Goal: Use online tool/utility: Utilize a website feature to perform a specific function

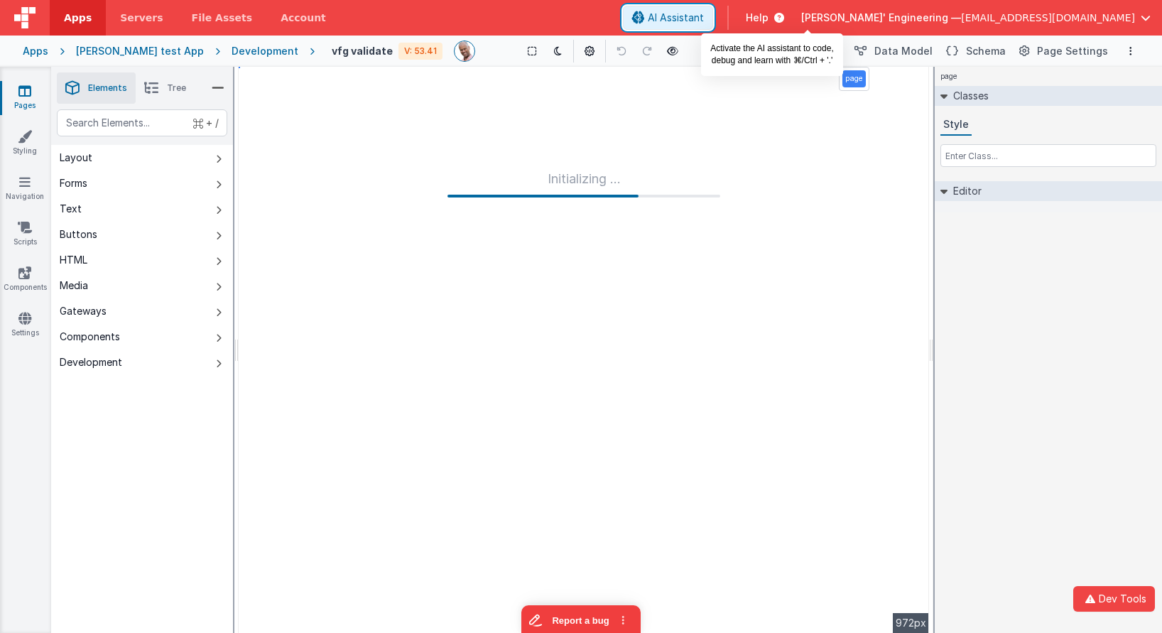
click at [704, 19] on span "AI Assistant" at bounding box center [676, 18] width 56 height 14
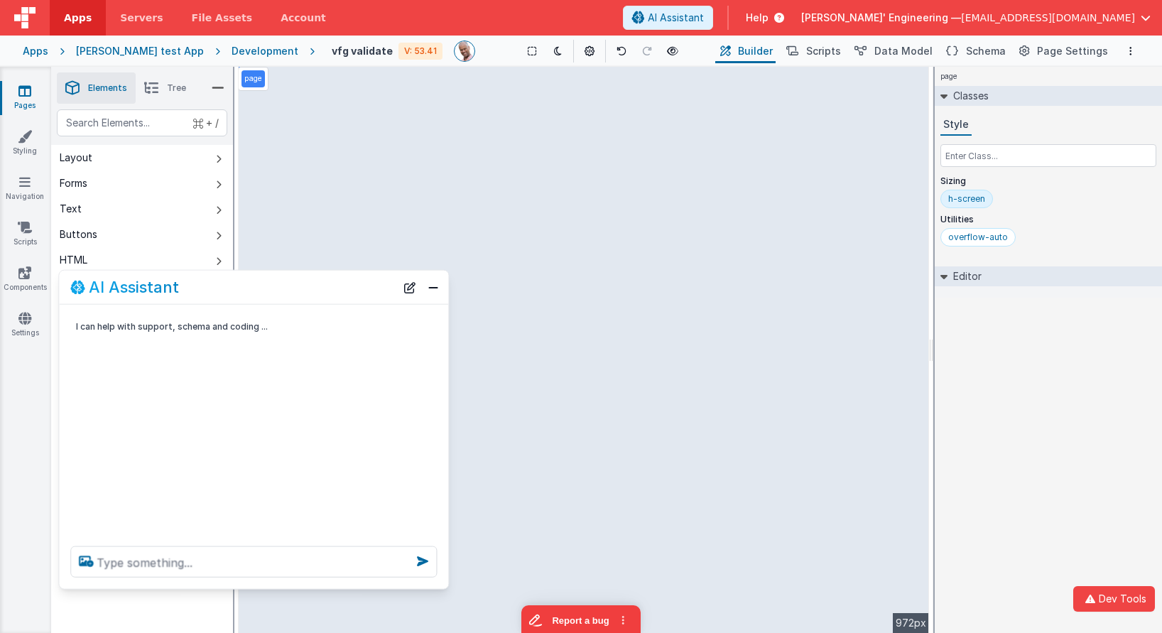
drag, startPoint x: 266, startPoint y: 315, endPoint x: 234, endPoint y: 475, distance: 163.0
click at [313, 282] on div "AI Assistant" at bounding box center [232, 286] width 325 height 17
click at [195, 572] on textarea at bounding box center [253, 561] width 366 height 31
type textarea "hello"
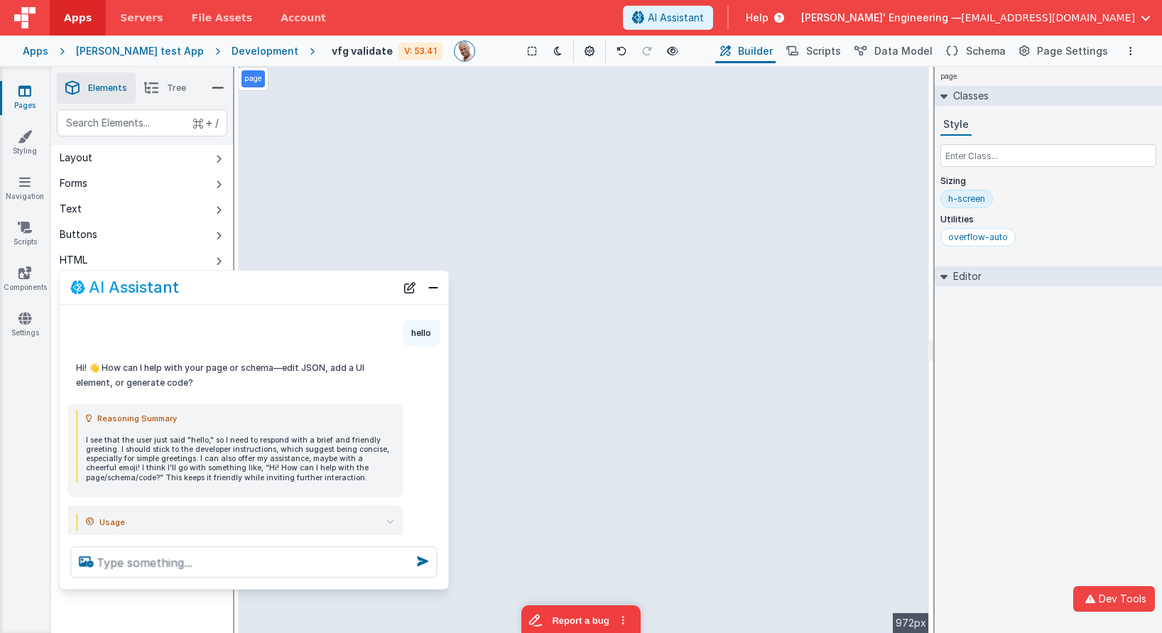
scroll to position [55, 0]
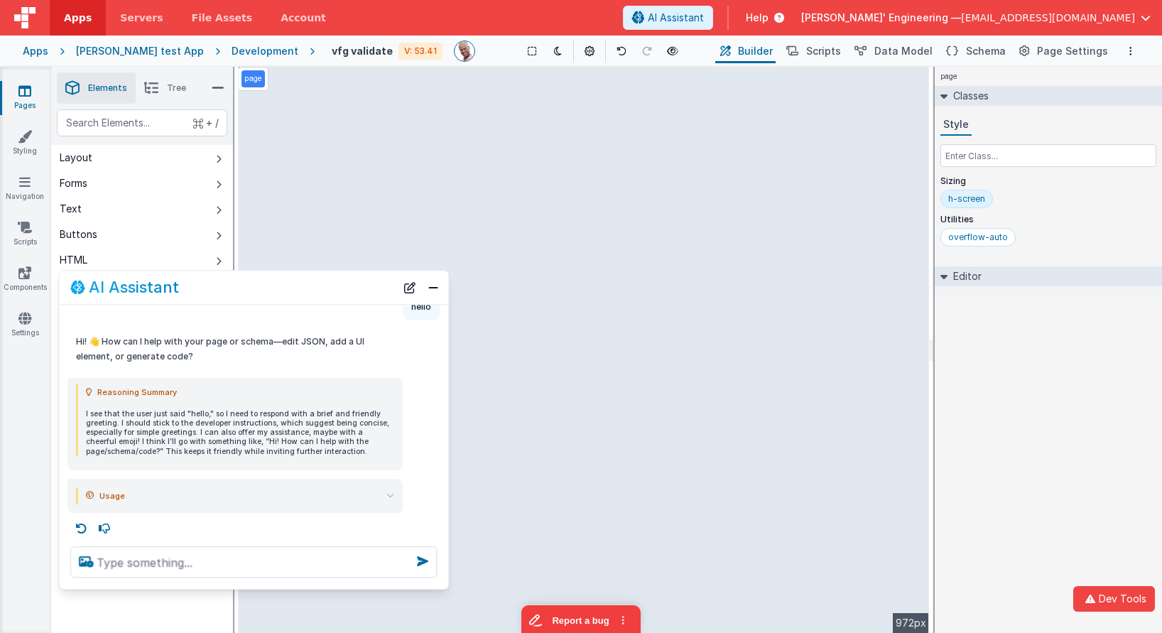
click at [245, 50] on div "Development" at bounding box center [265, 51] width 67 height 14
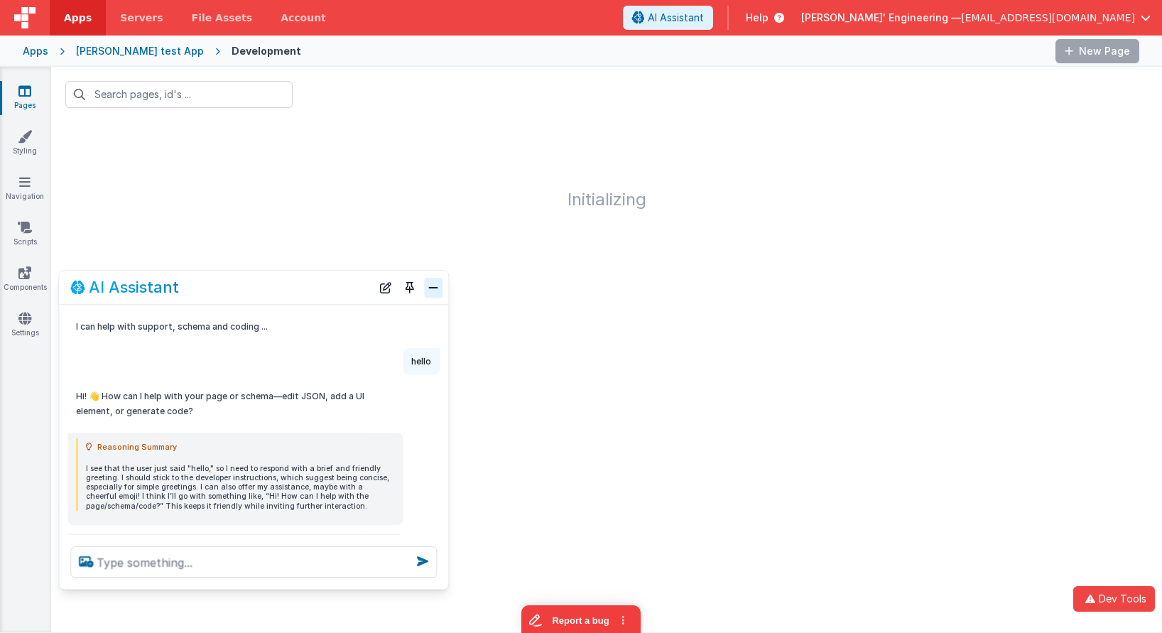
click at [440, 288] on button "Close" at bounding box center [433, 288] width 18 height 20
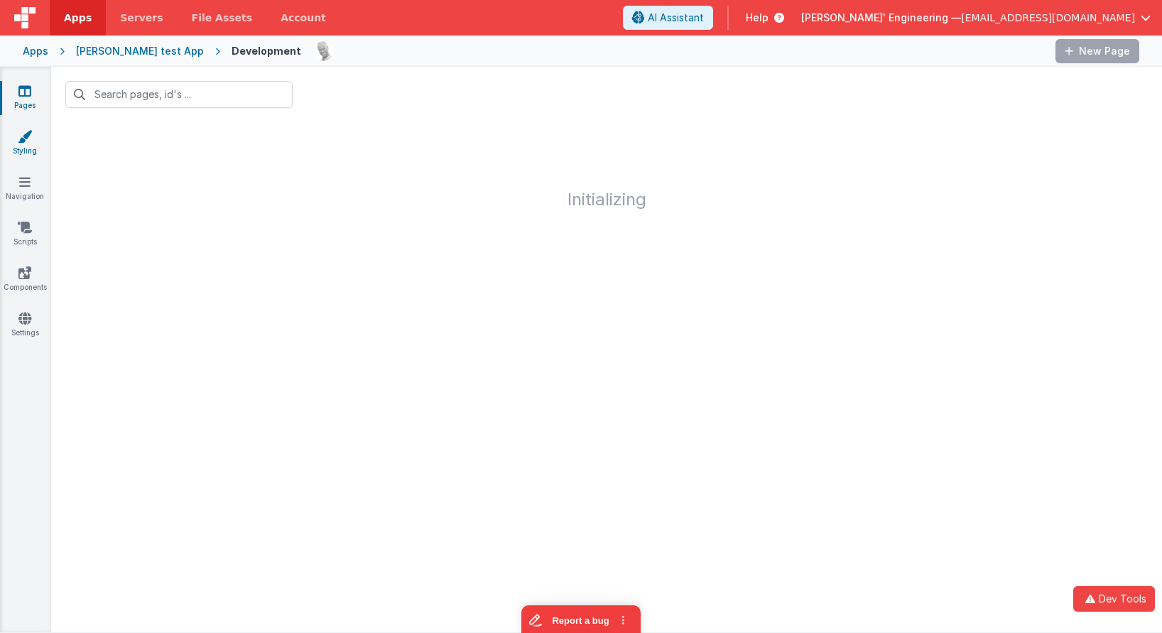
click at [28, 139] on icon at bounding box center [25, 136] width 14 height 14
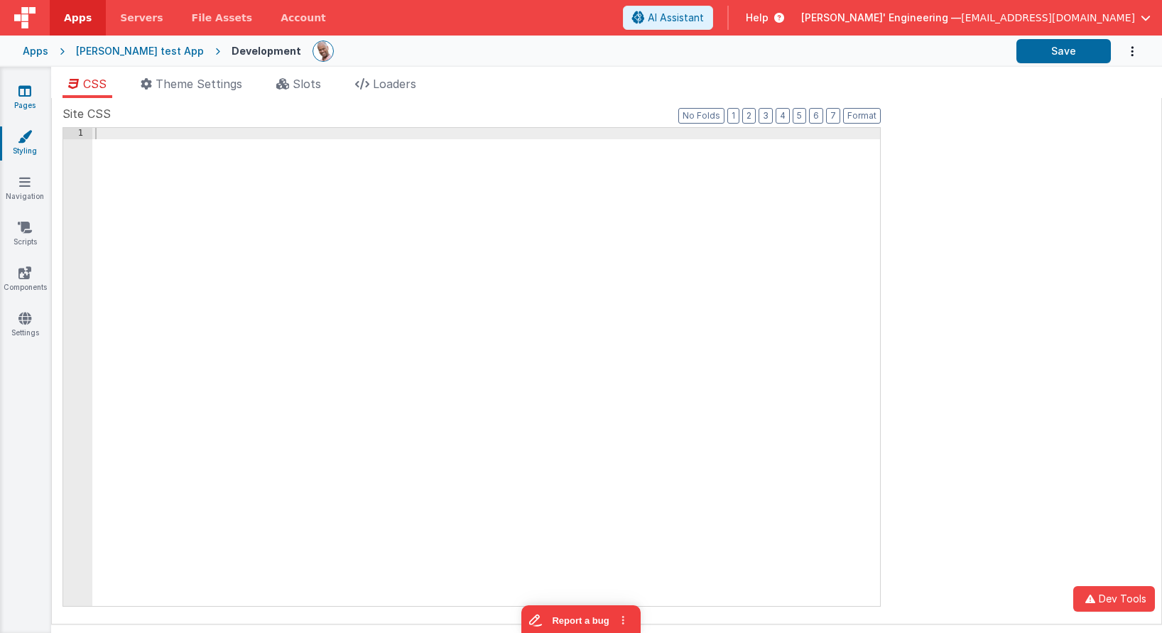
click at [27, 94] on icon at bounding box center [24, 91] width 13 height 14
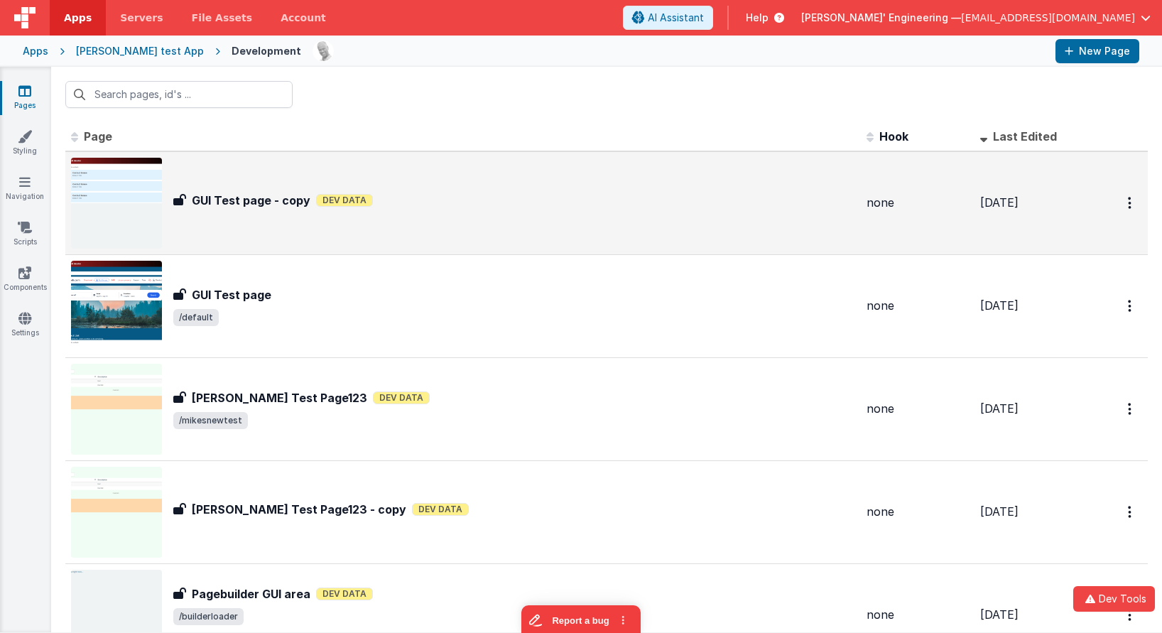
click at [317, 213] on div "GUI Test page - copy GUI Test page - copy Dev Data" at bounding box center [514, 203] width 682 height 23
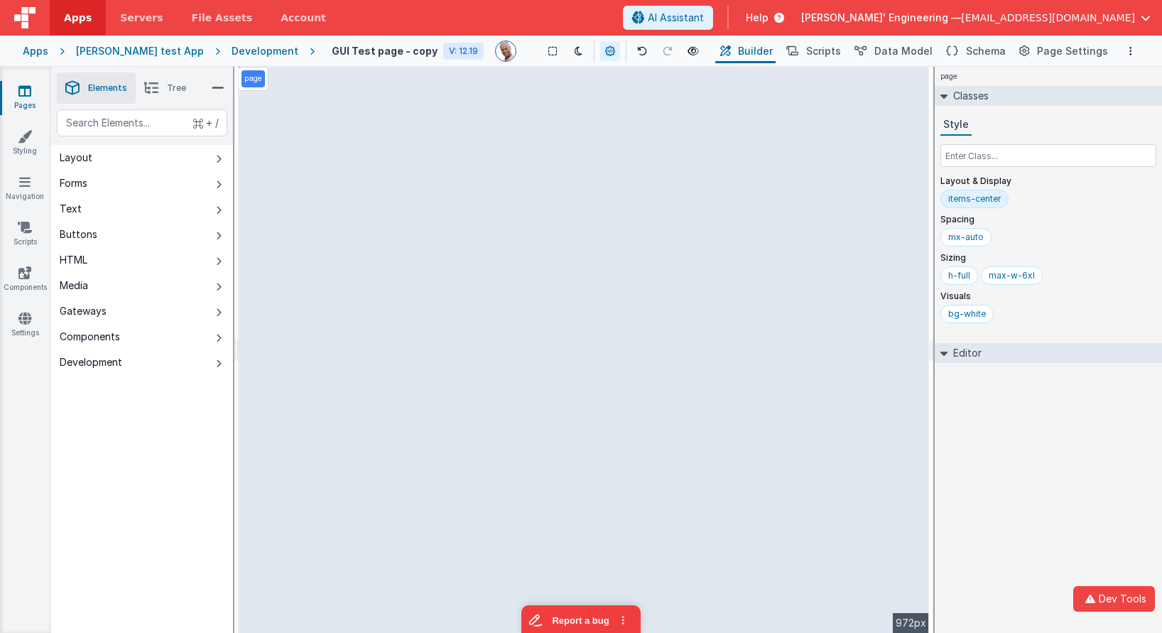
click at [1142, 389] on div "page Classes Style Layout & Display items-center Spacing mx-auto Sizing h-full …" at bounding box center [1048, 350] width 227 height 566
click at [1003, 477] on div "page Classes Style Layout & Display items-center Spacing mx-auto Sizing h-full …" at bounding box center [1048, 350] width 227 height 566
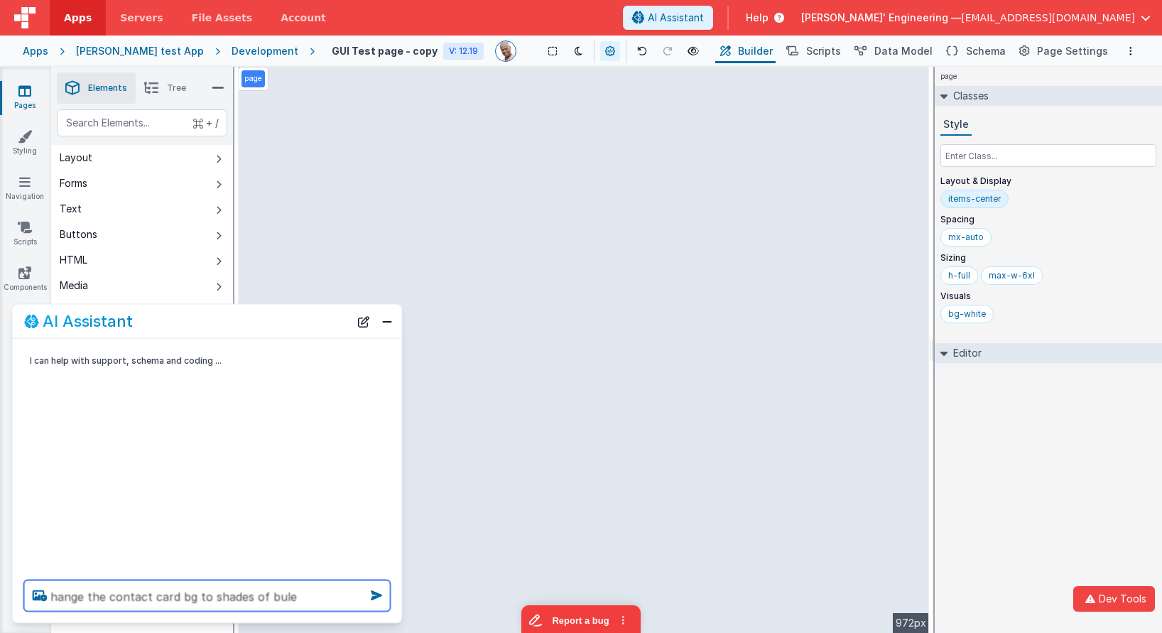
type textarea "hange the contact card bg to shades of bule"
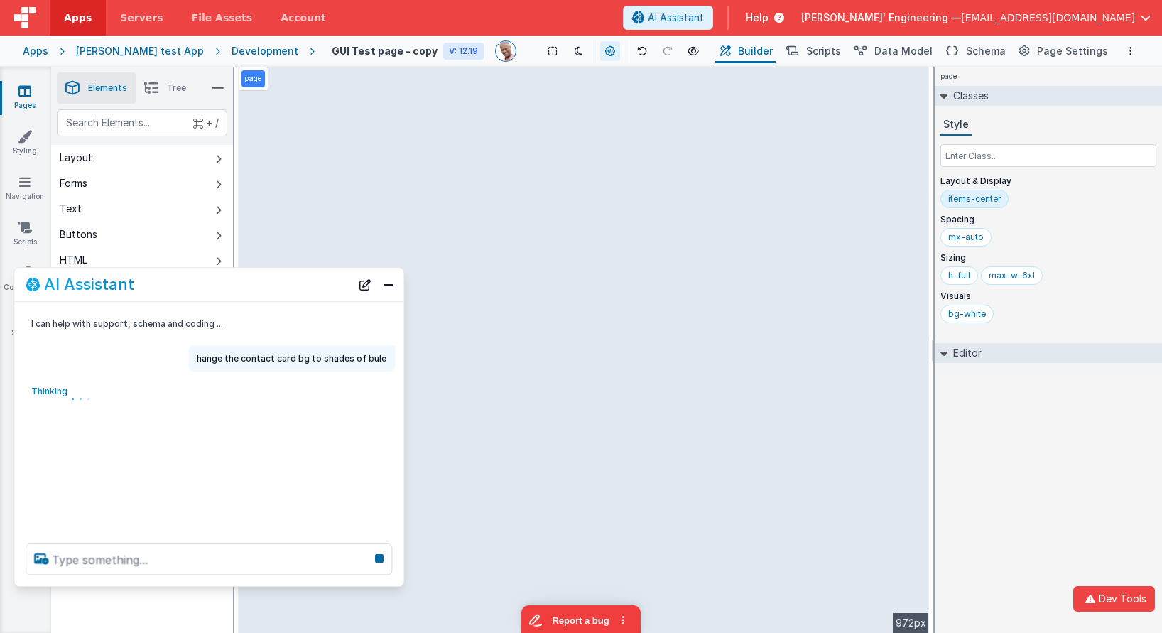
drag, startPoint x: 266, startPoint y: 315, endPoint x: 413, endPoint y: 294, distance: 148.5
click at [268, 278] on div "AI Assistant" at bounding box center [188, 284] width 325 height 17
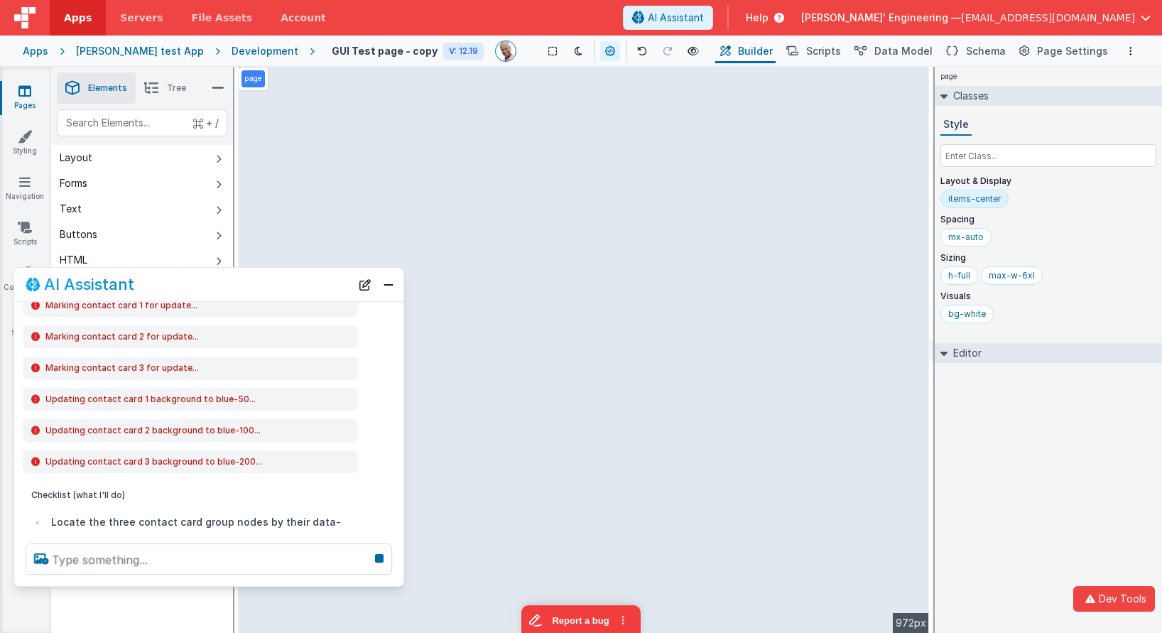
scroll to position [93, 0]
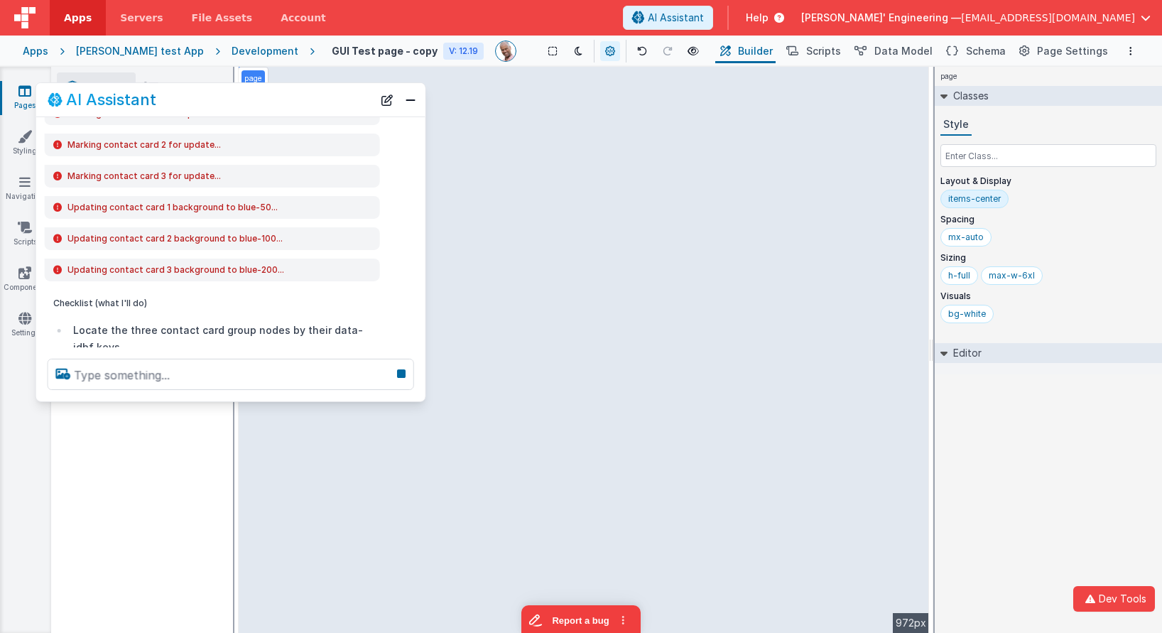
drag, startPoint x: 148, startPoint y: 294, endPoint x: 173, endPoint y: 113, distance: 182.8
click at [173, 112] on div "AI Assistant" at bounding box center [230, 99] width 389 height 33
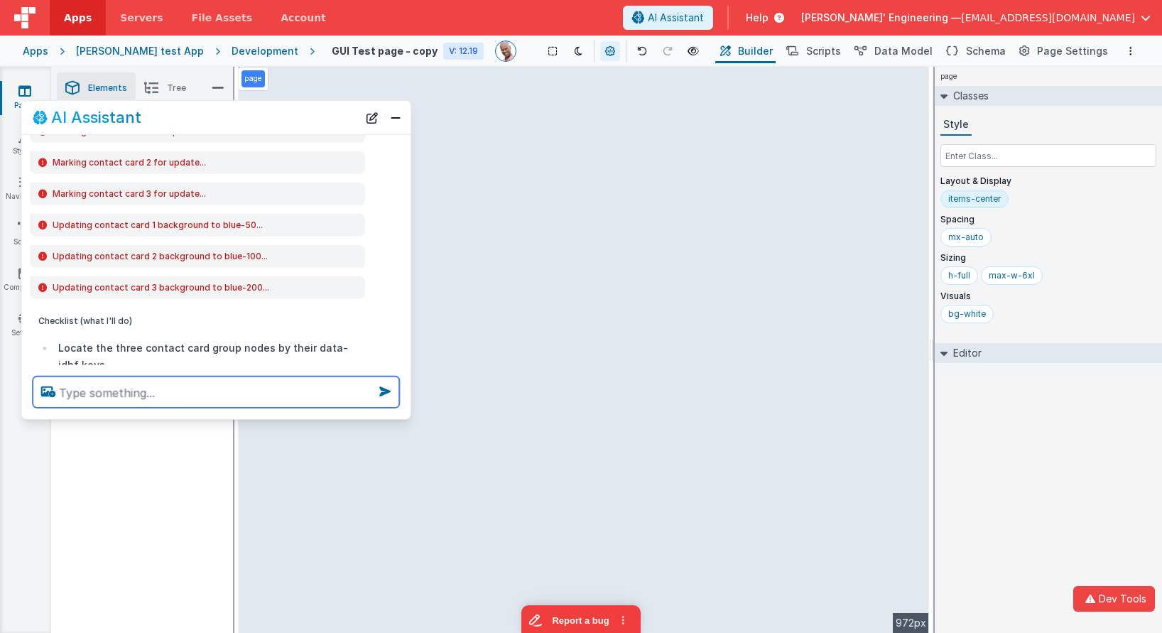
drag, startPoint x: 255, startPoint y: 147, endPoint x: 200, endPoint y: 124, distance: 60.2
click at [200, 124] on div "AI Assistant" at bounding box center [195, 117] width 325 height 17
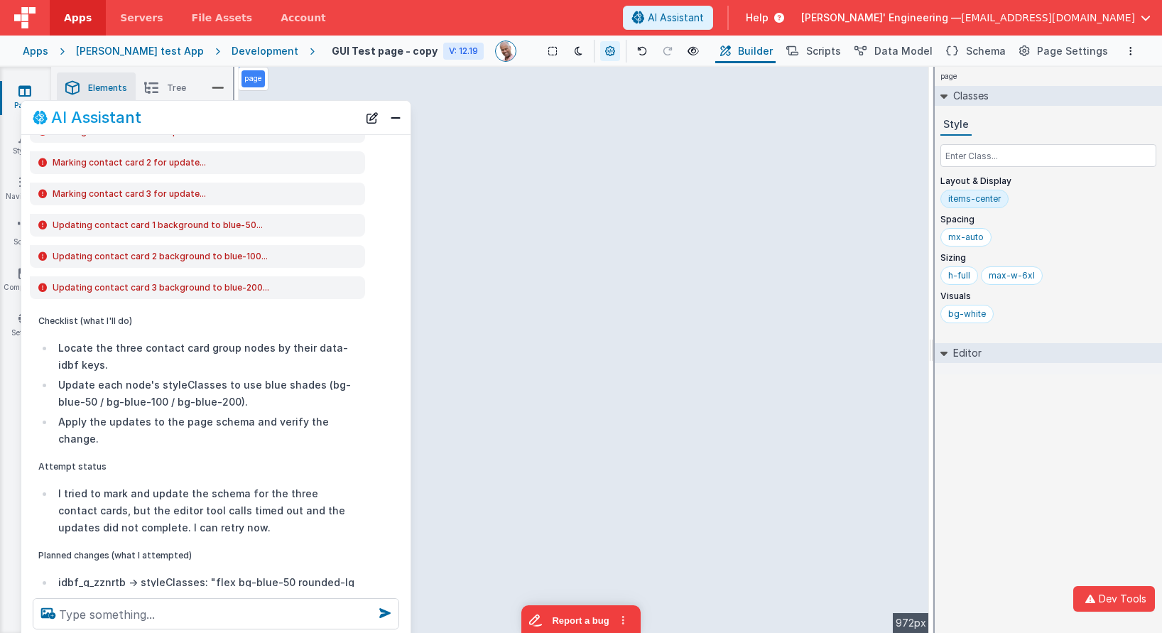
drag, startPoint x: 197, startPoint y: 416, endPoint x: 186, endPoint y: 626, distance: 211.2
click at [188, 632] on html "Dev Tools Apps Servers File Assets Account Some FUTURE Slot AI Assistant Help D…" at bounding box center [581, 316] width 1162 height 633
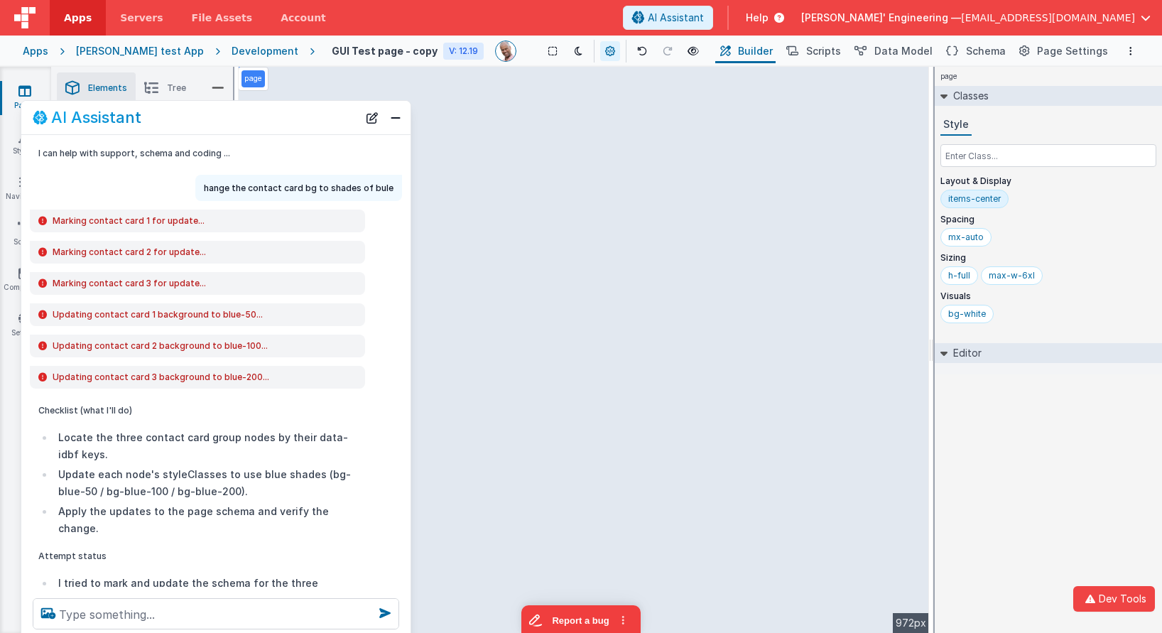
scroll to position [0, 0]
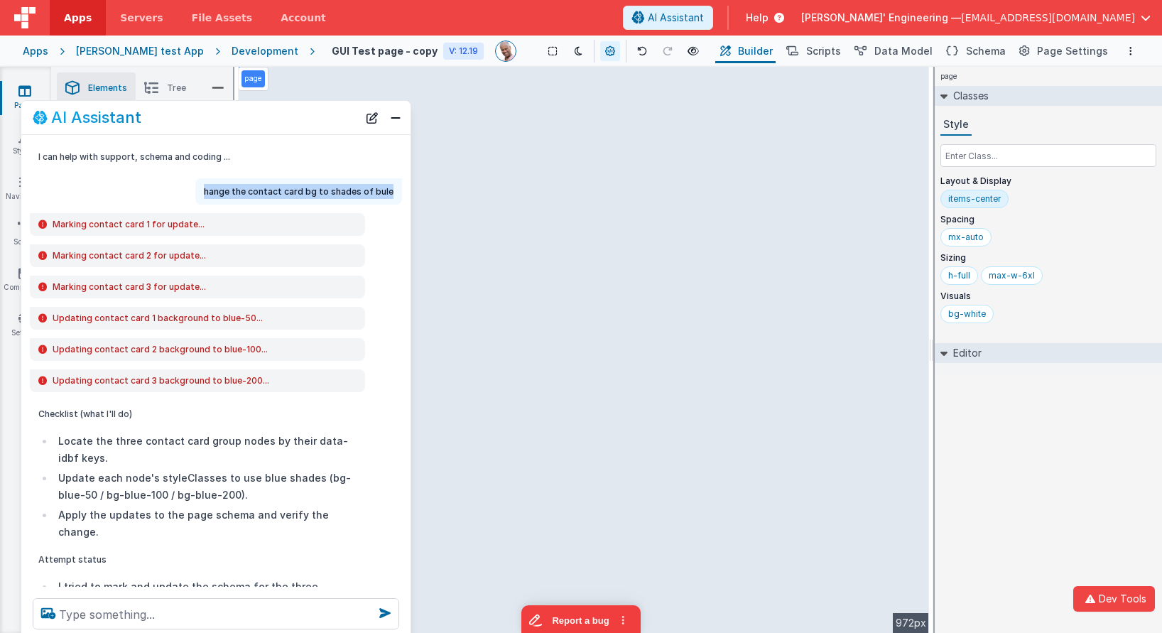
drag, startPoint x: 213, startPoint y: 191, endPoint x: 392, endPoint y: 195, distance: 179.0
click at [392, 195] on p "hange the contact card bg to shades of bule" at bounding box center [299, 191] width 190 height 15
copy p "hange the contact card bg to shades of bule"
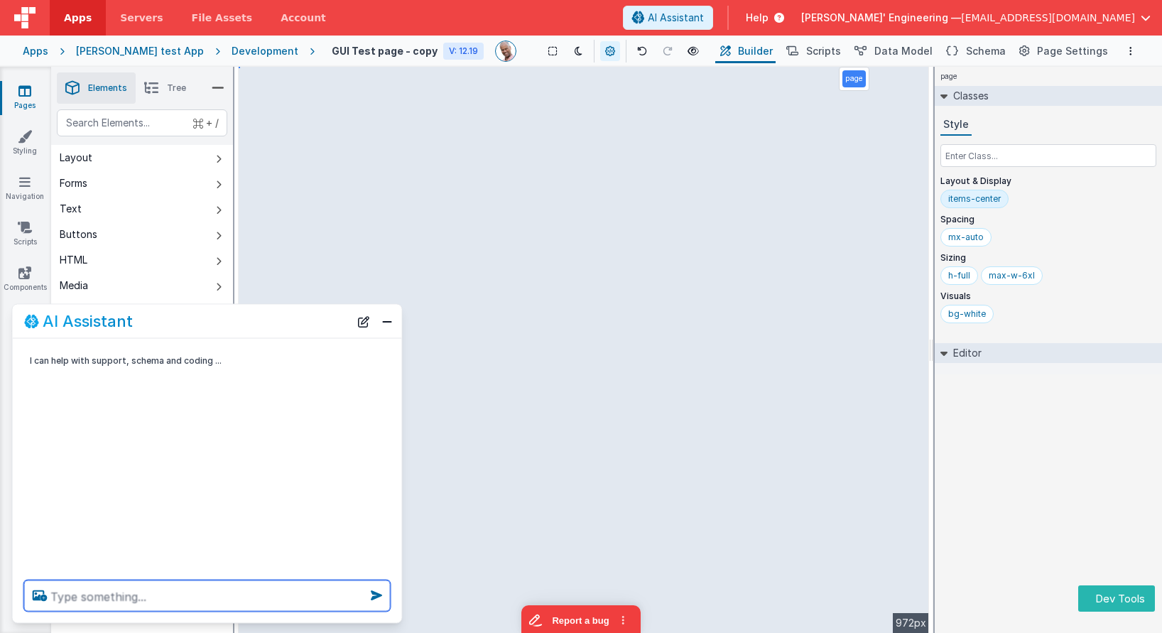
paste textarea "hange the contact card bg to shades of bule"
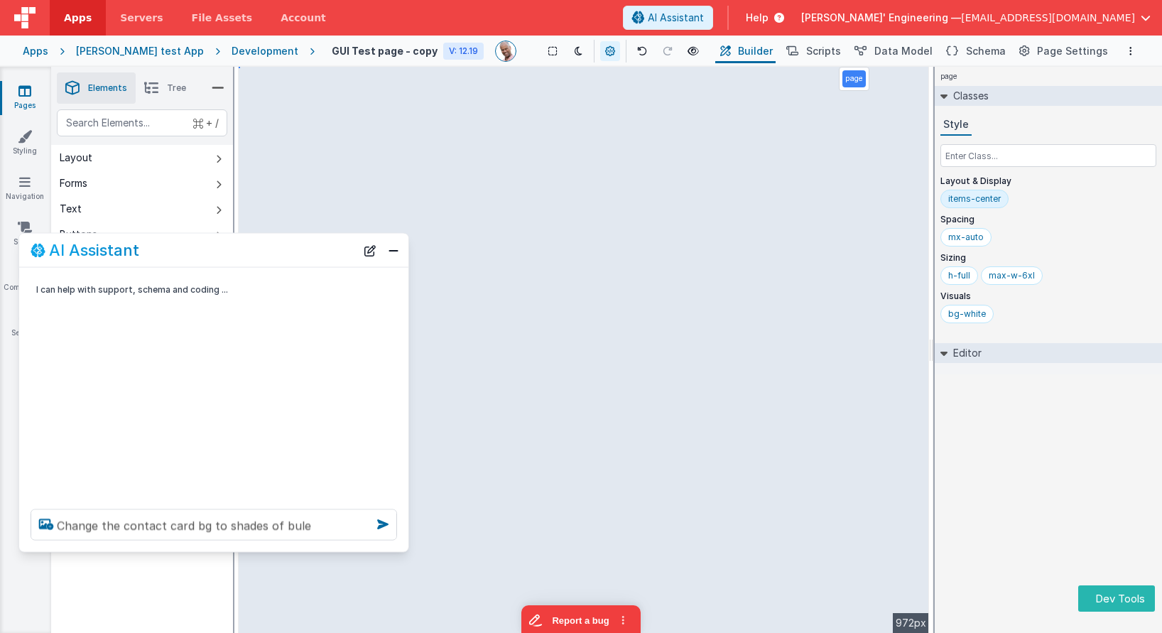
drag, startPoint x: 206, startPoint y: 328, endPoint x: 232, endPoint y: 300, distance: 38.7
click at [213, 257] on div "AI Assistant" at bounding box center [193, 249] width 325 height 17
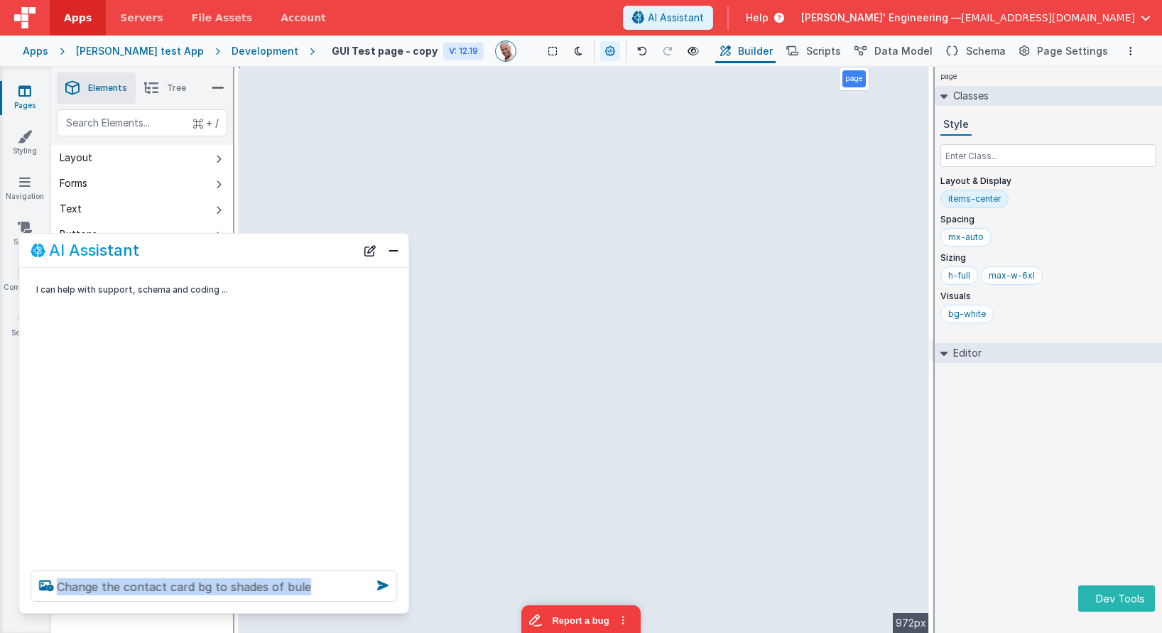
drag, startPoint x: 253, startPoint y: 548, endPoint x: 302, endPoint y: 602, distance: 72.4
click at [249, 609] on div "Change the contact card bg to shades of bule" at bounding box center [213, 586] width 389 height 54
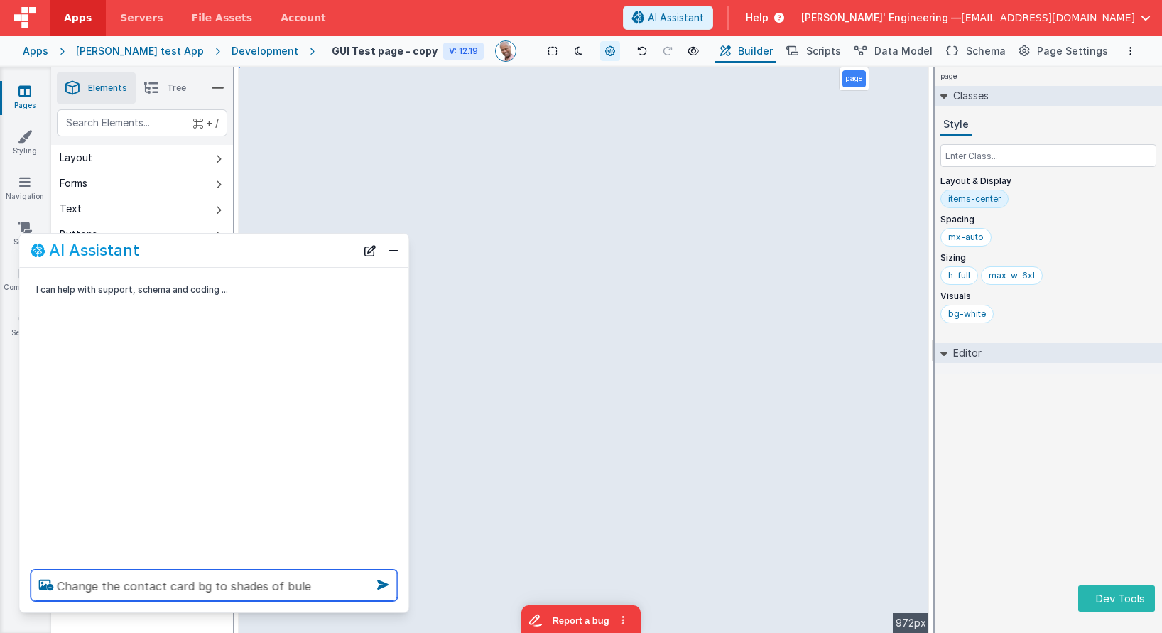
click at [331, 583] on textarea "Change the contact card bg to shades of bule" at bounding box center [214, 585] width 366 height 31
click at [289, 579] on textarea "Change the contact card bg to shades of bule" at bounding box center [214, 585] width 366 height 31
click at [289, 580] on textarea "Change the contact card bg to shades of bule" at bounding box center [214, 585] width 366 height 31
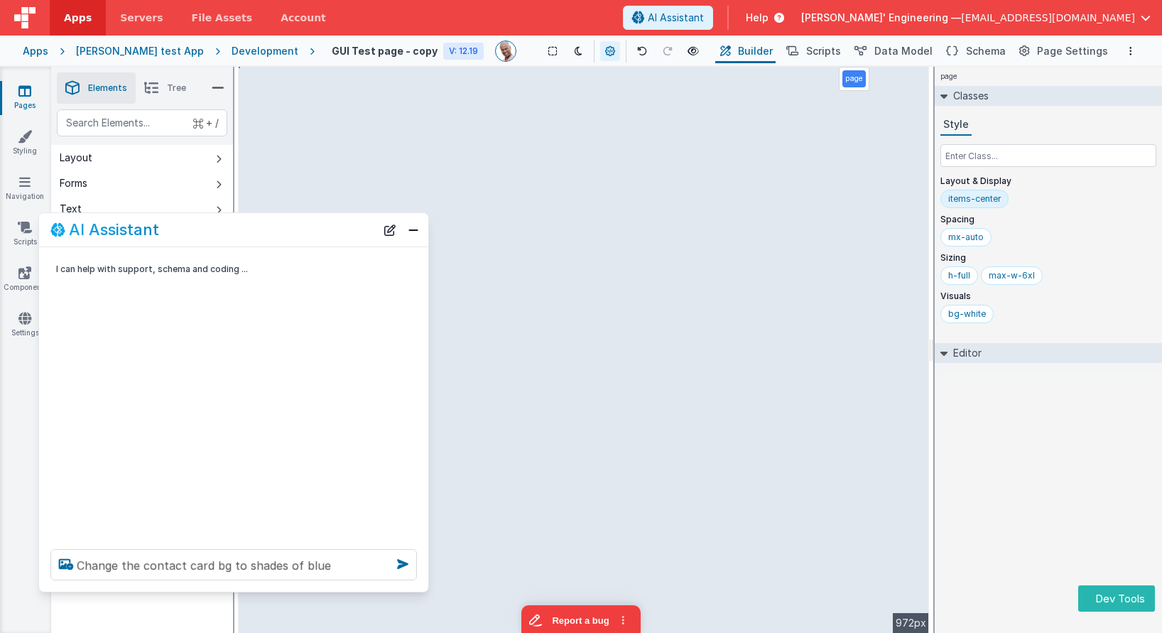
drag, startPoint x: 179, startPoint y: 256, endPoint x: 197, endPoint y: 238, distance: 25.6
click at [197, 238] on div "AI Assistant" at bounding box center [233, 229] width 389 height 33
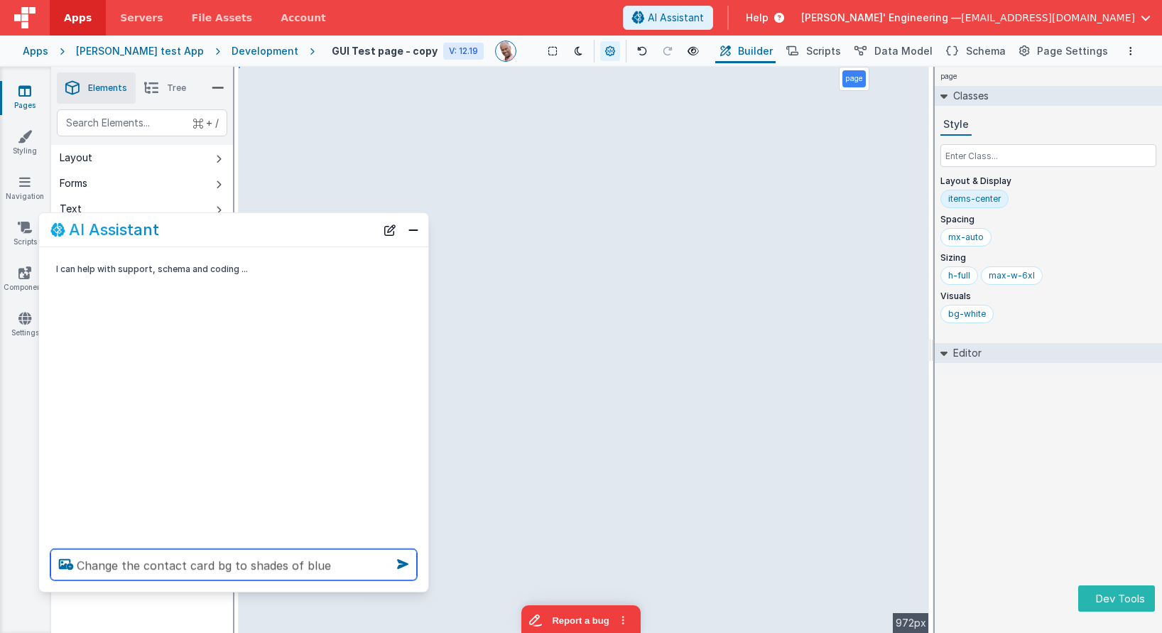
click at [347, 565] on textarea "Change the contact card bg to shades of blue" at bounding box center [233, 564] width 366 height 31
type textarea "Change the contact card bg to shades of blue"
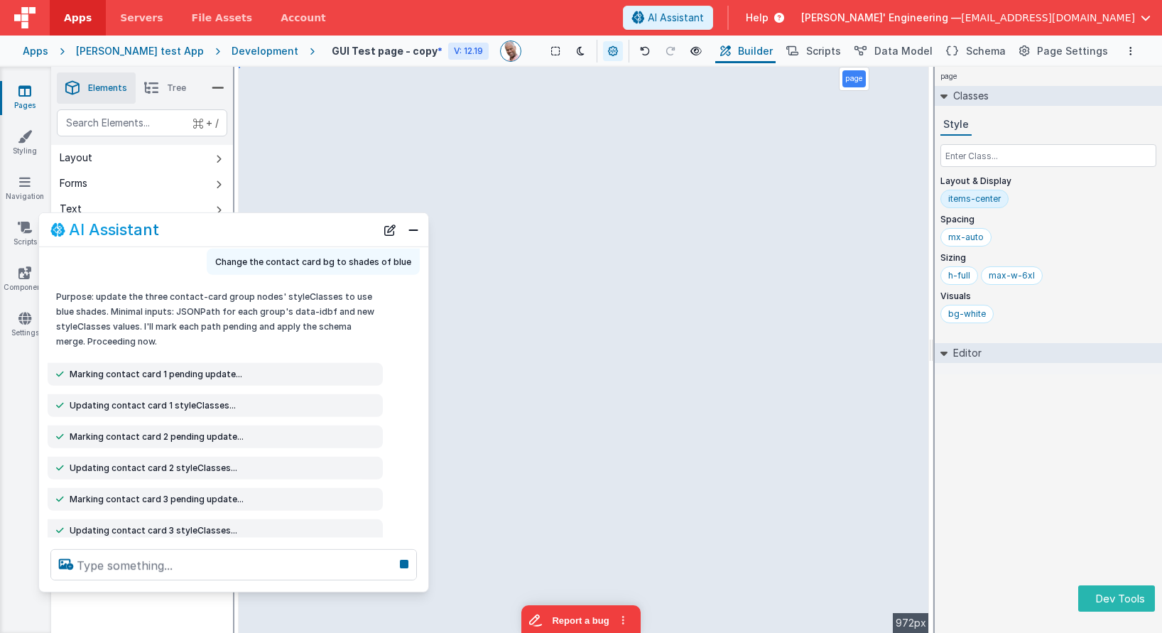
scroll to position [86, 0]
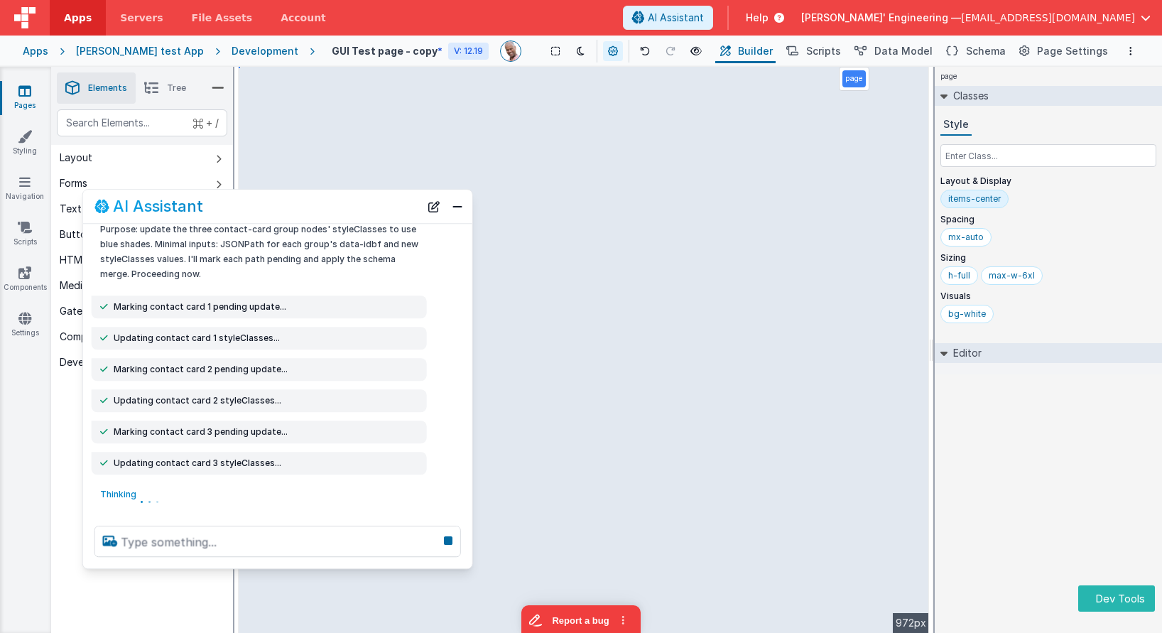
drag, startPoint x: 303, startPoint y: 227, endPoint x: 346, endPoint y: 203, distance: 49.3
click at [347, 203] on div "AI Assistant" at bounding box center [256, 206] width 325 height 17
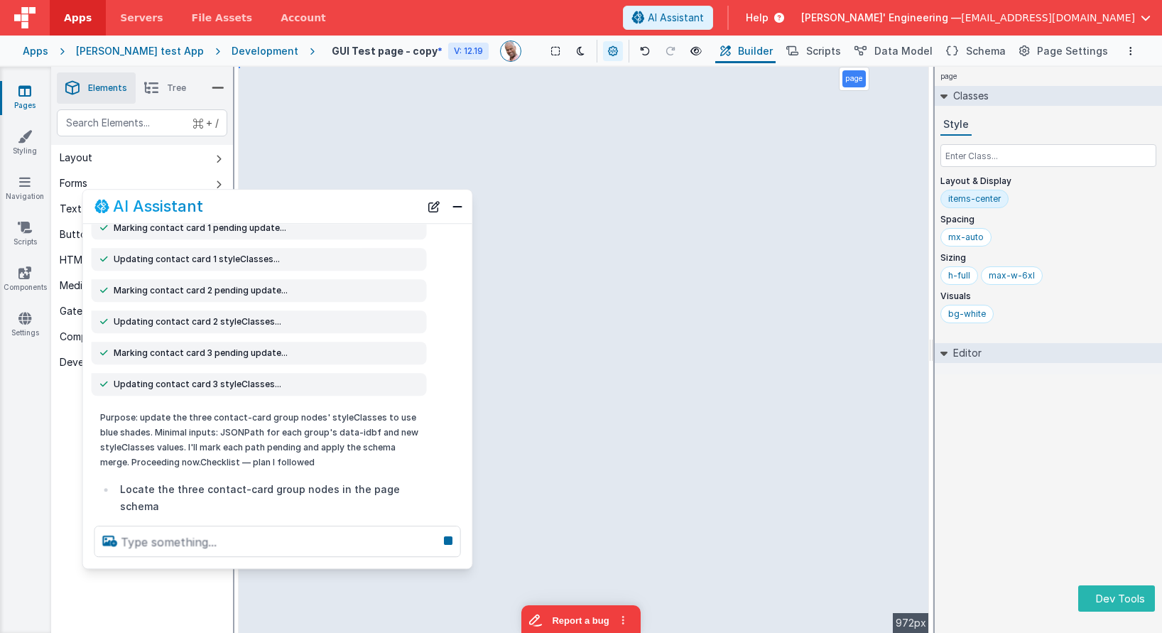
scroll to position [174, 0]
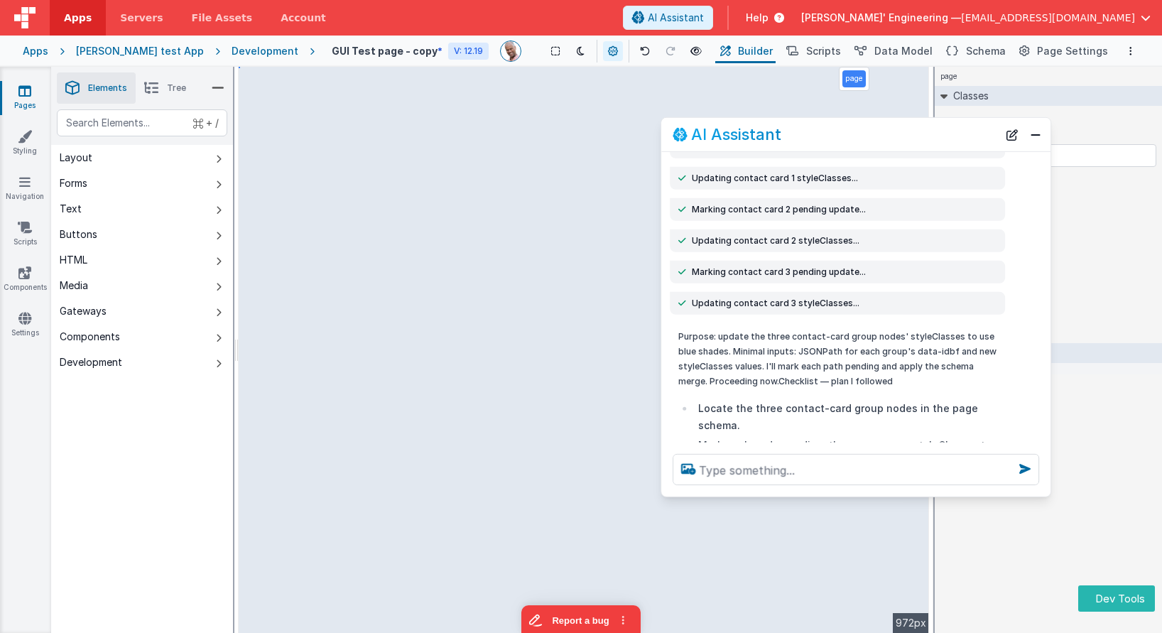
drag, startPoint x: 223, startPoint y: 210, endPoint x: 803, endPoint y: 169, distance: 581.7
click at [803, 137] on div "AI Assistant" at bounding box center [835, 134] width 325 height 17
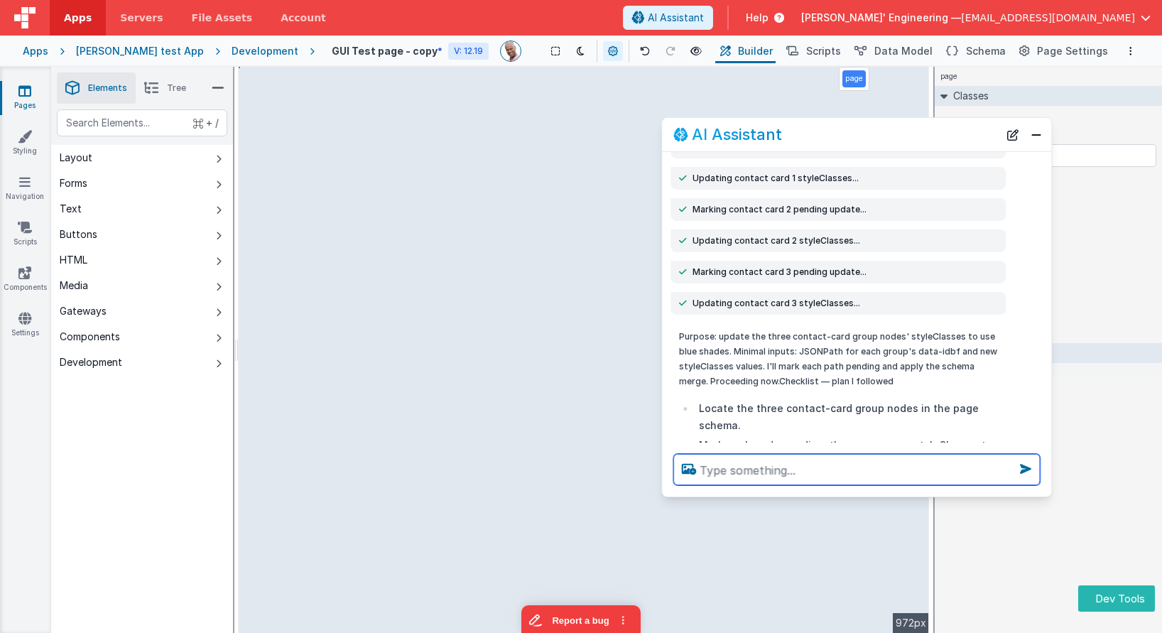
click at [736, 477] on textarea at bounding box center [856, 469] width 366 height 31
type textarea "make the avatars squareish"
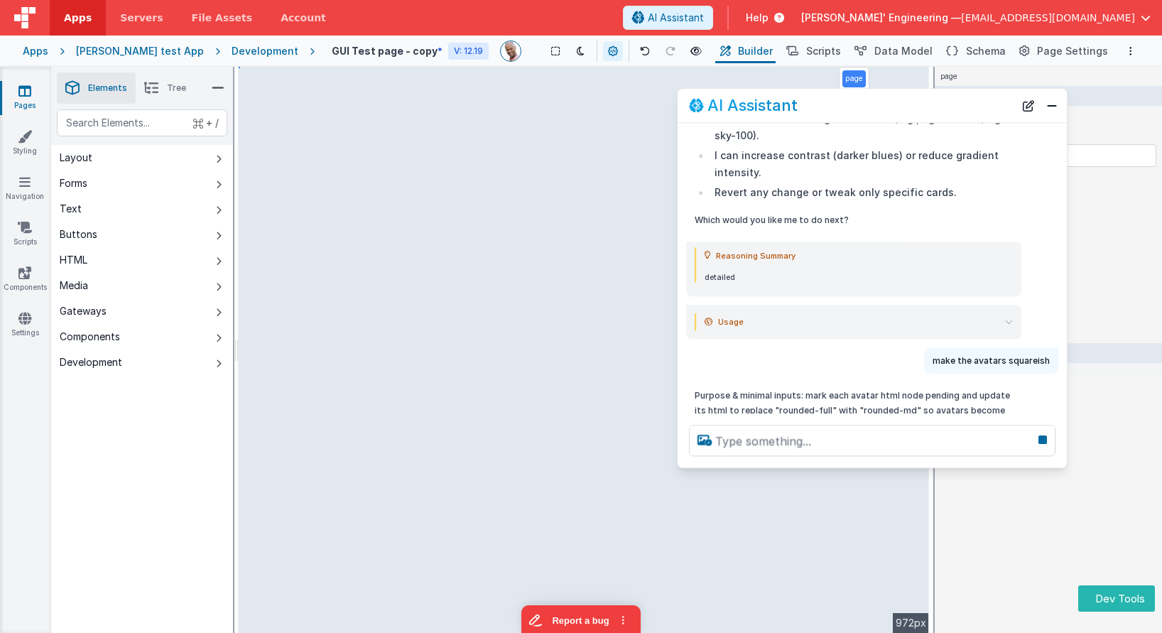
scroll to position [843, 0]
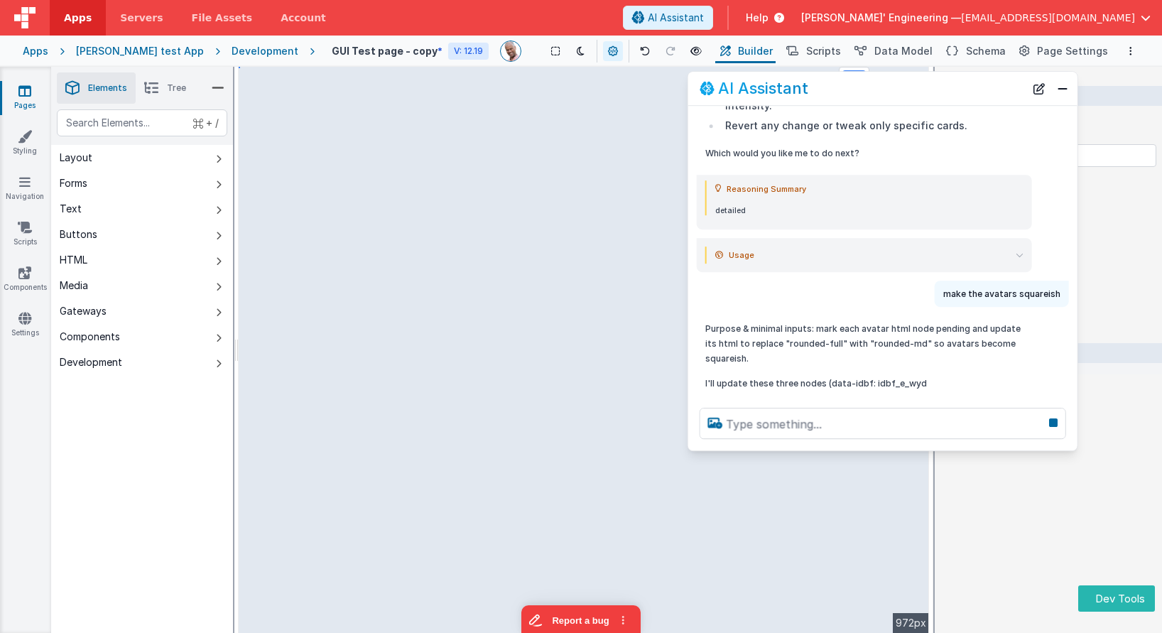
drag, startPoint x: 842, startPoint y: 104, endPoint x: 872, endPoint y: 162, distance: 65.1
click at [852, 87] on div "AI Assistant" at bounding box center [862, 88] width 325 height 17
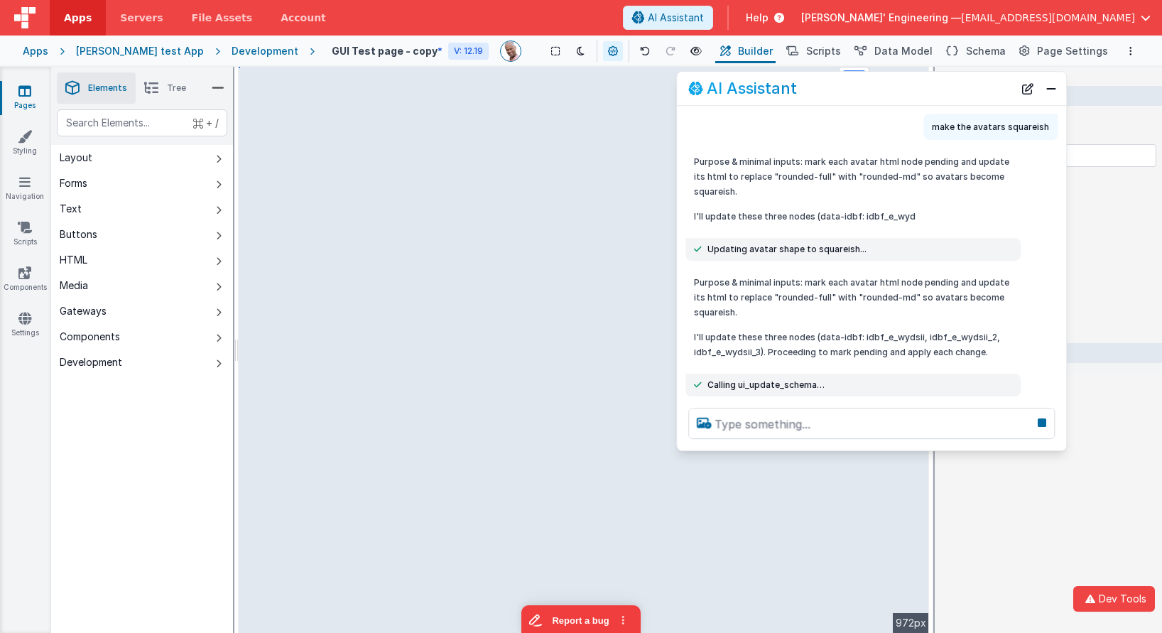
scroll to position [1050, 0]
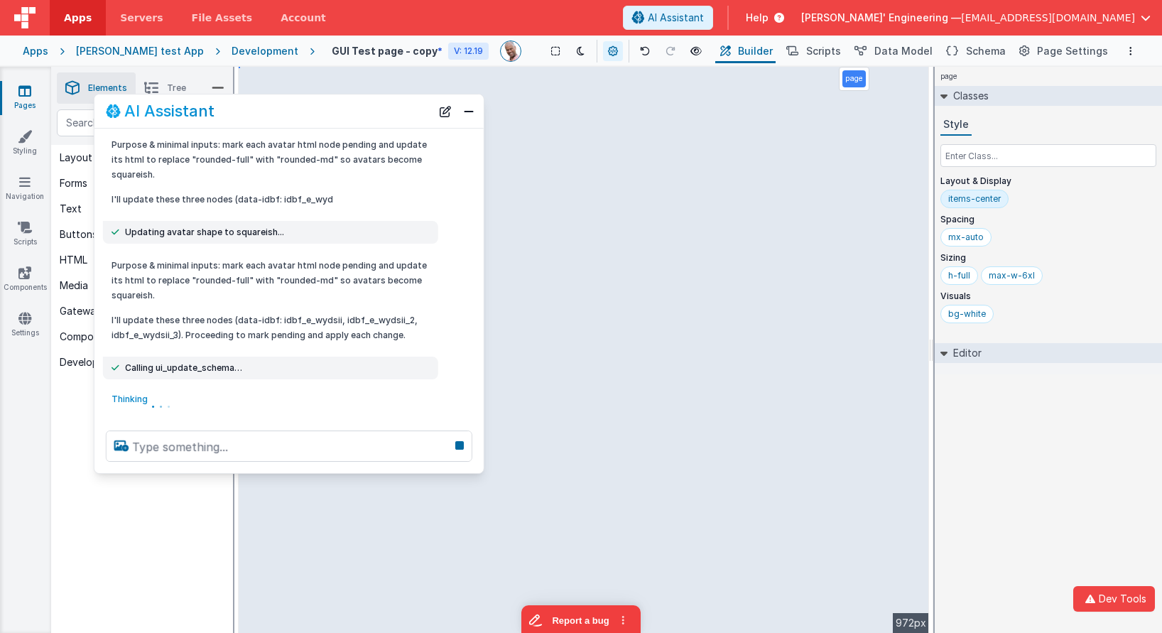
drag, startPoint x: 884, startPoint y: 85, endPoint x: 303, endPoint y: 107, distance: 582.1
click at [303, 107] on div "AI Assistant" at bounding box center [268, 110] width 325 height 17
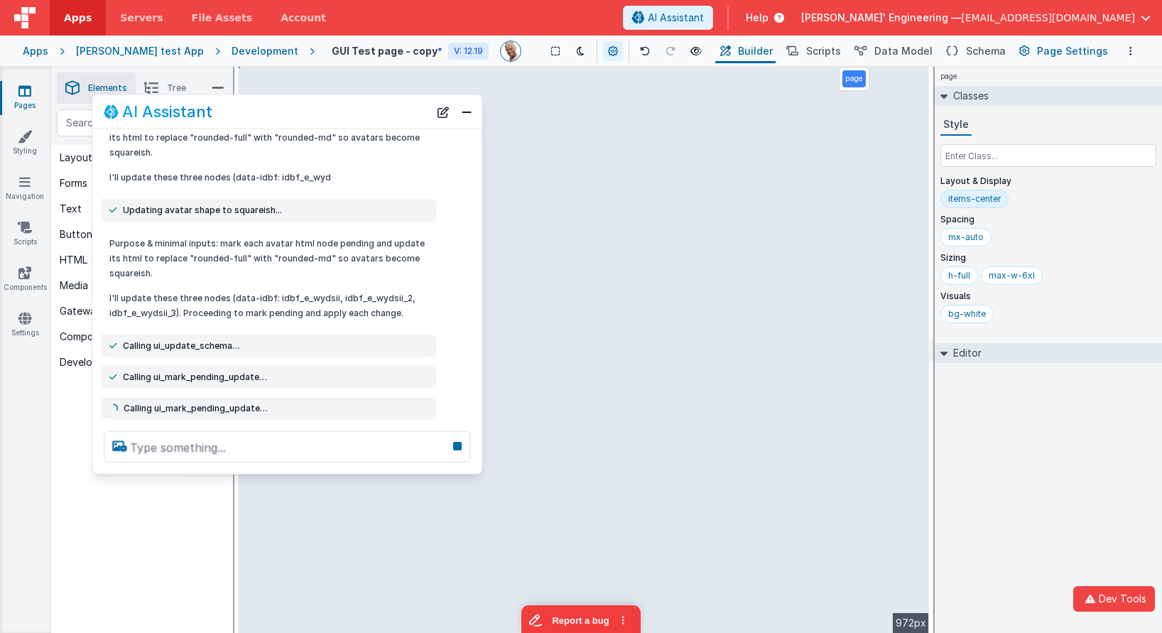
scroll to position [1072, 0]
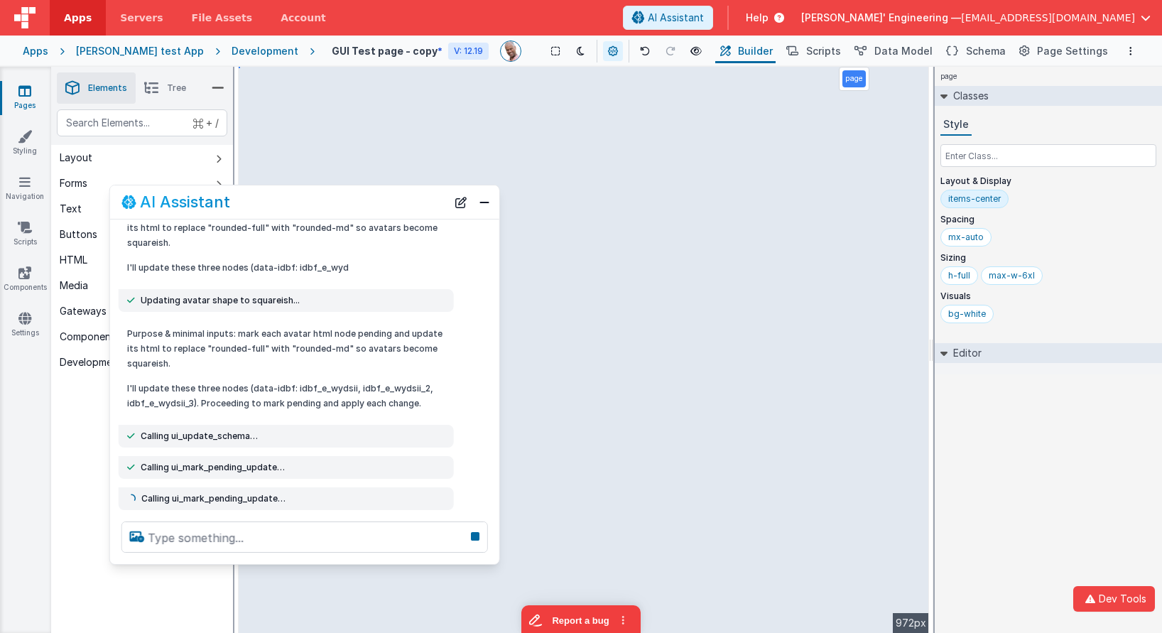
drag, startPoint x: 371, startPoint y: 114, endPoint x: 383, endPoint y: 208, distance: 95.1
click at [383, 208] on div "AI Assistant" at bounding box center [283, 201] width 325 height 17
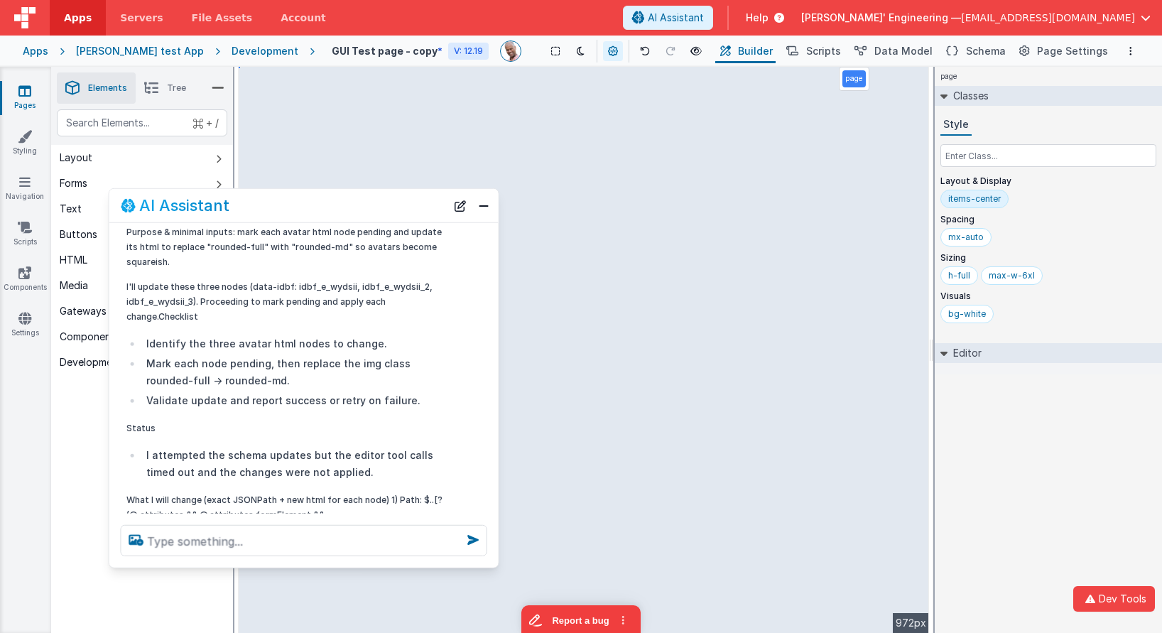
scroll to position [1389, 0]
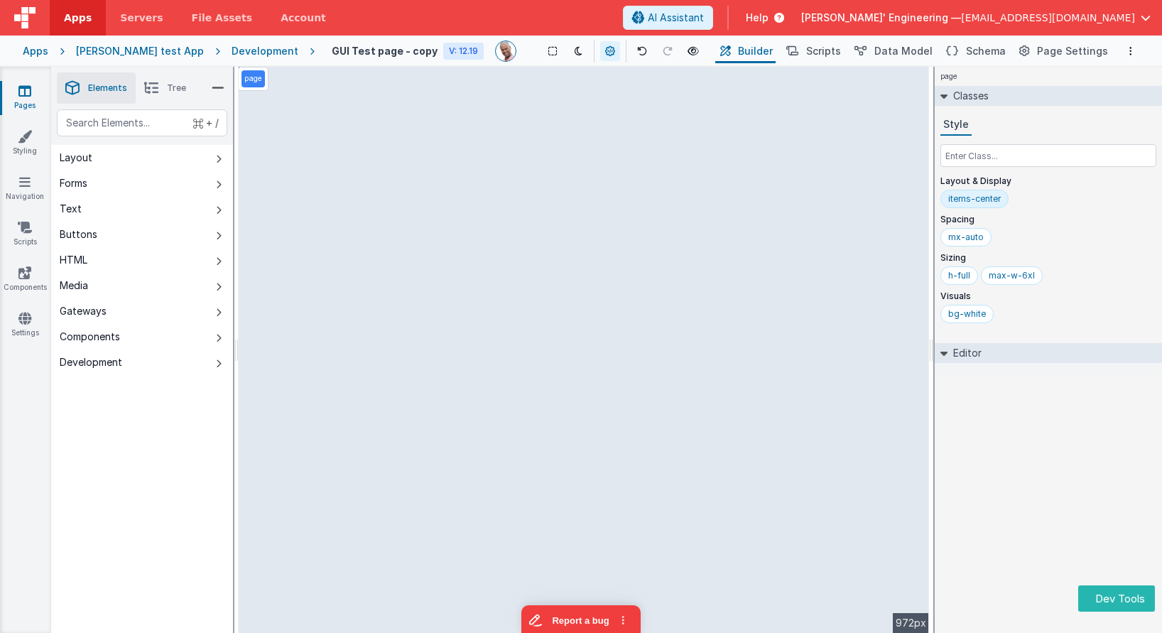
click at [1018, 466] on div "page Classes Style Layout & Display items-center Spacing mx-auto Sizing h-full …" at bounding box center [1048, 350] width 227 height 566
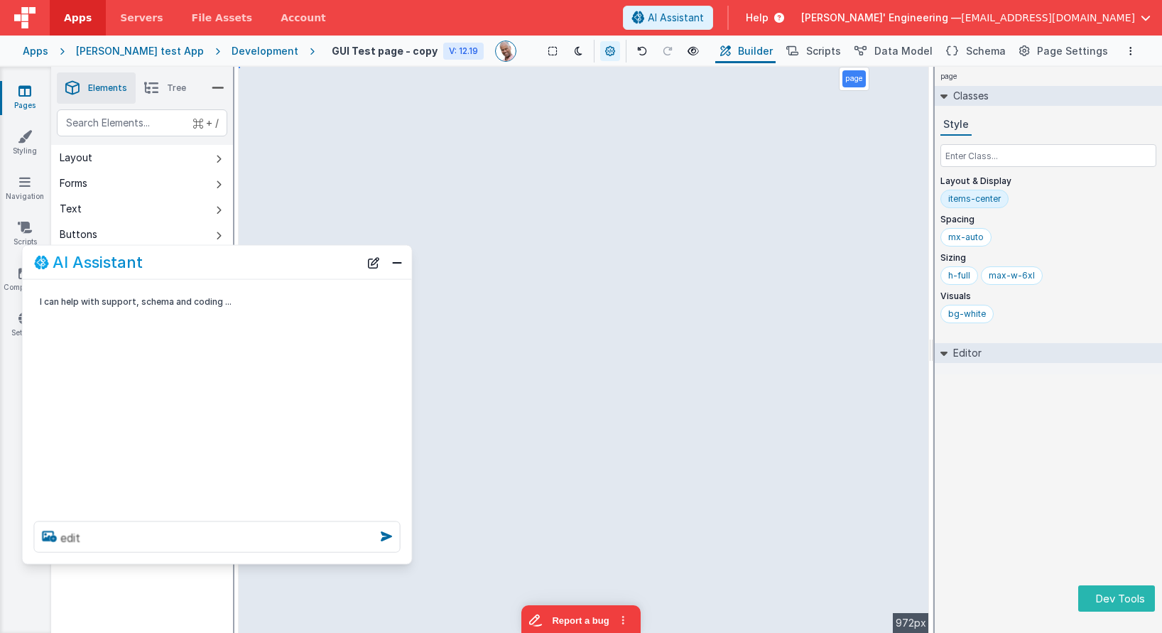
drag, startPoint x: 167, startPoint y: 323, endPoint x: 180, endPoint y: 297, distance: 29.2
click at [177, 264] on div "AI Assistant" at bounding box center [196, 262] width 325 height 17
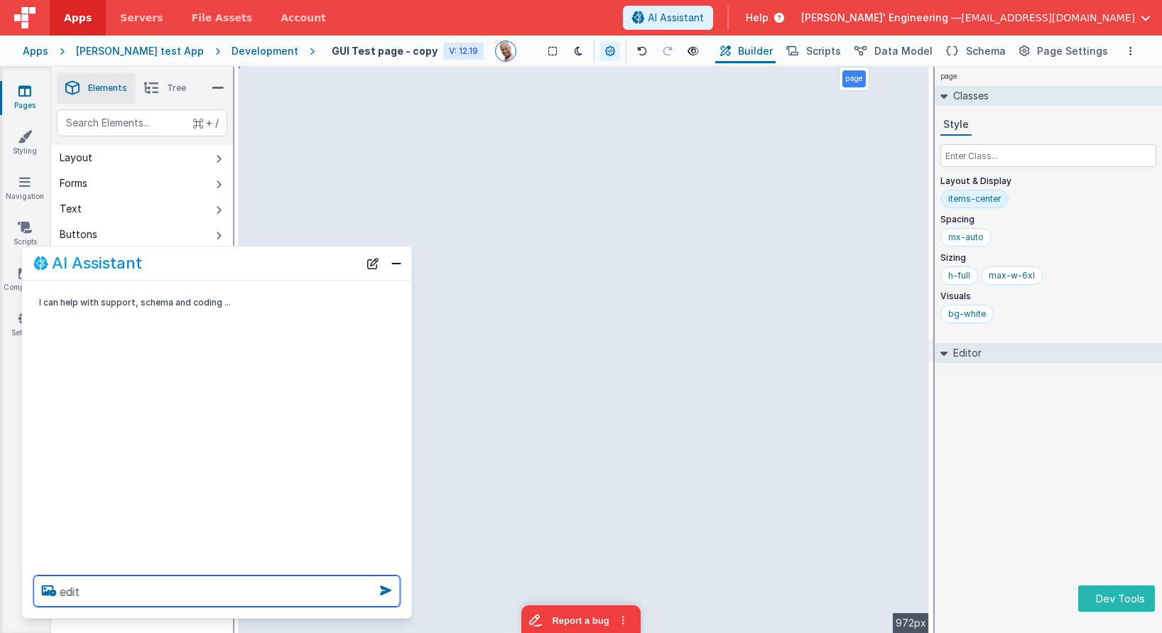
drag, startPoint x: 153, startPoint y: 558, endPoint x: 147, endPoint y: 606, distance: 48.0
click at [152, 612] on div "edit" at bounding box center [216, 591] width 389 height 54
click at [151, 588] on textarea "edit" at bounding box center [216, 590] width 366 height 31
type textarea "edit the contact card bg colors to shades of blue"
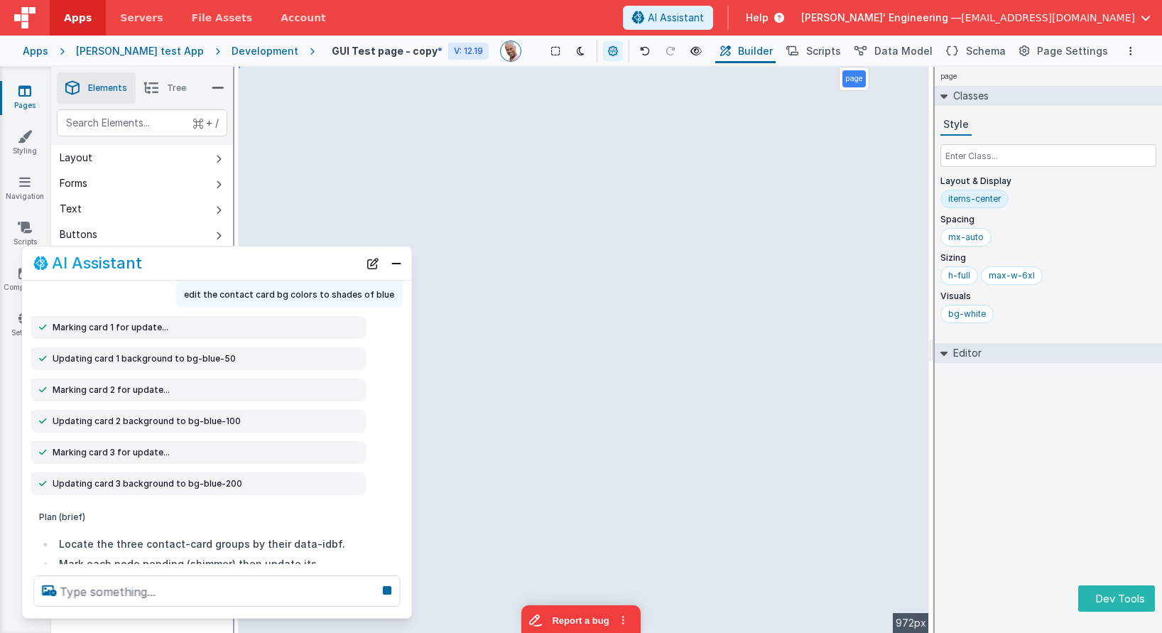
scroll to position [60, 0]
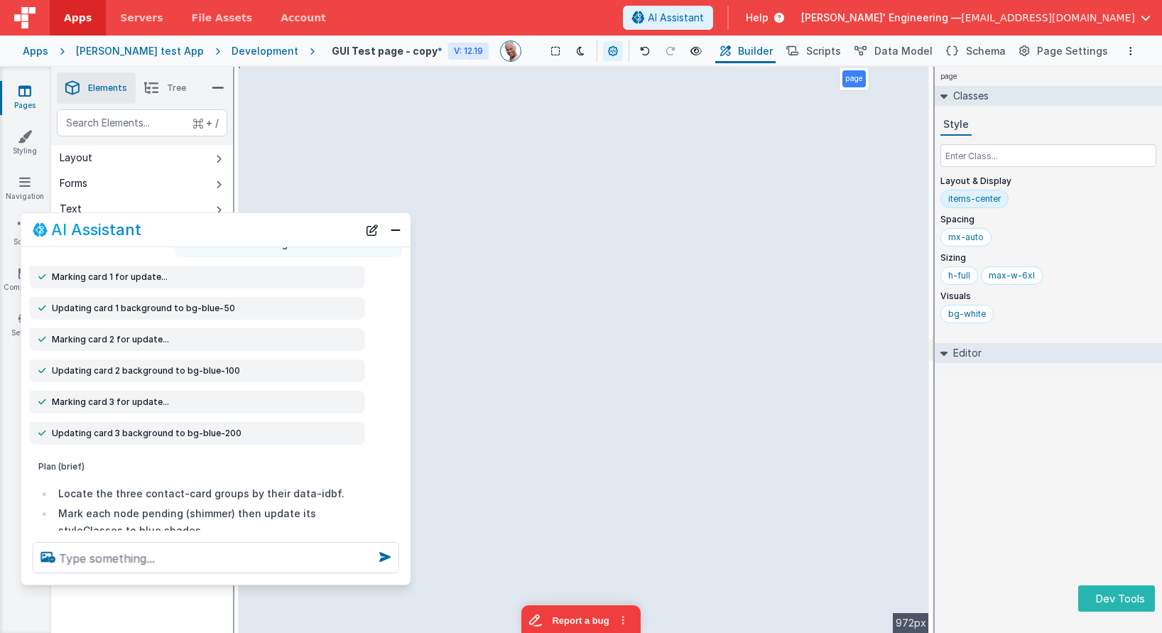
drag, startPoint x: 190, startPoint y: 253, endPoint x: 190, endPoint y: 224, distance: 28.4
click at [190, 224] on div "AI Assistant" at bounding box center [195, 229] width 325 height 17
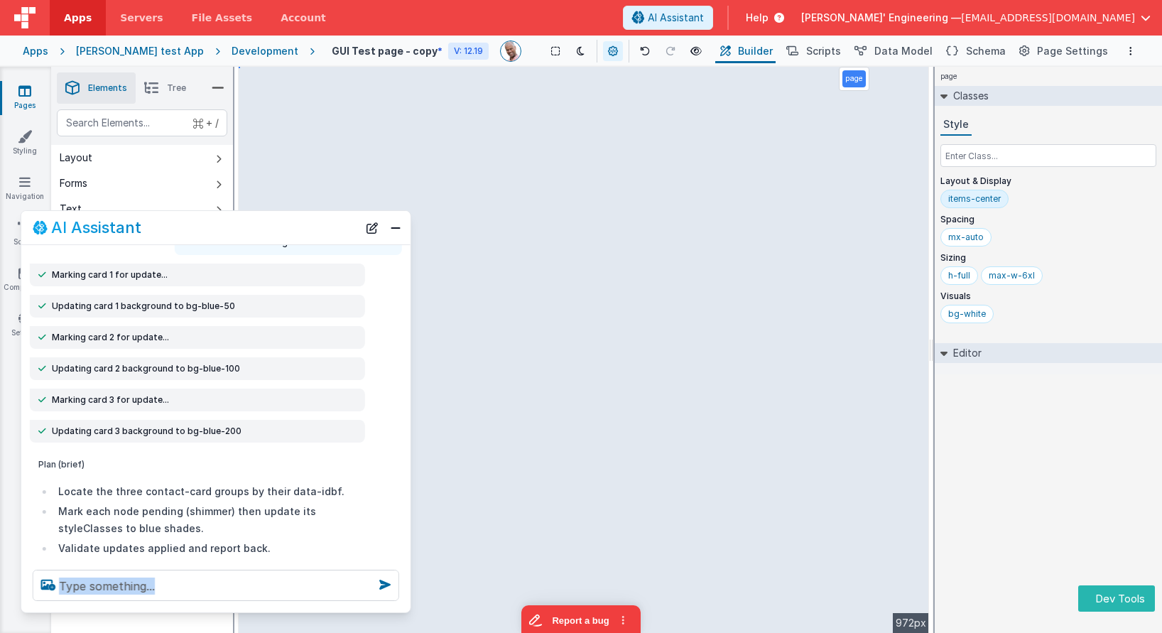
drag, startPoint x: 238, startPoint y: 582, endPoint x: 228, endPoint y: 603, distance: 23.5
click at [234, 612] on div at bounding box center [215, 585] width 389 height 54
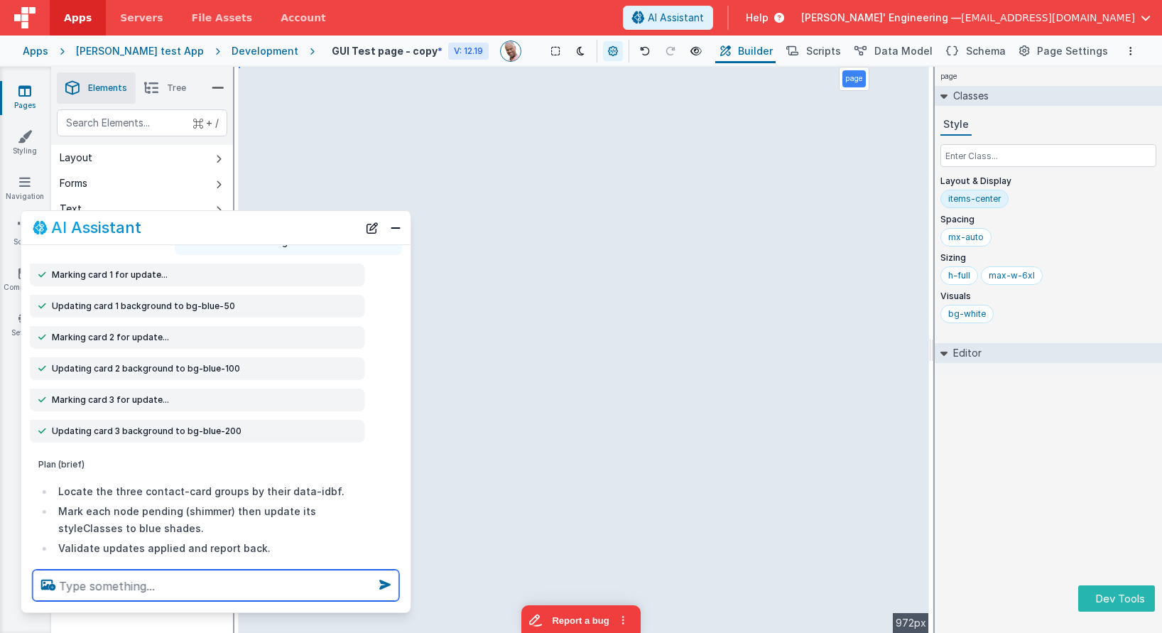
click at [139, 589] on textarea at bounding box center [216, 585] width 366 height 31
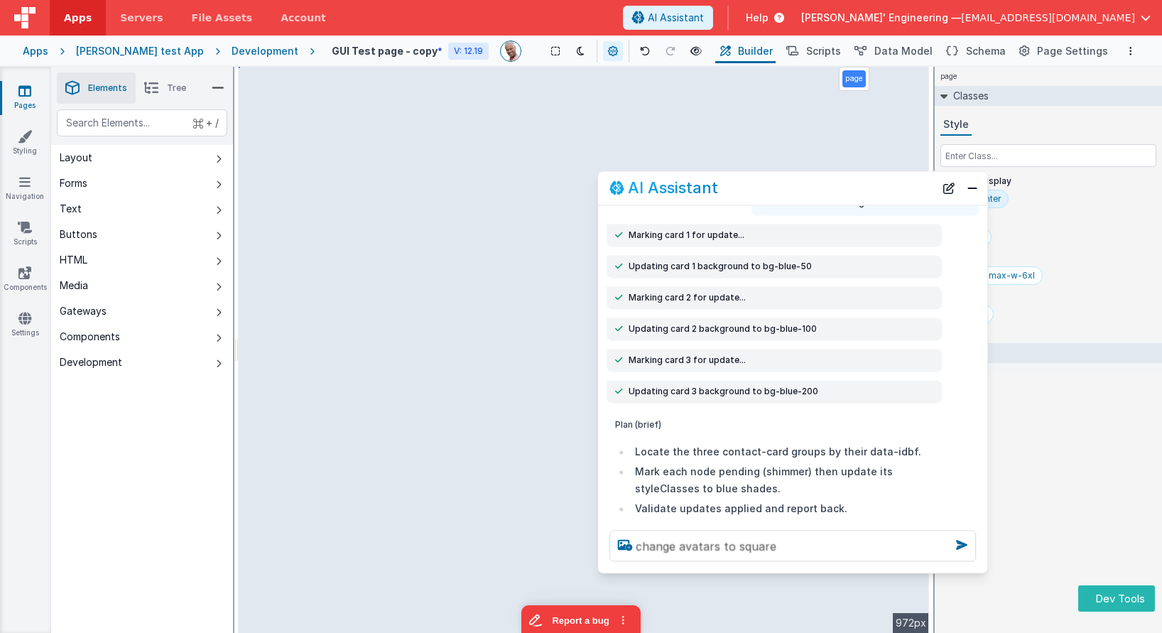
drag, startPoint x: 246, startPoint y: 237, endPoint x: 824, endPoint y: 197, distance: 579.5
click at [824, 197] on div "AI Assistant" at bounding box center [792, 187] width 389 height 33
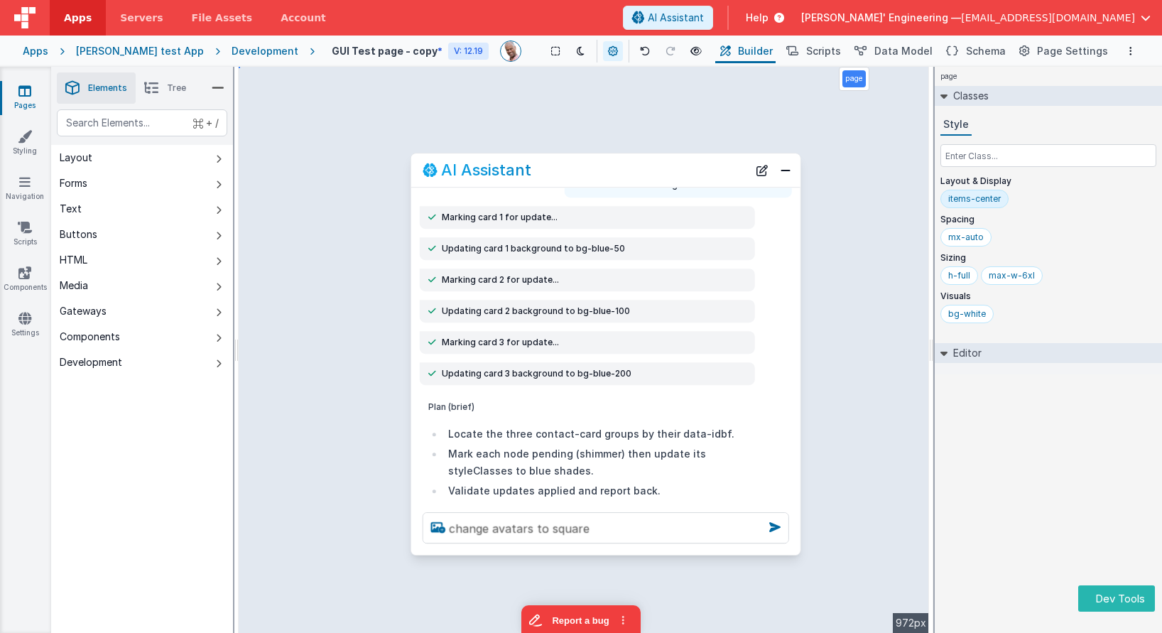
drag, startPoint x: 596, startPoint y: 178, endPoint x: 611, endPoint y: 187, distance: 17.2
click at [522, 172] on h2 "AI Assistant" at bounding box center [486, 170] width 90 height 17
click at [602, 529] on textarea "change avatars to square" at bounding box center [604, 528] width 366 height 31
type textarea "change avatars to square"
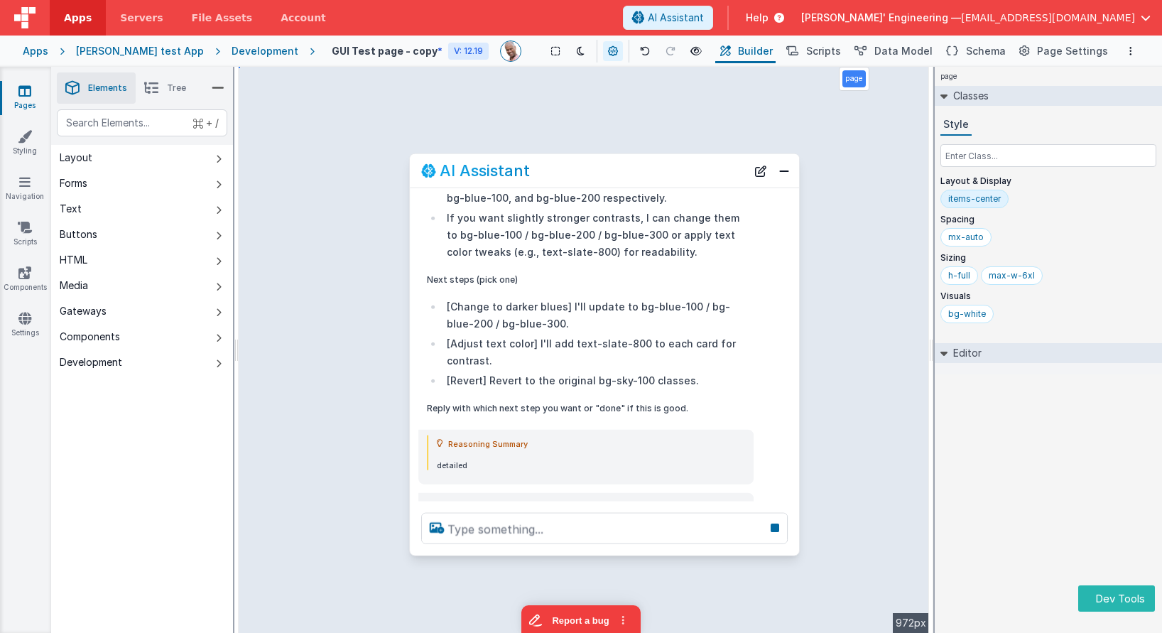
scroll to position [906, 0]
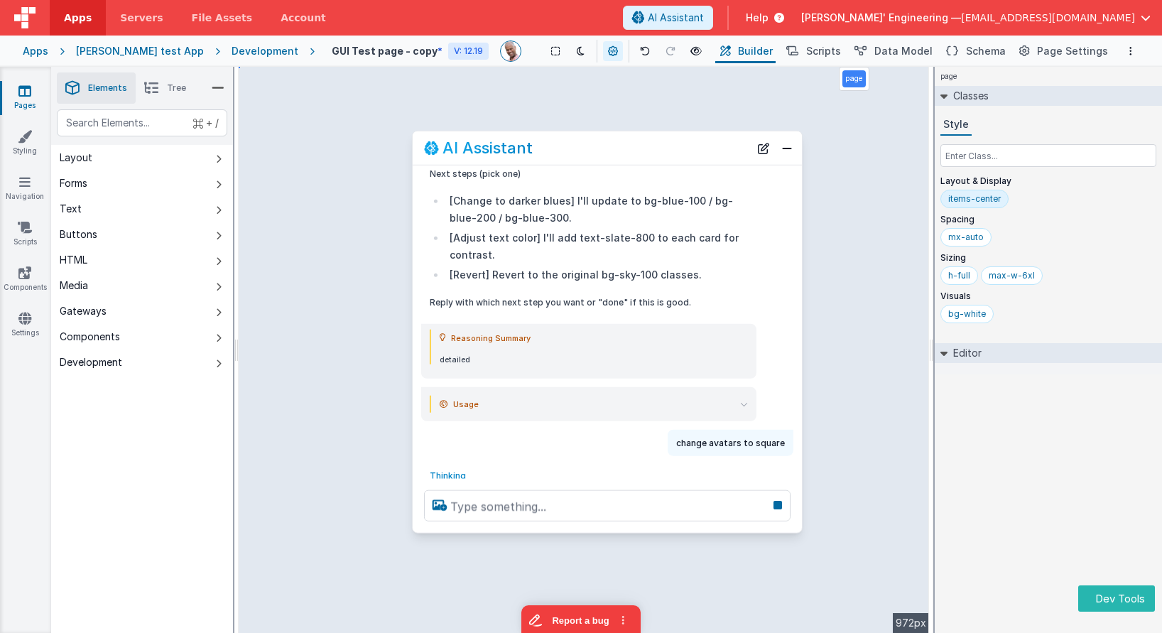
drag, startPoint x: 549, startPoint y: 166, endPoint x: 557, endPoint y: 147, distance: 20.7
click at [555, 146] on div "AI Assistant" at bounding box center [586, 147] width 325 height 17
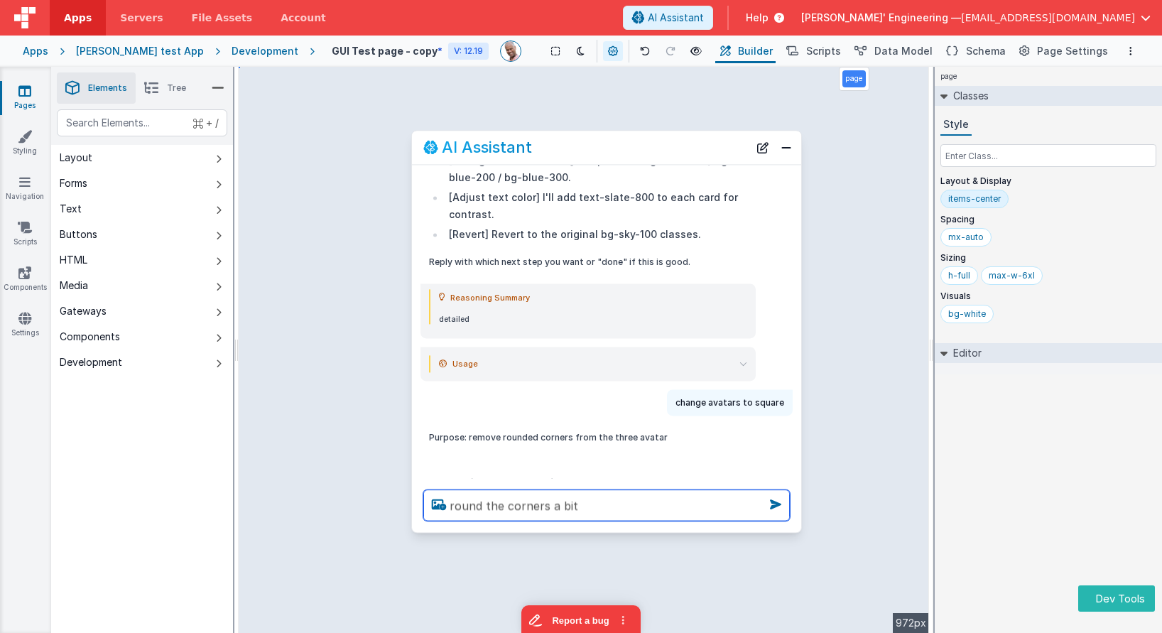
type textarea "round the corners a bit"
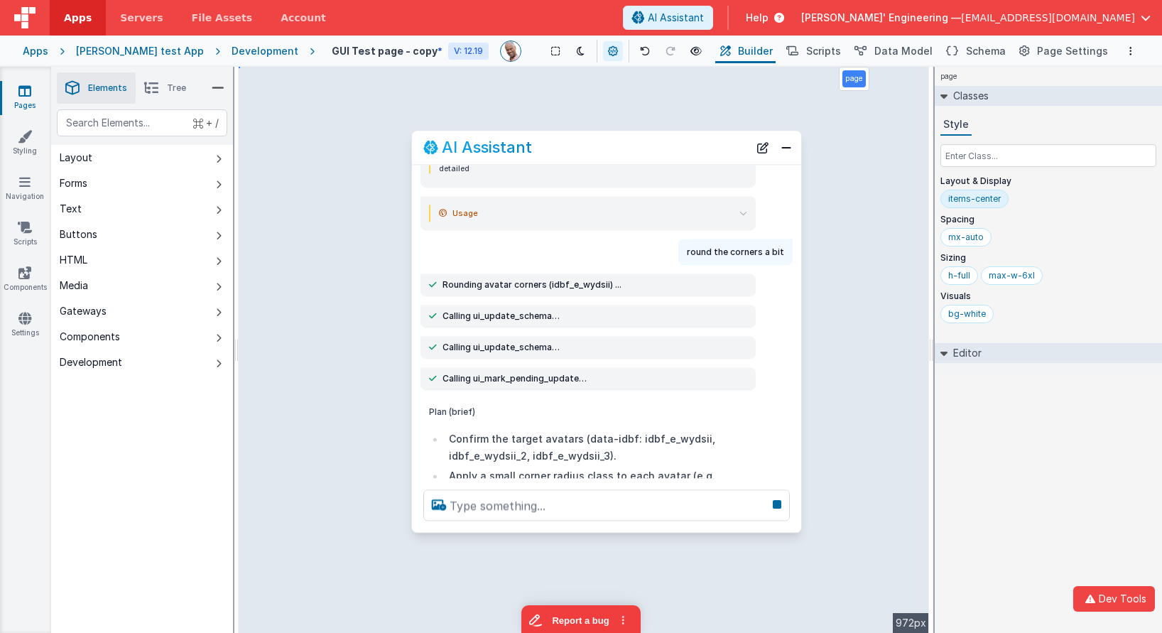
scroll to position [2170, 0]
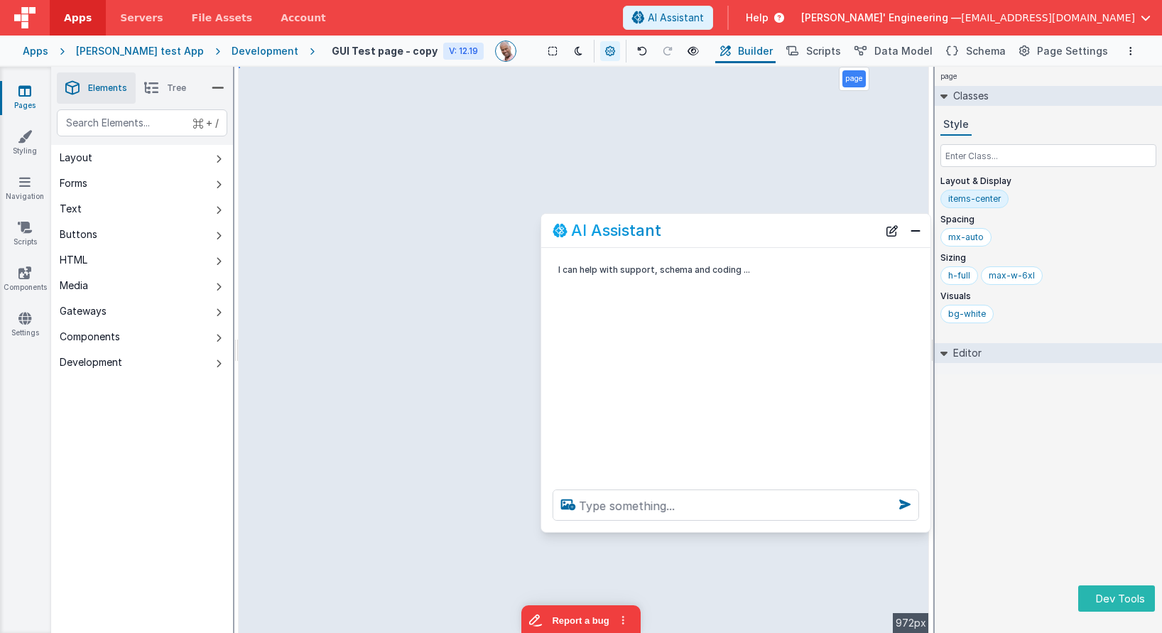
drag, startPoint x: 190, startPoint y: 324, endPoint x: 719, endPoint y: 233, distance: 536.2
click at [719, 233] on div "AI Assistant" at bounding box center [715, 230] width 325 height 17
click at [643, 510] on textarea at bounding box center [736, 504] width 366 height 31
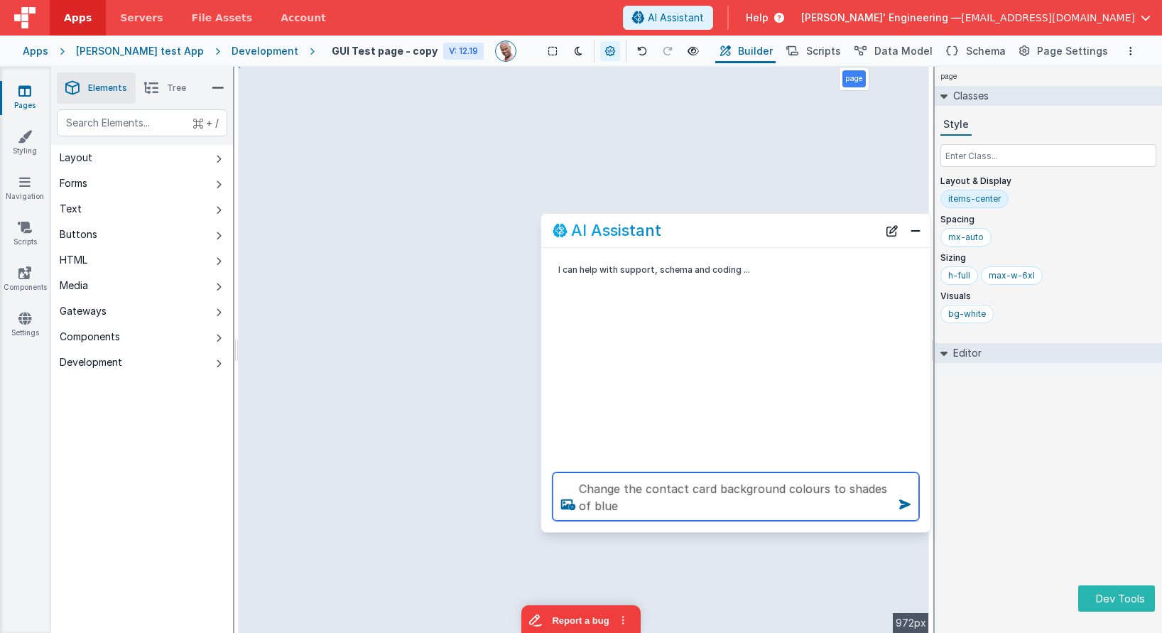
type textarea "Change the contact card background colours to shades of blue"
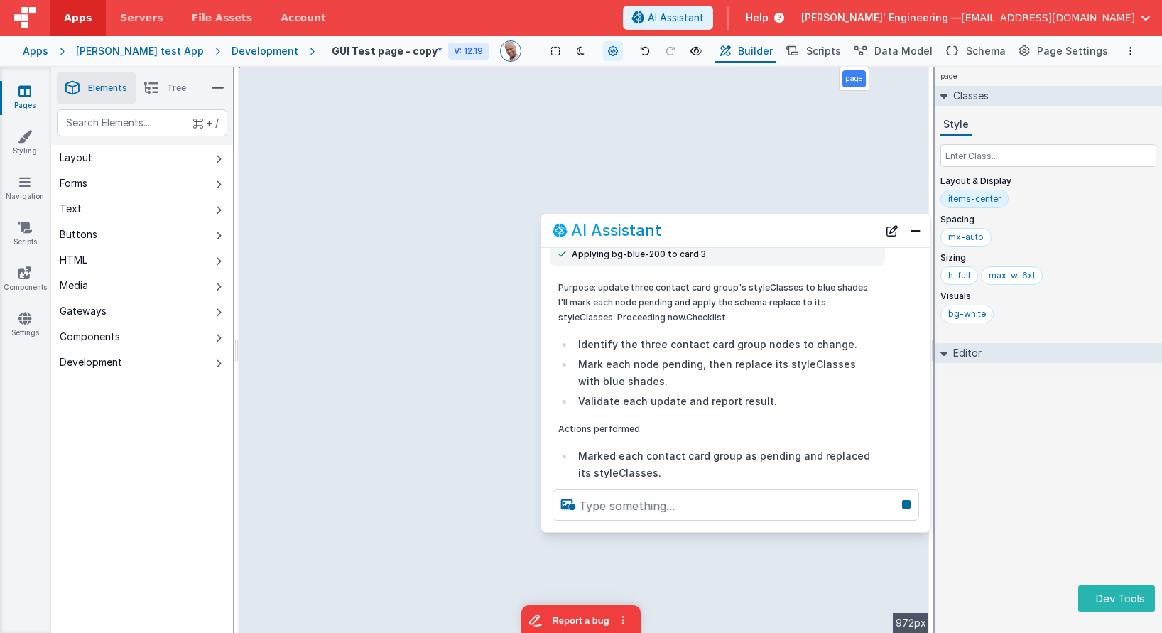
scroll to position [303, 0]
click at [889, 230] on button "New Chat" at bounding box center [892, 230] width 20 height 20
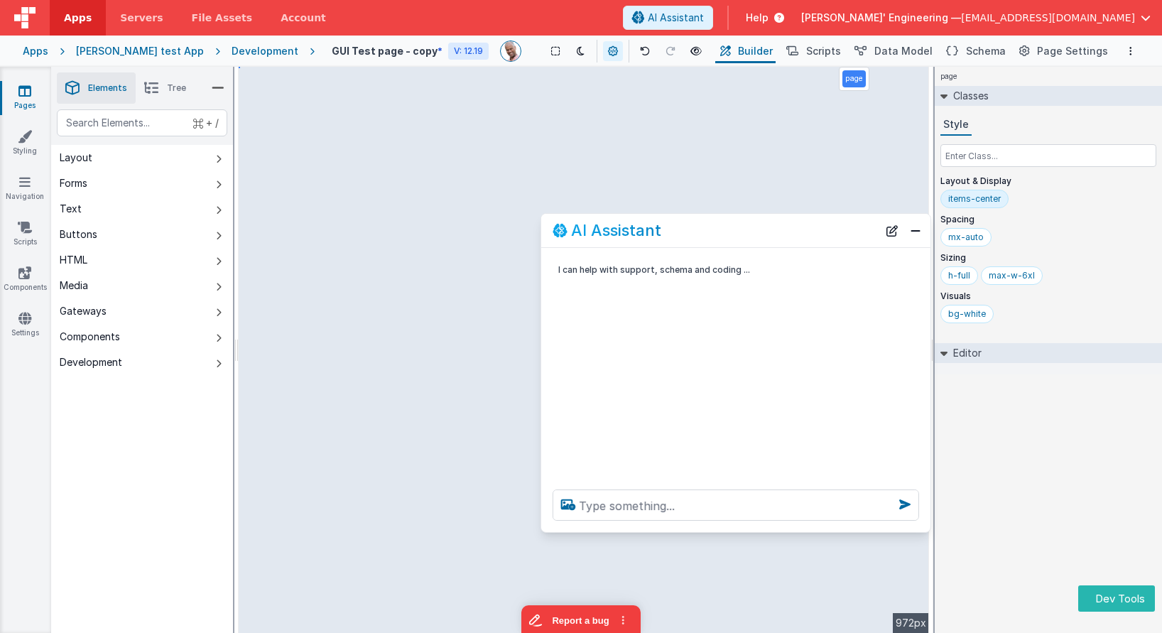
scroll to position [0, 0]
click at [678, 496] on textarea at bounding box center [736, 504] width 366 height 31
type textarea "a"
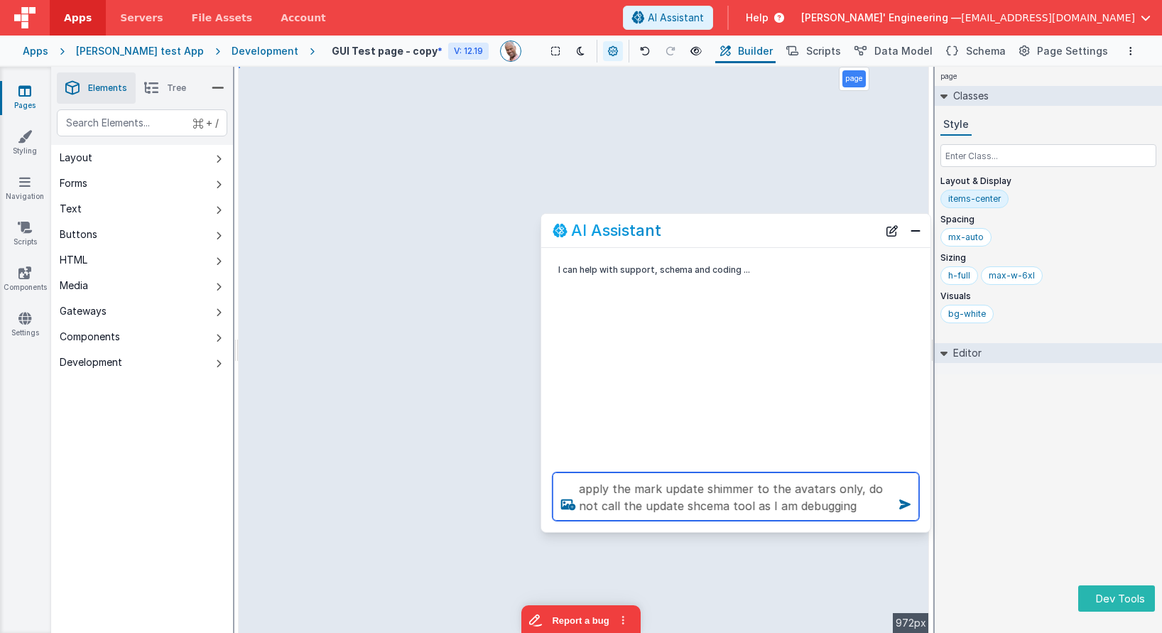
type textarea "apply the mark update shimmer to the avatars only, do not call the update shcem…"
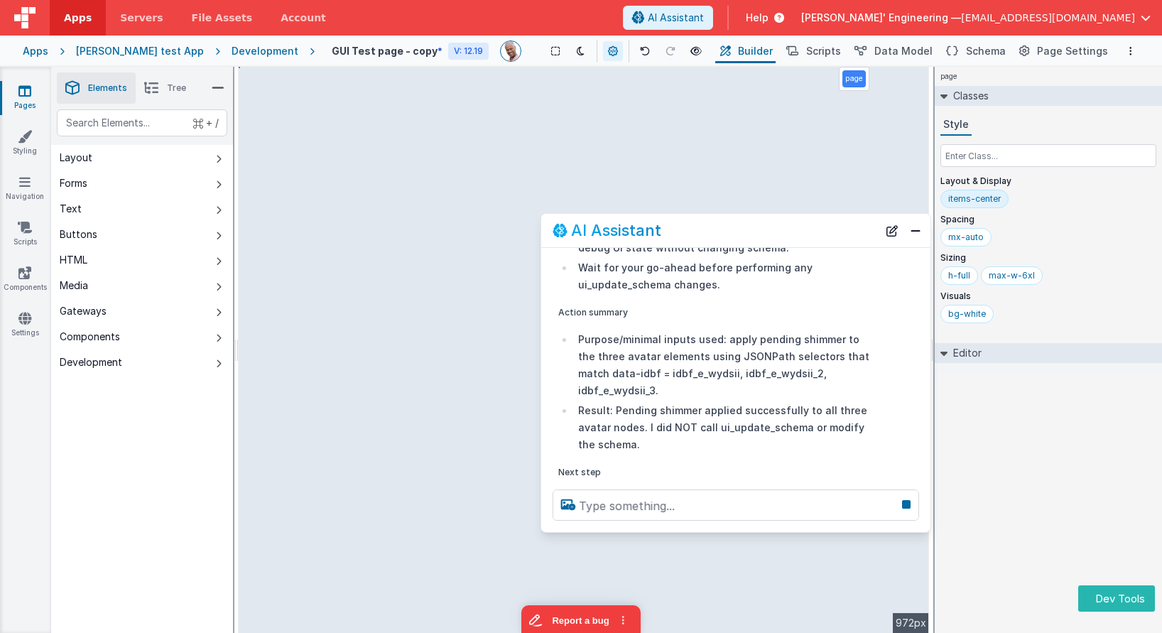
scroll to position [300, 0]
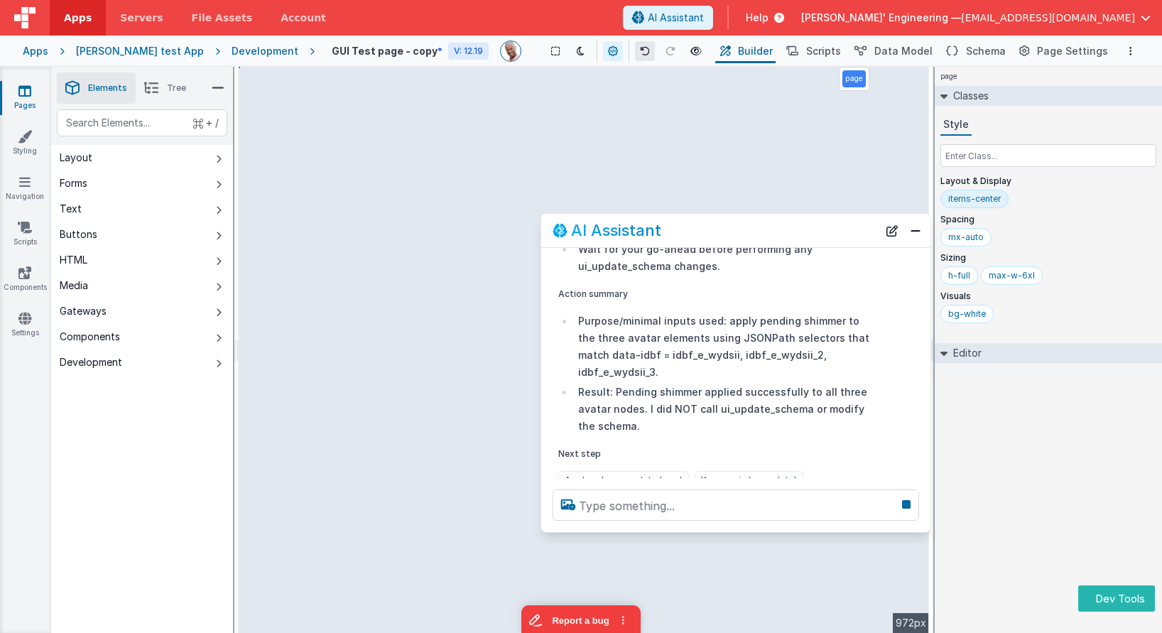
click at [640, 51] on icon at bounding box center [645, 51] width 10 height 10
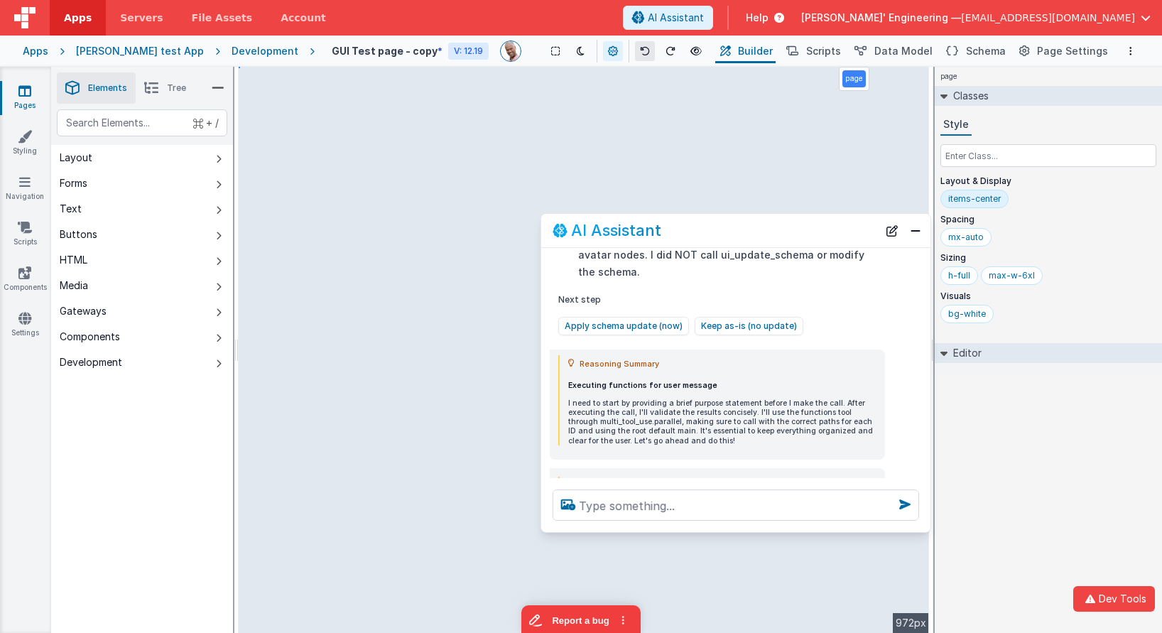
click at [640, 51] on icon at bounding box center [645, 51] width 10 height 10
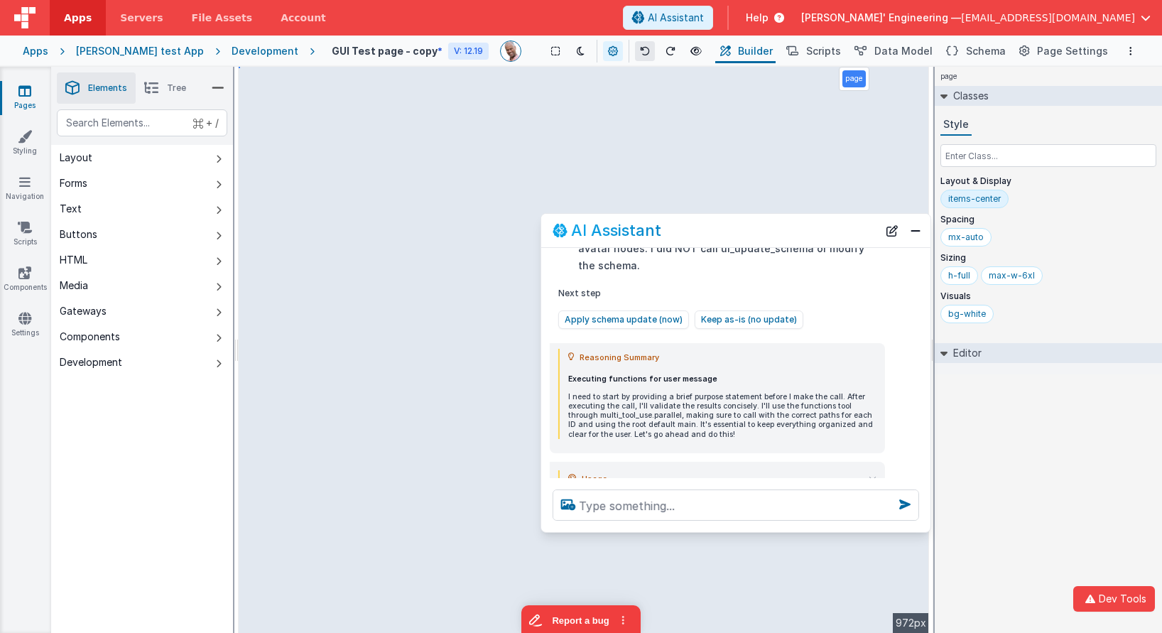
click at [640, 51] on icon at bounding box center [645, 51] width 10 height 10
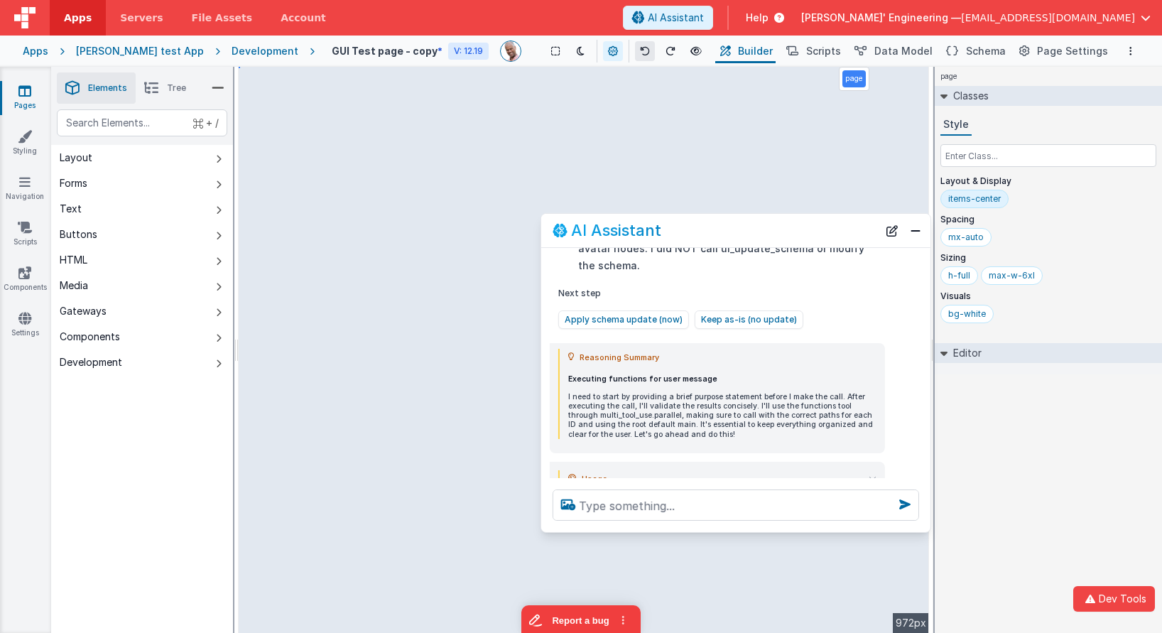
click at [640, 51] on icon at bounding box center [645, 51] width 10 height 10
click at [890, 236] on button "New Chat" at bounding box center [892, 230] width 20 height 20
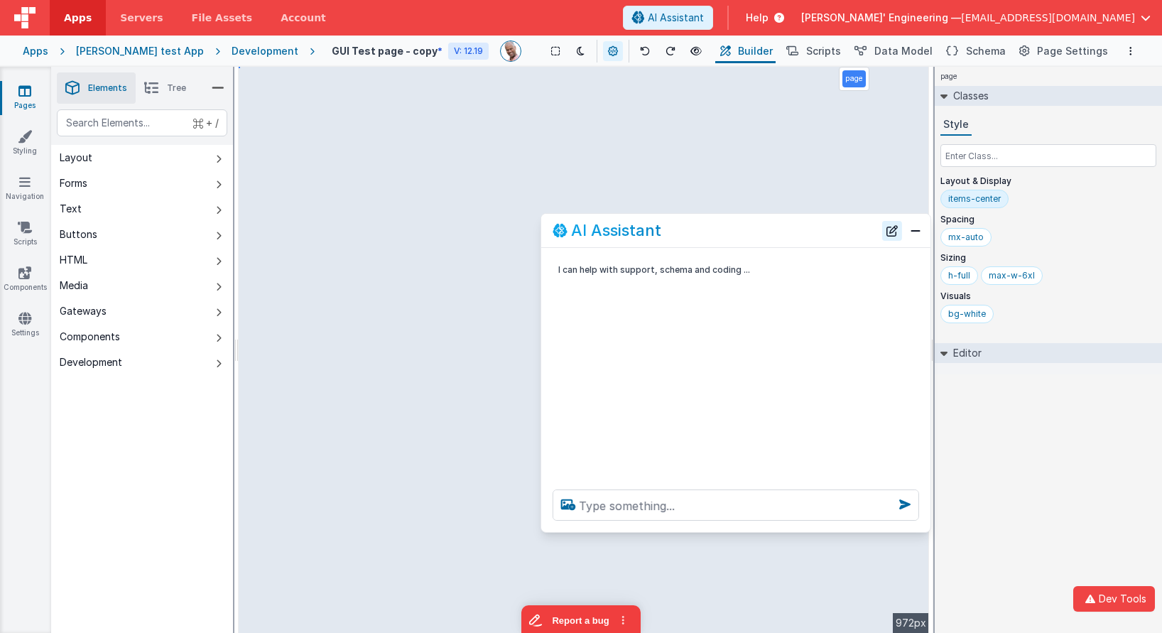
scroll to position [0, 0]
click at [697, 504] on textarea at bounding box center [736, 504] width 366 height 31
type textarea "cahnge the contact"
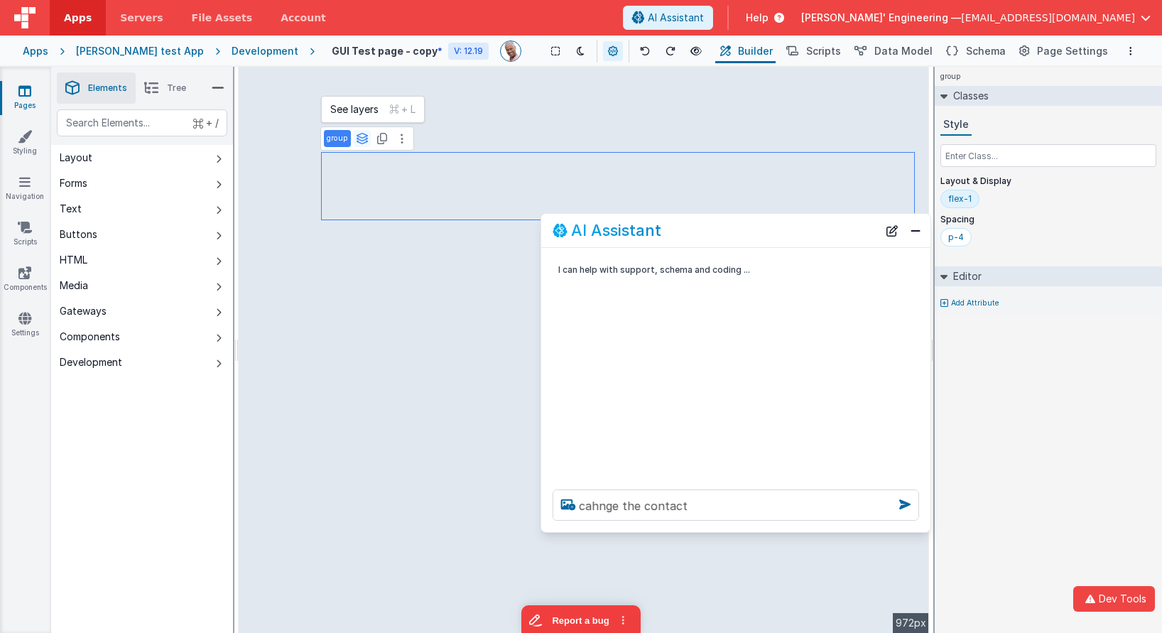
click at [362, 141] on icon at bounding box center [362, 138] width 13 height 11
click at [347, 217] on div "group group group" at bounding box center [344, 188] width 47 height 64
click at [349, 209] on button "group" at bounding box center [345, 207] width 40 height 17
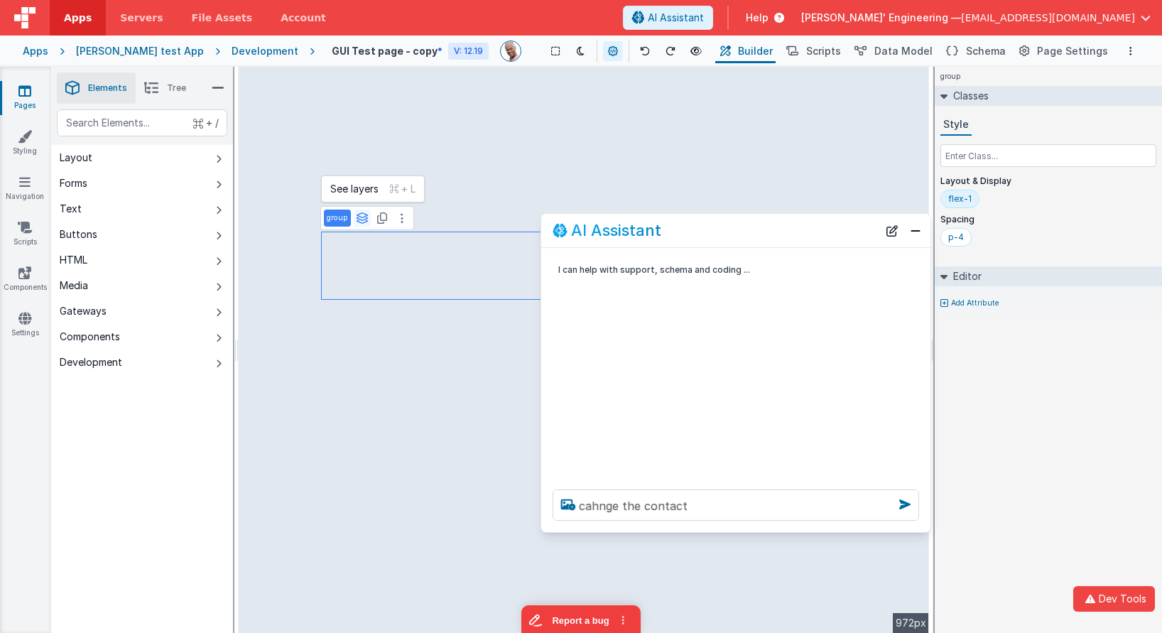
click at [359, 221] on icon at bounding box center [362, 217] width 13 height 11
click at [348, 196] on button "group" at bounding box center [345, 188] width 40 height 17
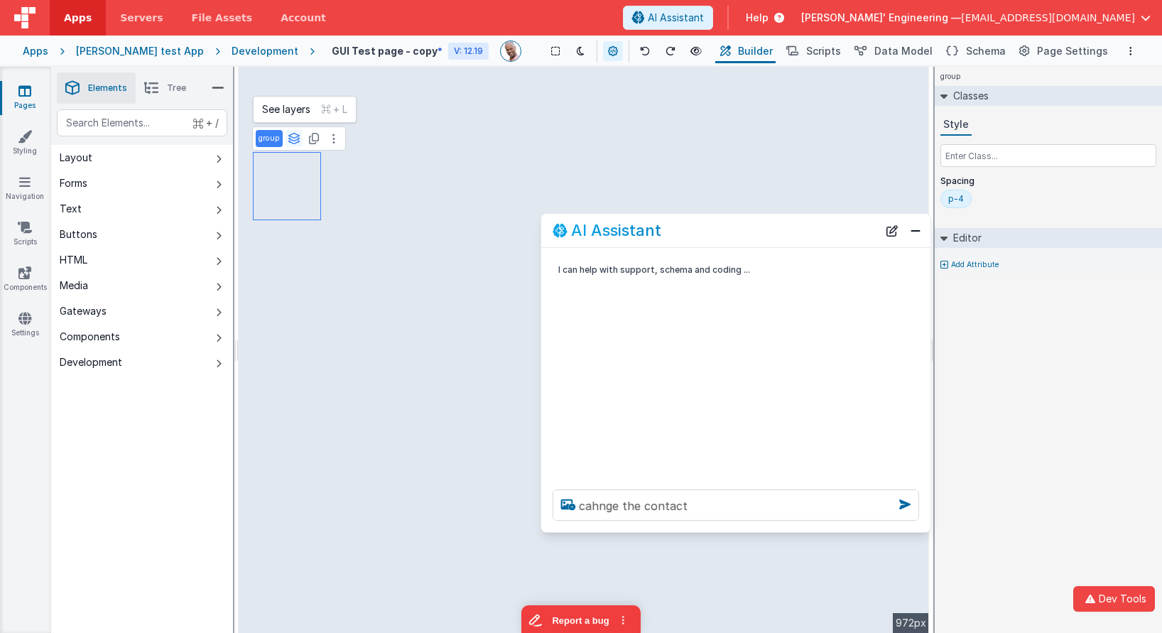
click at [298, 139] on icon at bounding box center [294, 138] width 13 height 11
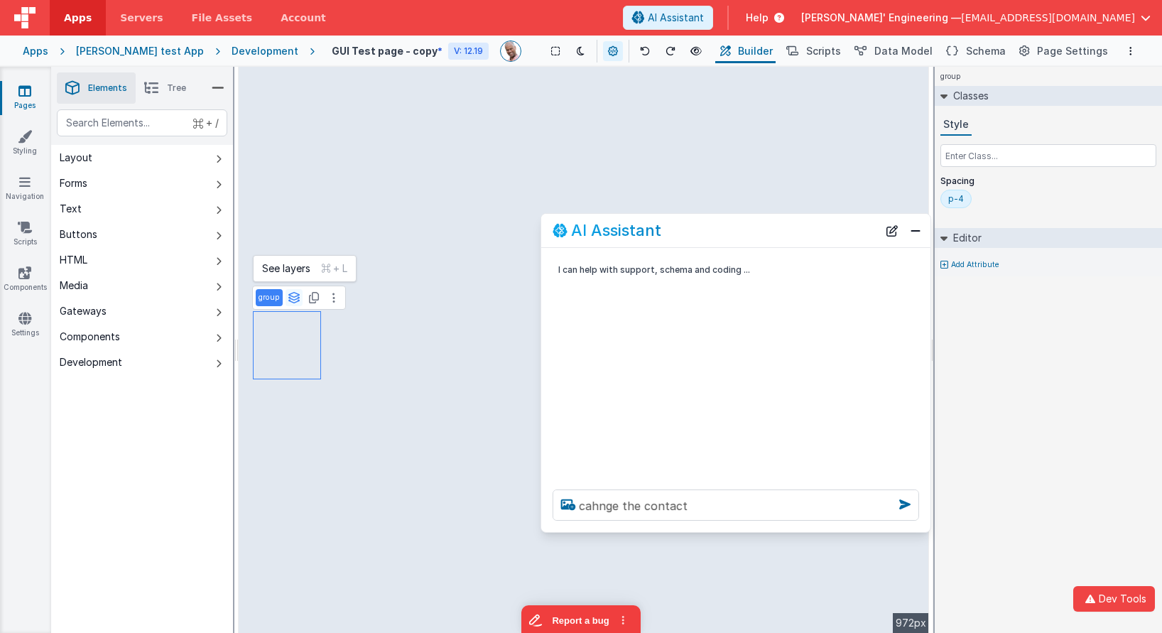
click at [293, 295] on icon at bounding box center [294, 297] width 13 height 11
click at [286, 272] on button "group" at bounding box center [276, 268] width 40 height 17
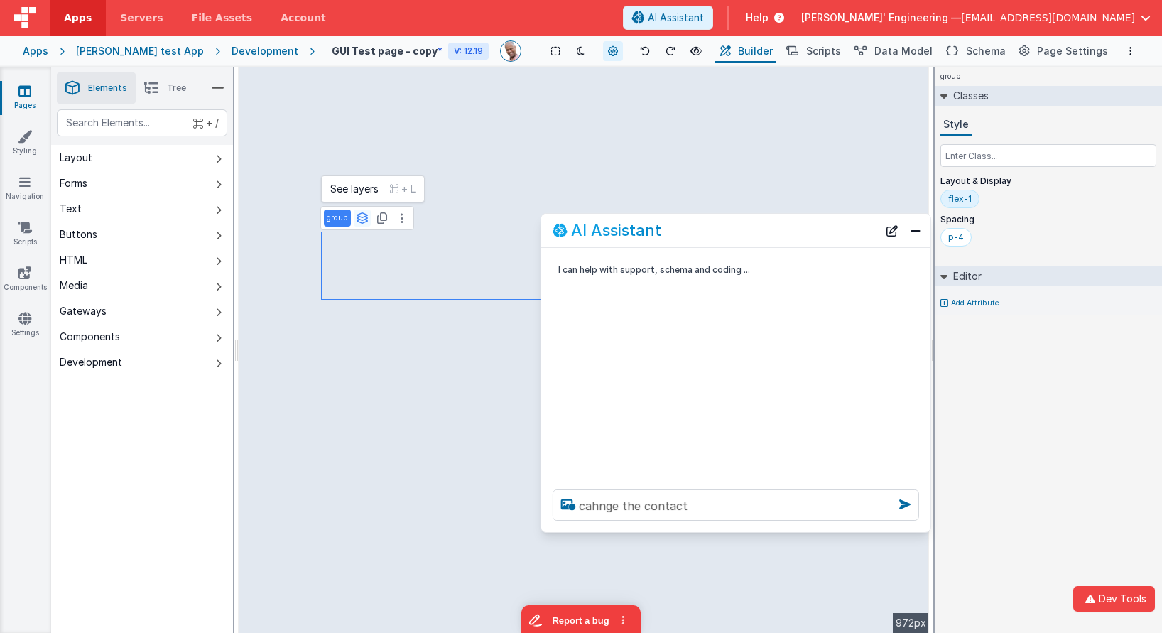
click at [364, 214] on icon at bounding box center [362, 217] width 13 height 11
click at [342, 183] on button "group" at bounding box center [345, 188] width 40 height 17
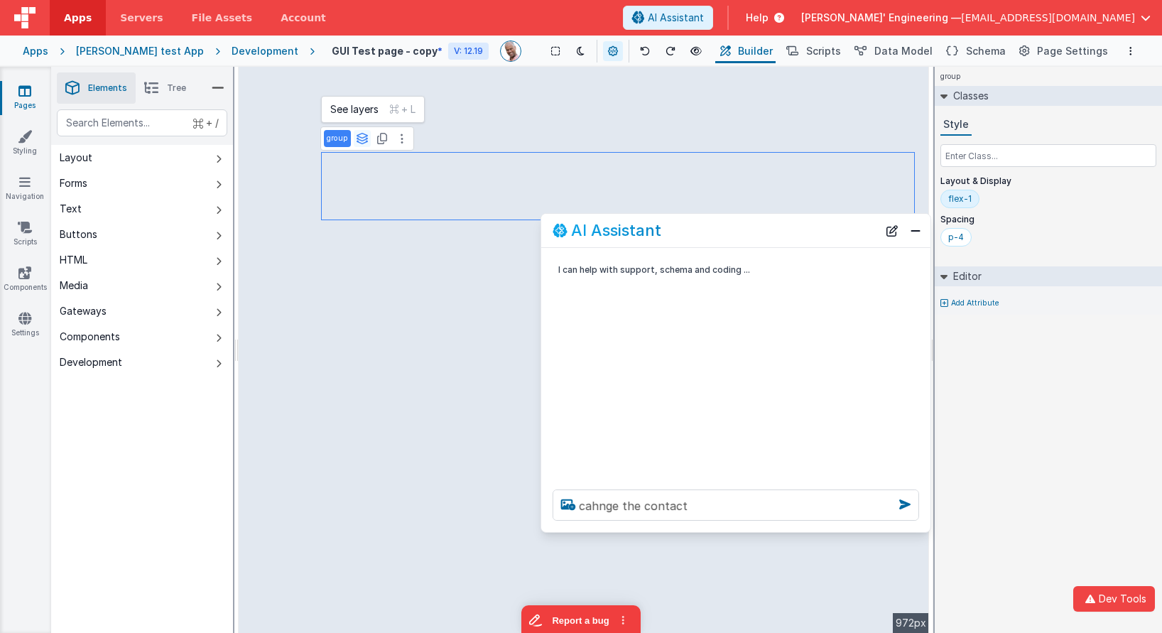
click at [366, 137] on icon at bounding box center [362, 138] width 13 height 11
click at [354, 208] on button "group" at bounding box center [345, 207] width 40 height 17
click at [985, 233] on div "bg-blue-50" at bounding box center [972, 237] width 48 height 11
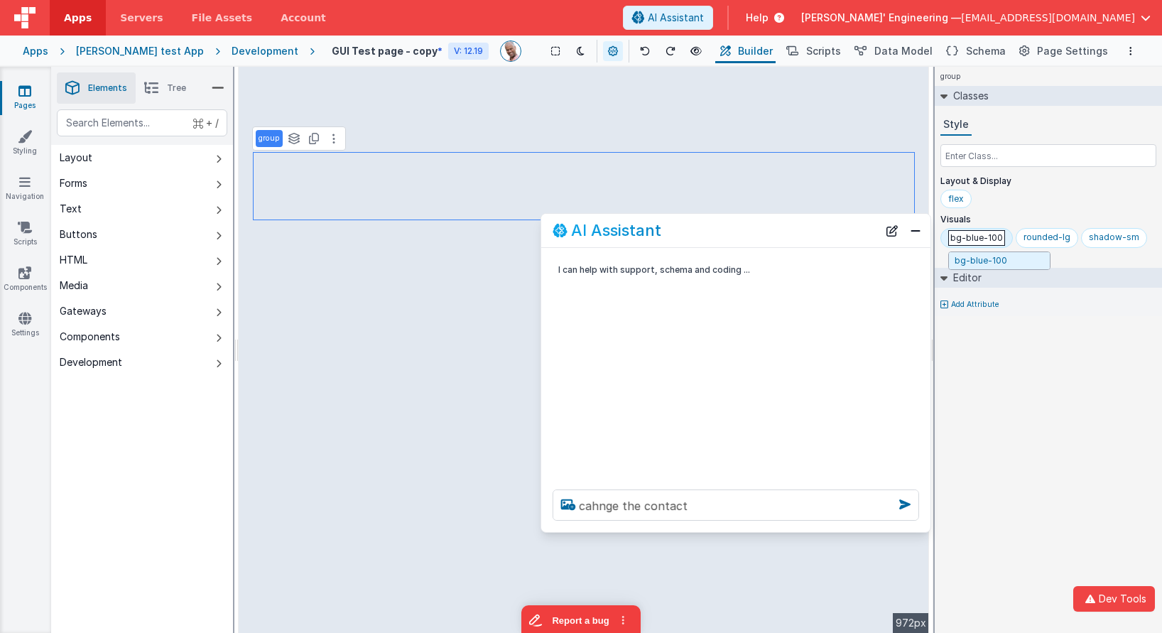
click at [977, 233] on input "bg-blue-100" at bounding box center [976, 238] width 57 height 16
type input "bg-sky-100"
click at [1005, 354] on div "group Classes Style Layout & Display flex Visuals rounded-lg shadow-sm bg-sky-1…" at bounding box center [1048, 350] width 227 height 566
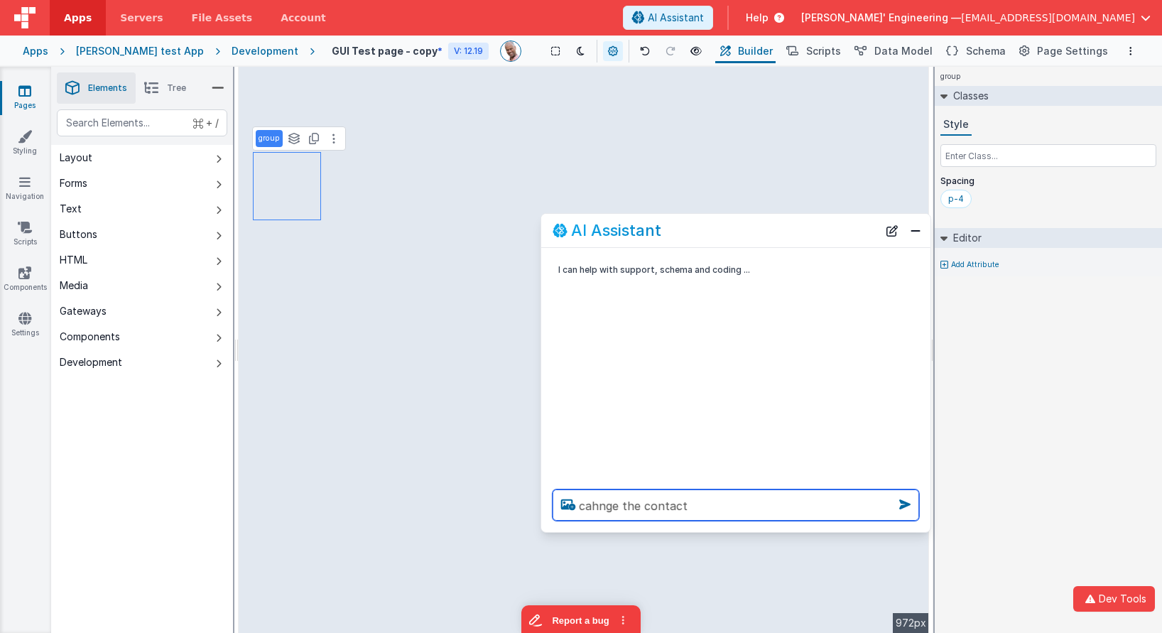
click at [607, 507] on textarea "cahnge the contact" at bounding box center [736, 504] width 366 height 31
type textarea "change the contact card bg to shade s of blue"
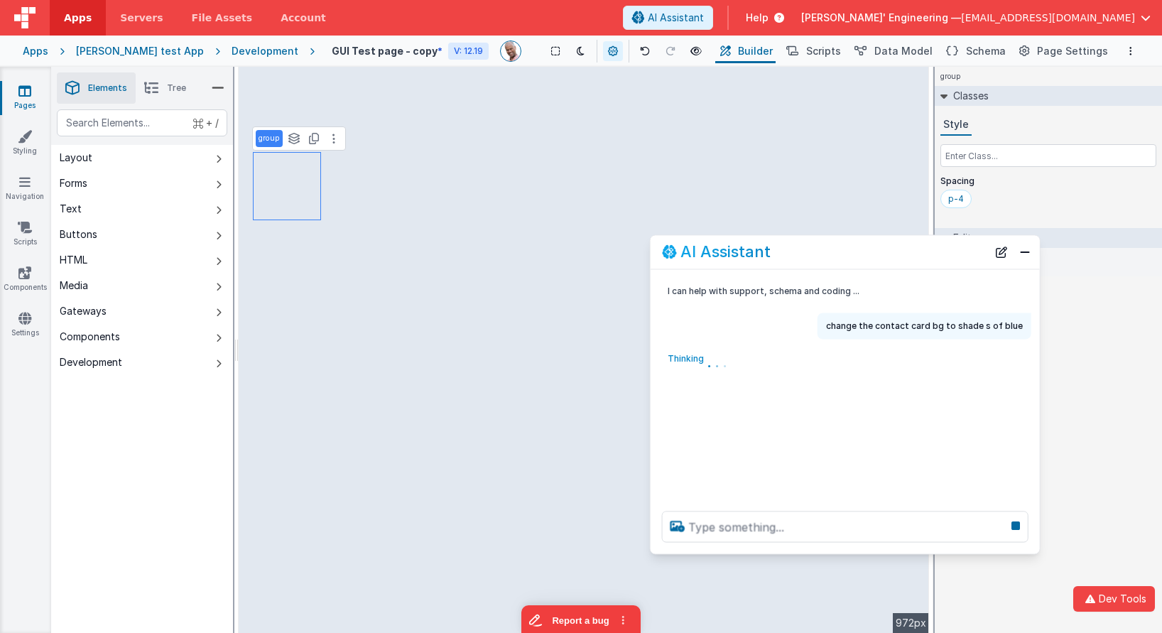
drag, startPoint x: 812, startPoint y: 234, endPoint x: 897, endPoint y: 257, distance: 88.2
click at [897, 257] on div "AI Assistant" at bounding box center [824, 252] width 325 height 17
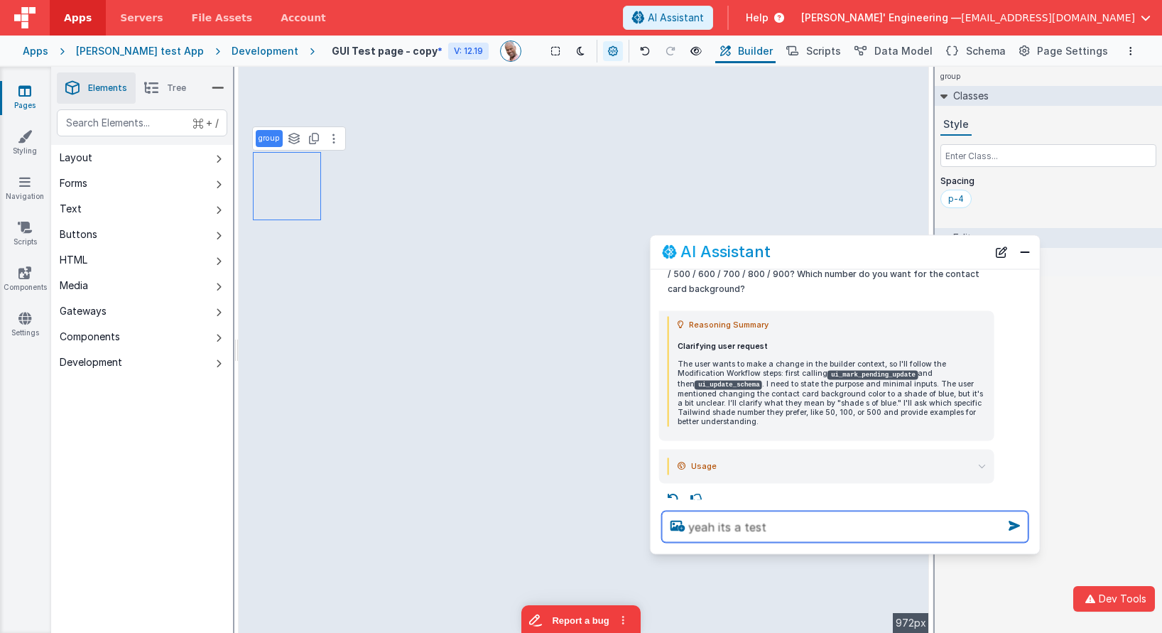
type textarea "yeah its a test"
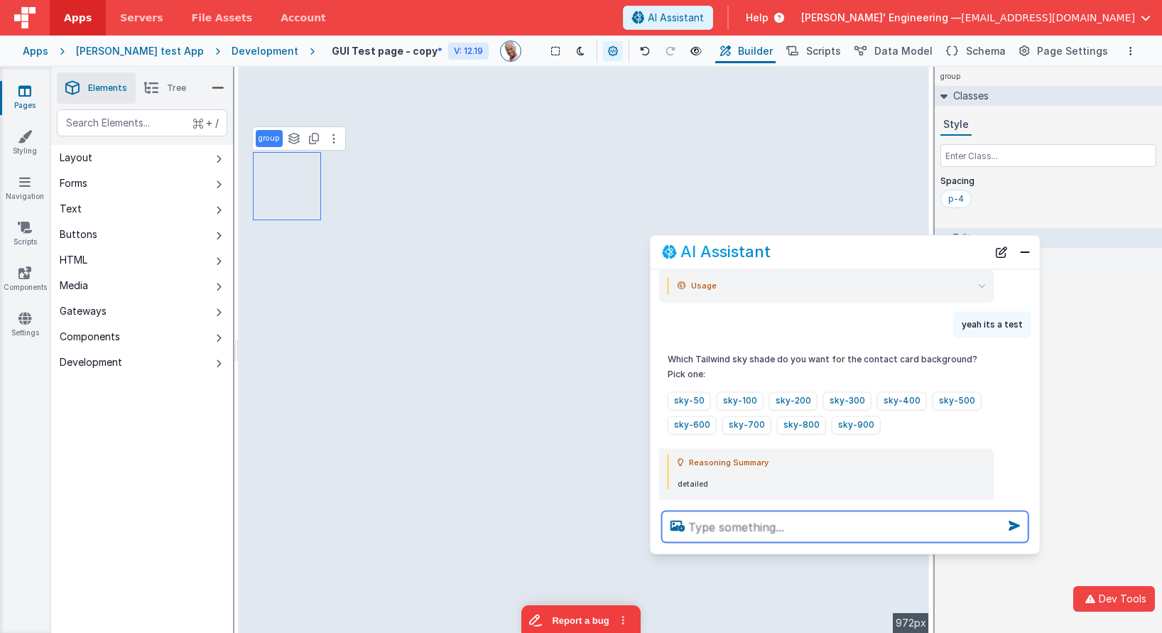
scroll to position [344, 0]
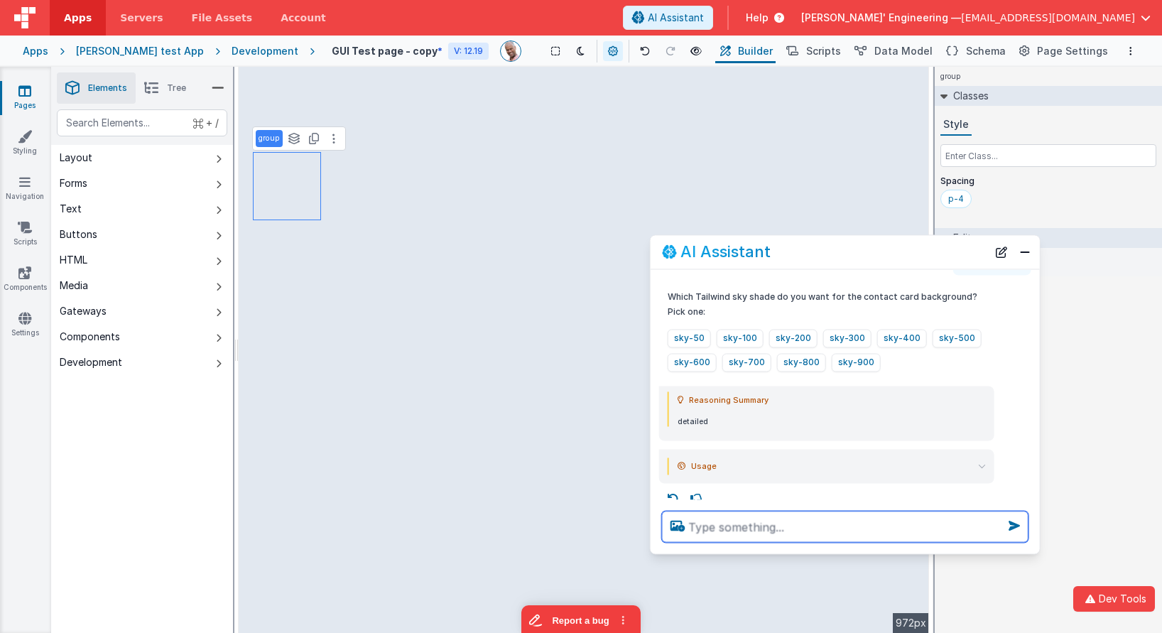
click at [777, 527] on textarea at bounding box center [845, 526] width 366 height 31
type textarea "each a different one"
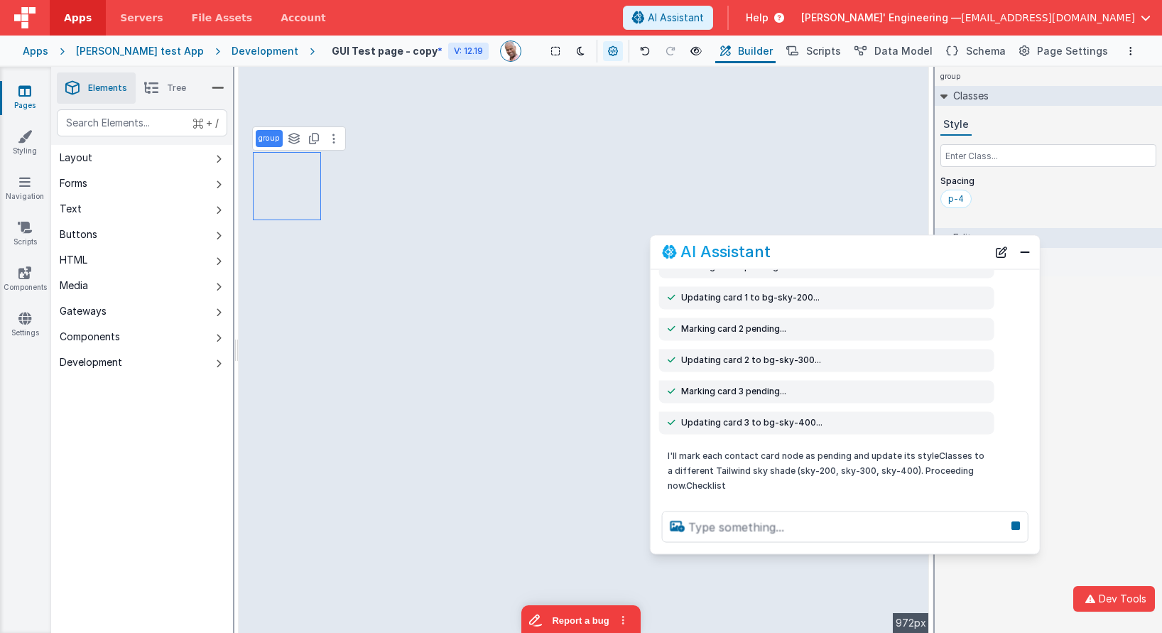
scroll to position [685, 0]
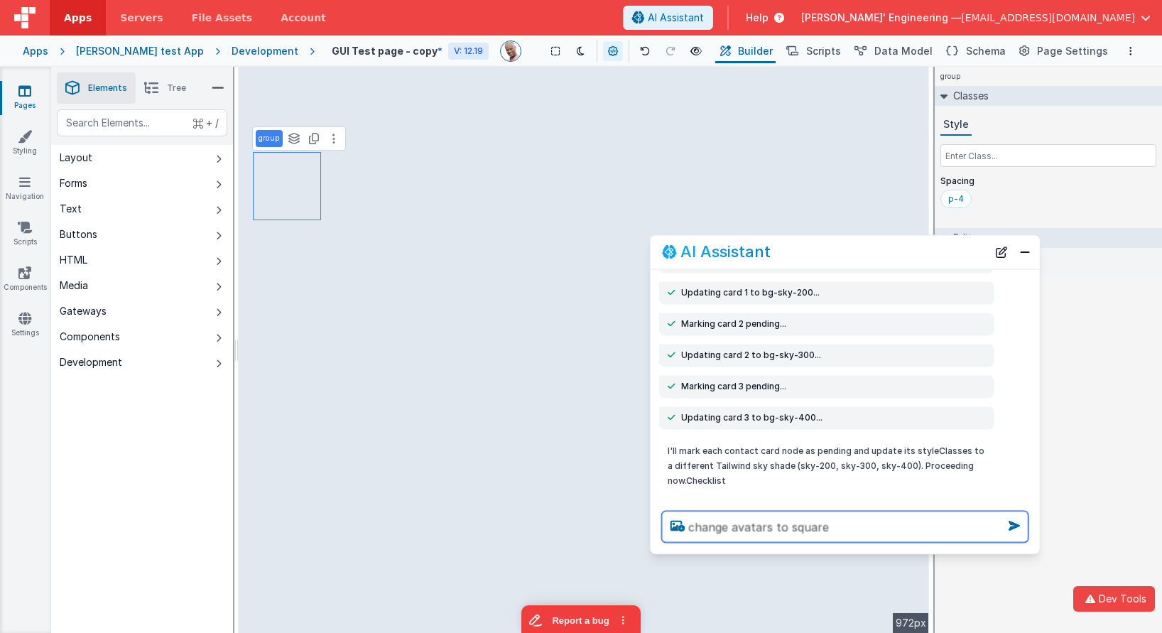
type textarea "change avatars to square"
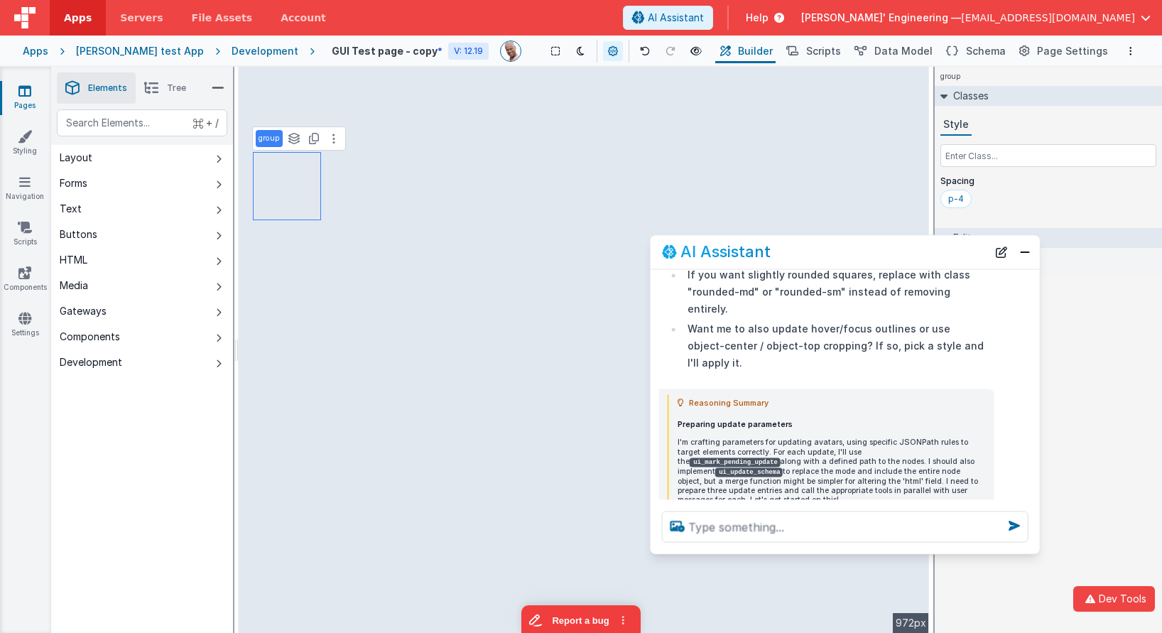
scroll to position [1999, 0]
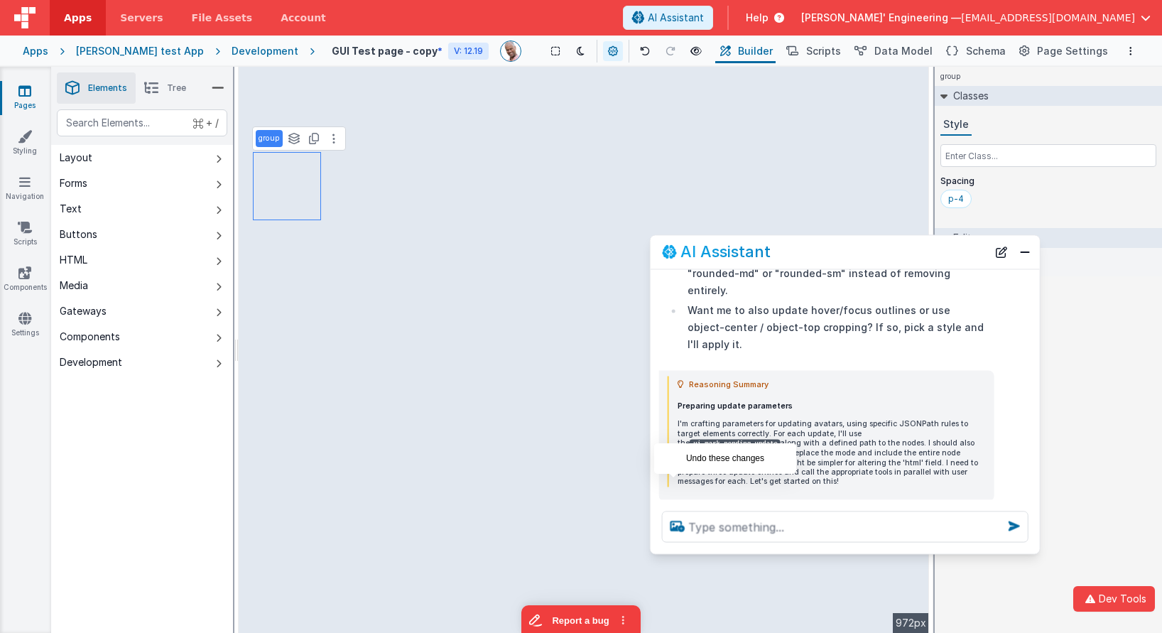
click at [670, 548] on icon at bounding box center [673, 559] width 23 height 23
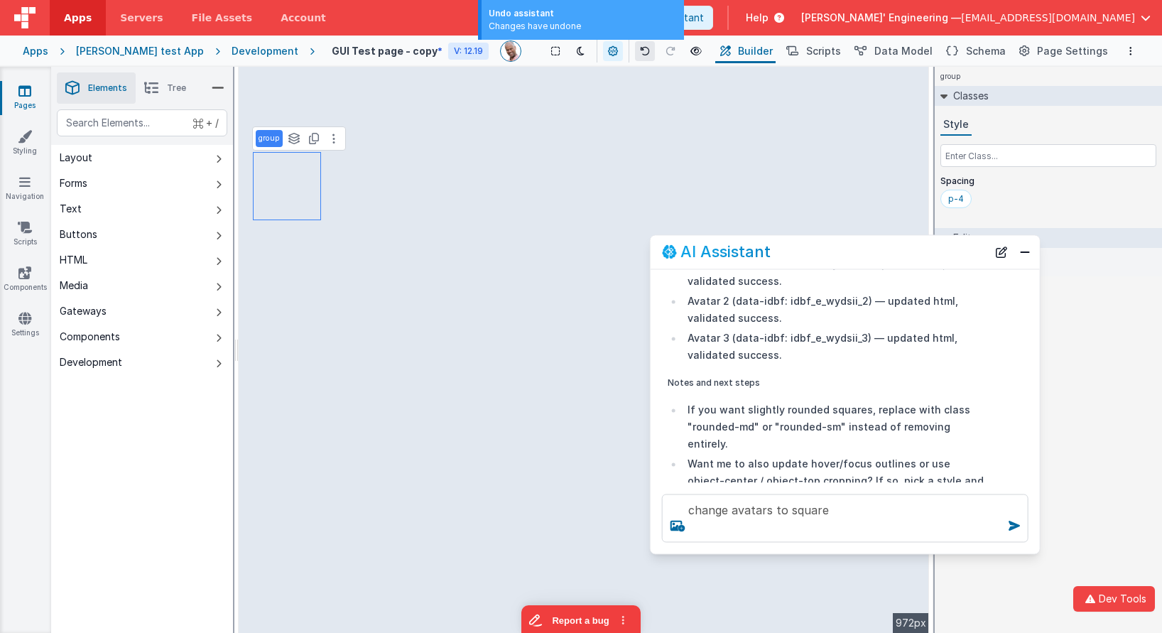
click at [640, 53] on icon at bounding box center [645, 51] width 10 height 10
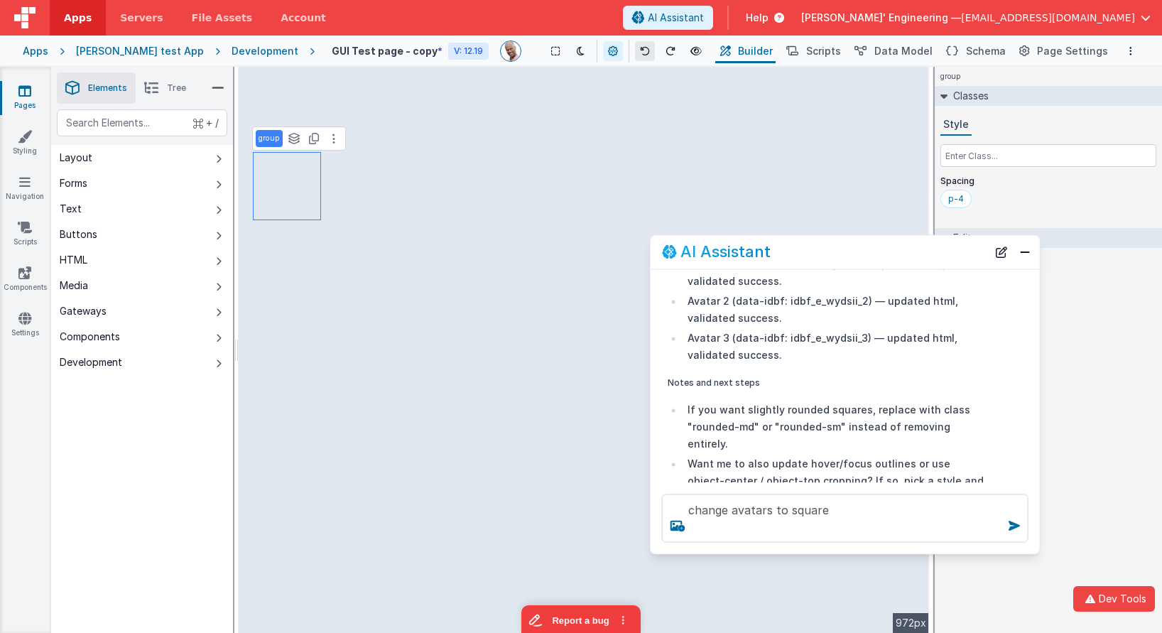
click at [640, 50] on icon at bounding box center [645, 51] width 10 height 10
click at [640, 48] on icon at bounding box center [645, 51] width 10 height 10
click at [640, 50] on icon at bounding box center [645, 51] width 10 height 10
drag, startPoint x: 822, startPoint y: 519, endPoint x: 835, endPoint y: 518, distance: 12.1
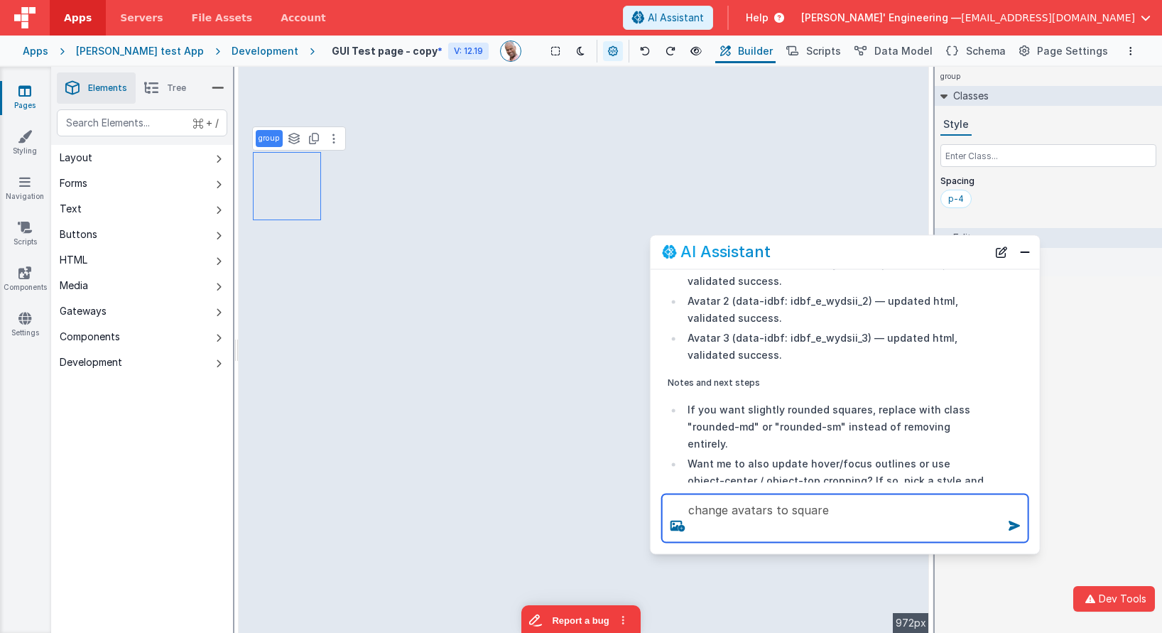
click at [825, 519] on textarea "change avatars to square" at bounding box center [845, 518] width 366 height 48
type textarea "change avatars to square , call tools in parrallel"
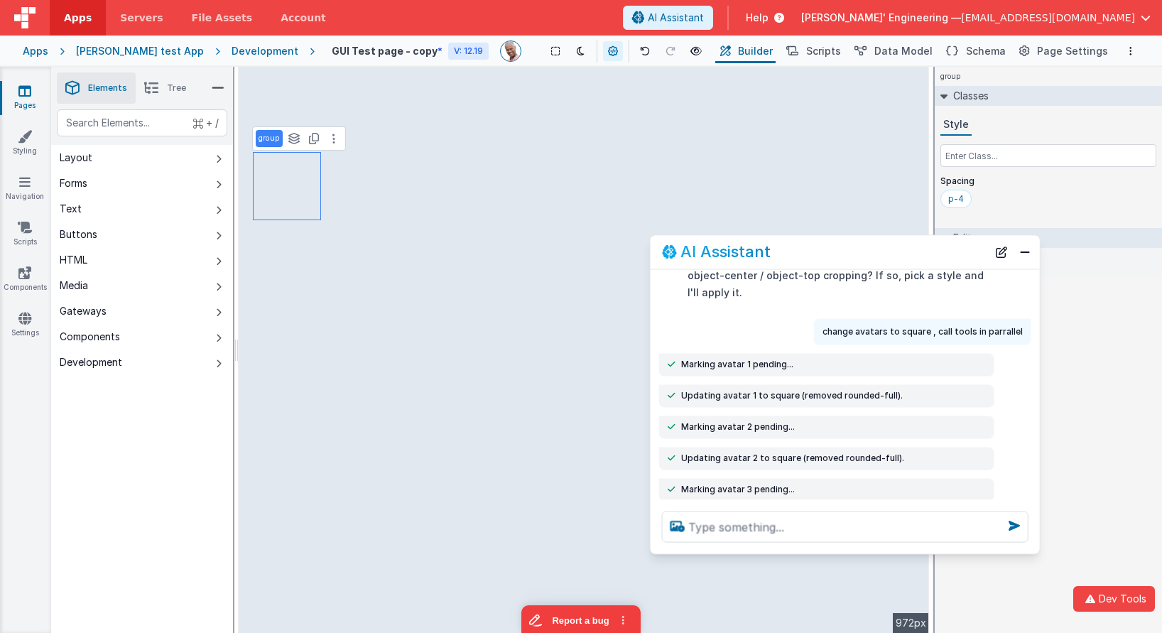
scroll to position [2051, 0]
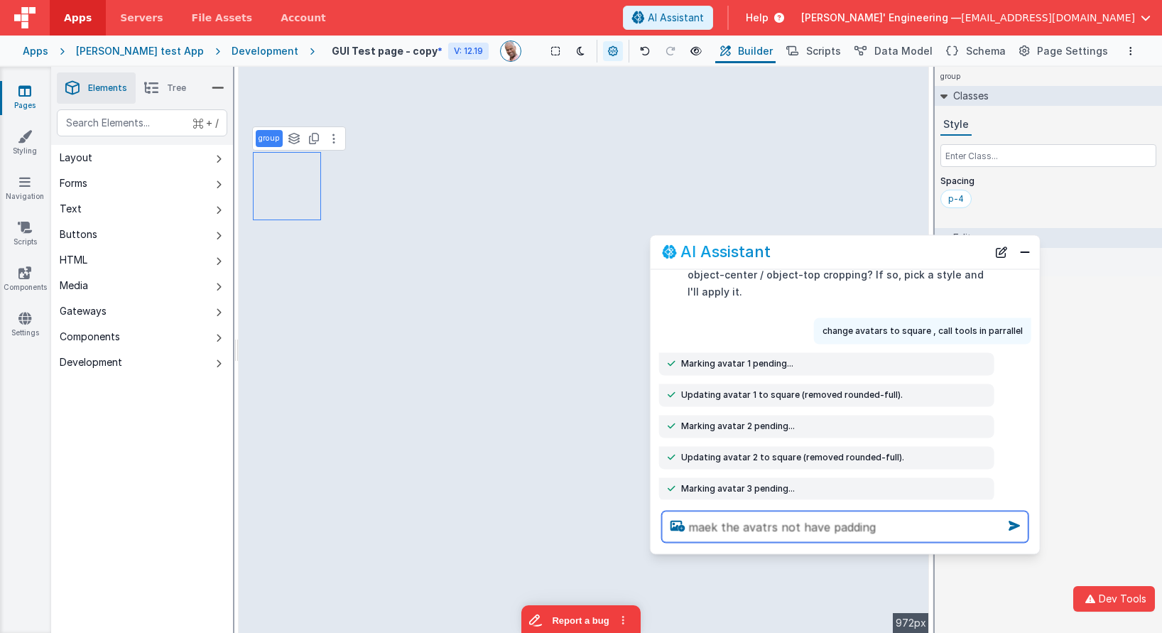
type textarea "maek the avatrs not have padding"
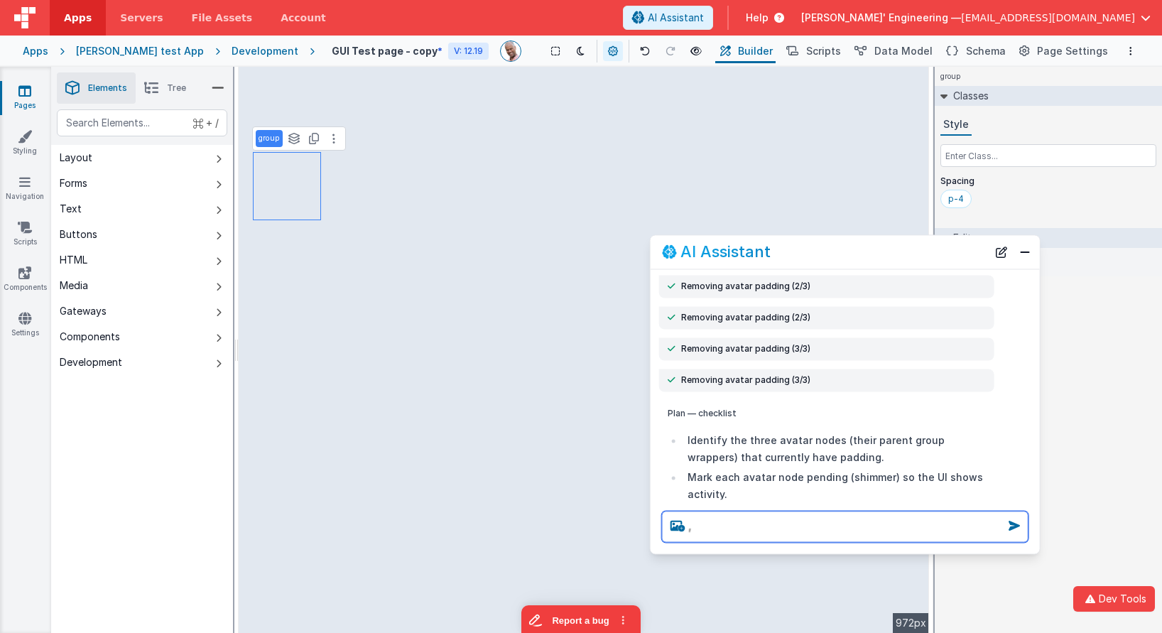
scroll to position [0, 0]
type textarea ", I want them to fill the left side of card"
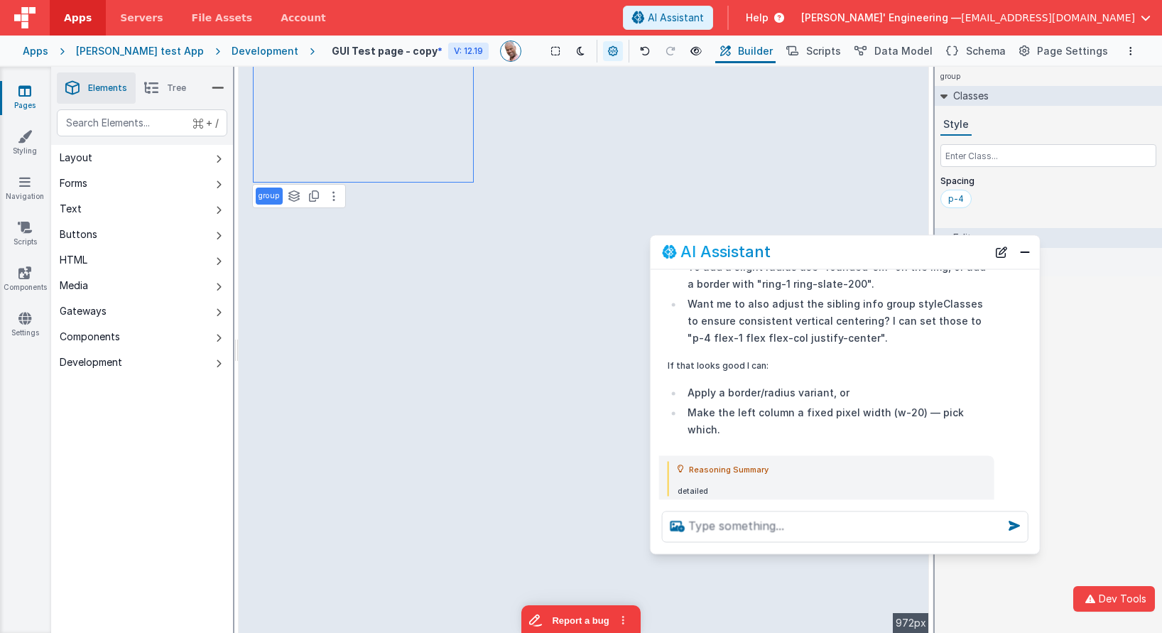
scroll to position [4020, 0]
click at [861, 529] on textarea at bounding box center [845, 526] width 366 height 31
type textarea "no card is huge"
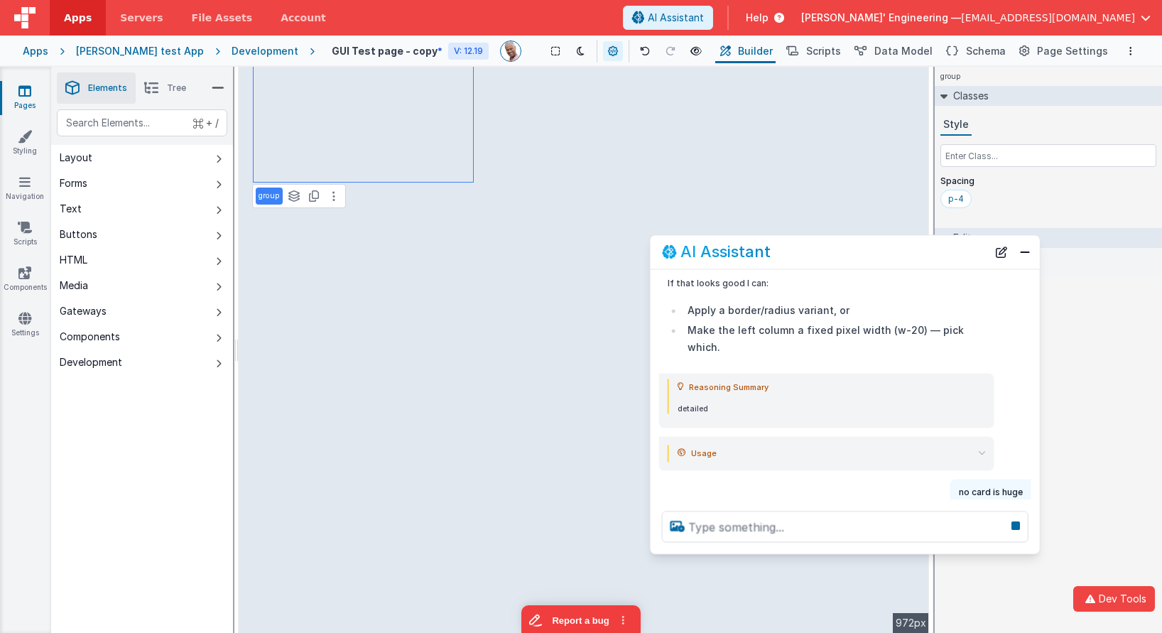
scroll to position [2786, 0]
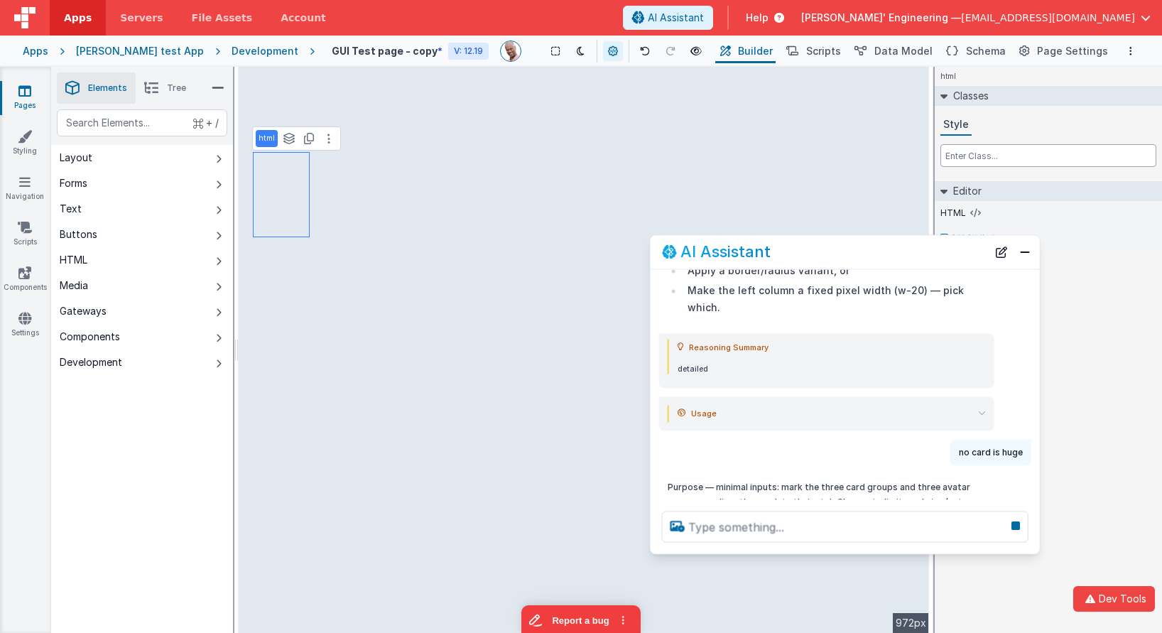
click at [967, 163] on input "text" at bounding box center [1048, 155] width 216 height 23
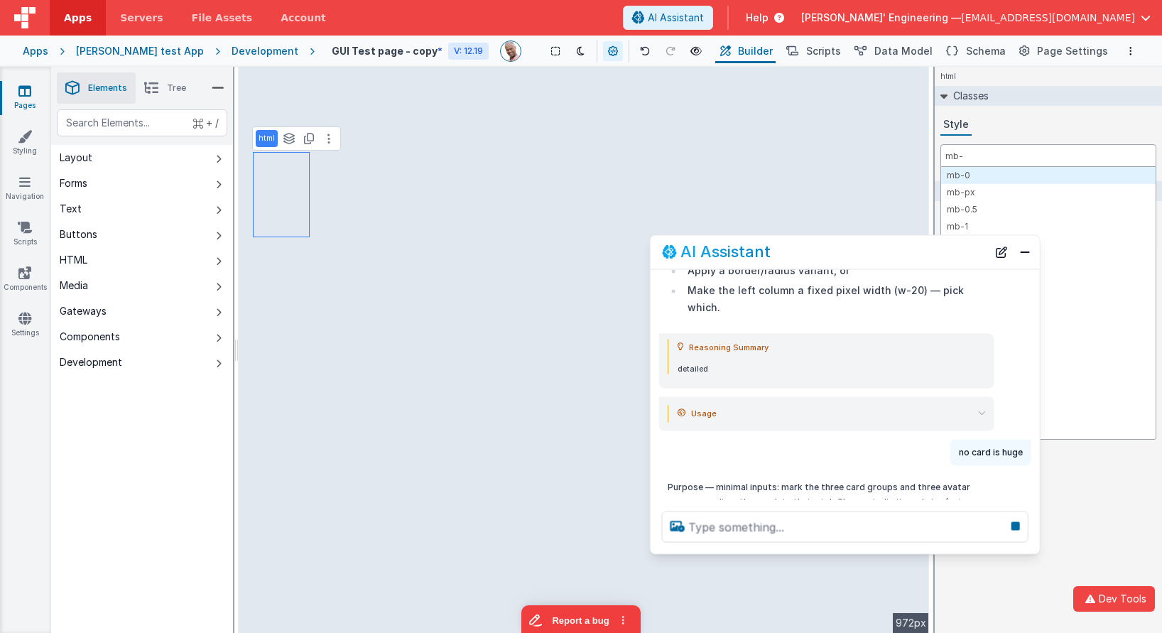
type input "mb-0"
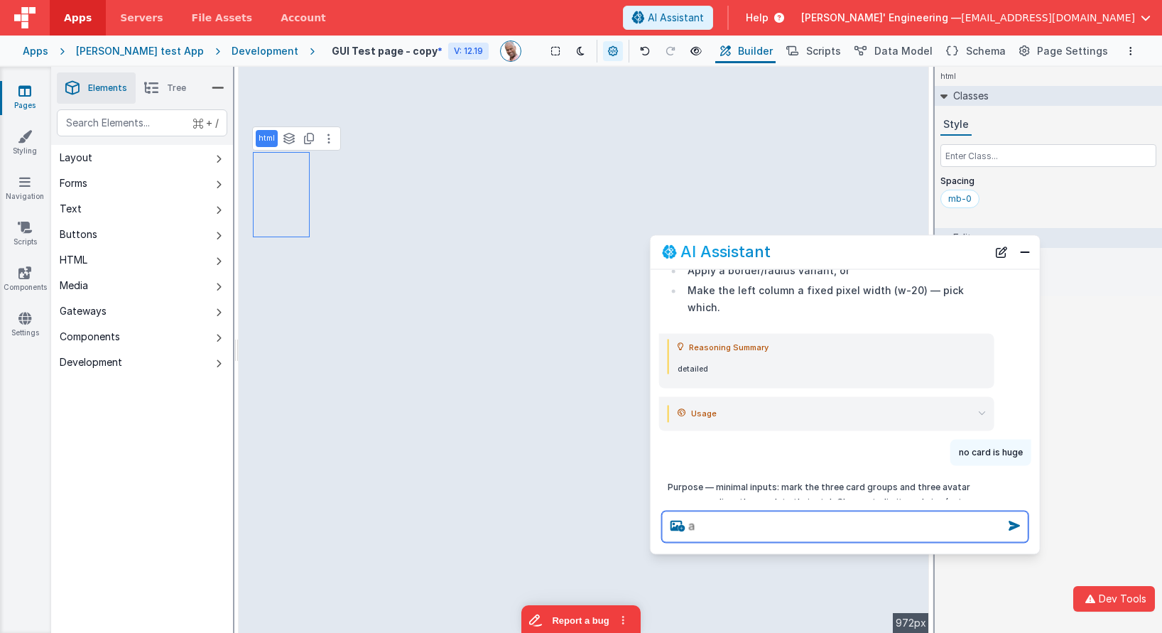
scroll to position [0, 0]
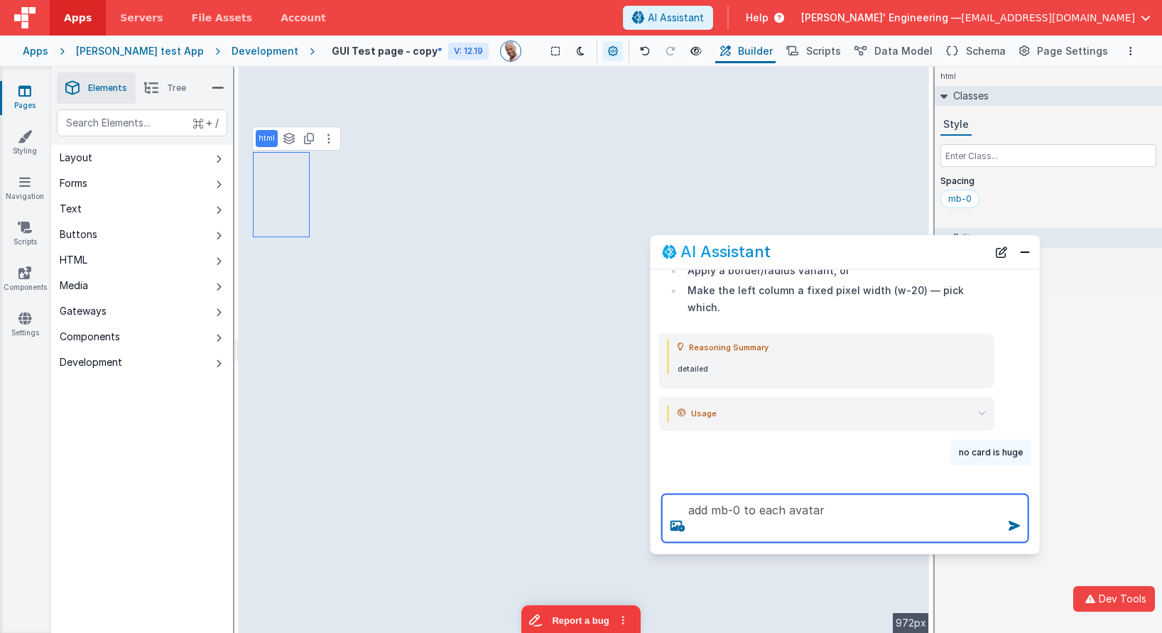
type textarea "add mb-0 to each avatar"
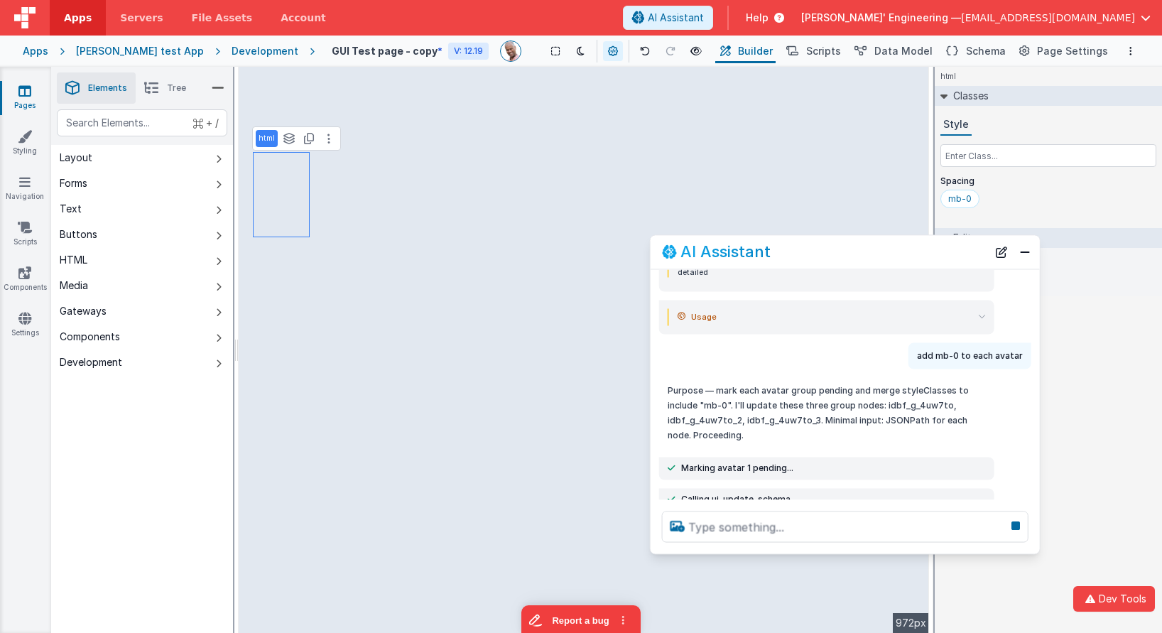
scroll to position [2633, 0]
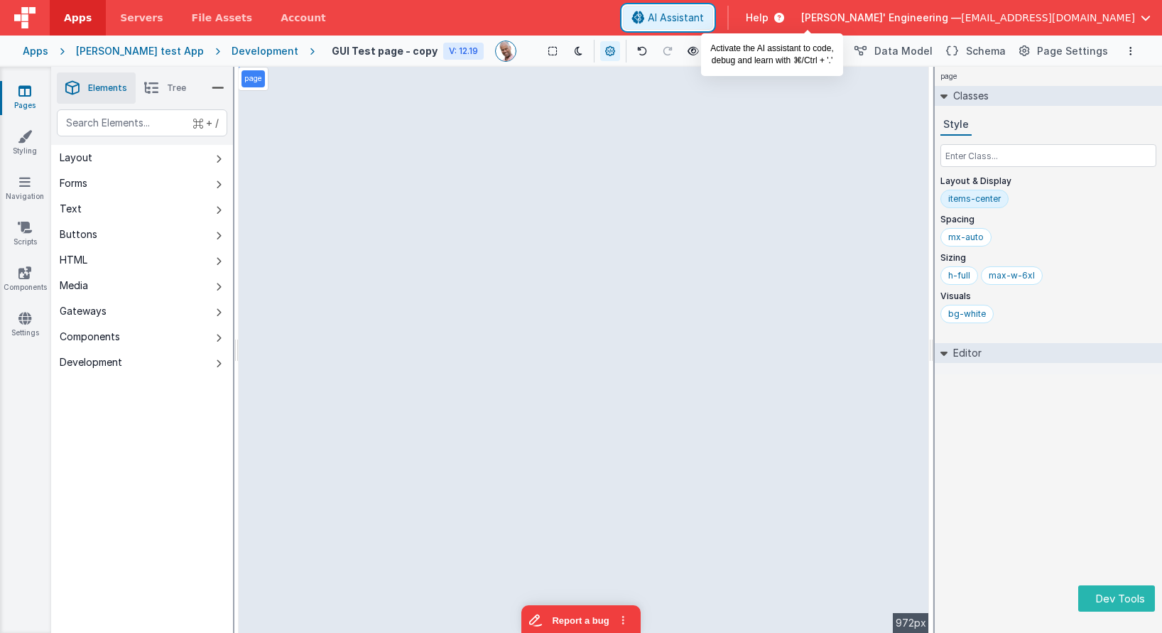
click at [704, 16] on span "AI Assistant" at bounding box center [676, 18] width 56 height 14
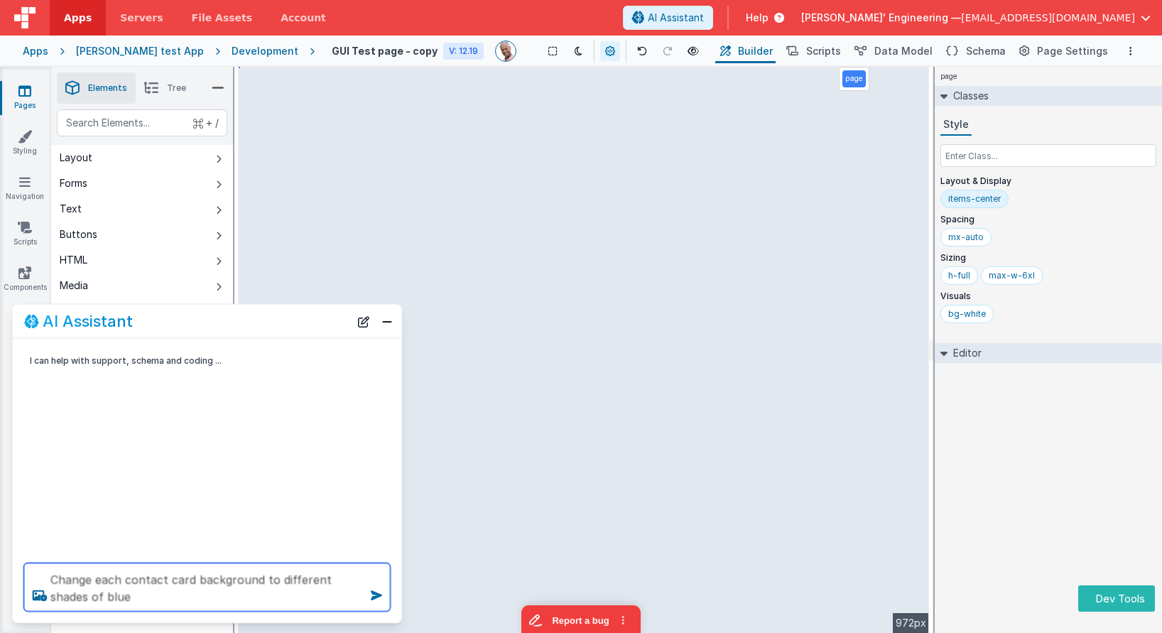
type textarea "Change each contact card background to different shades of blue"
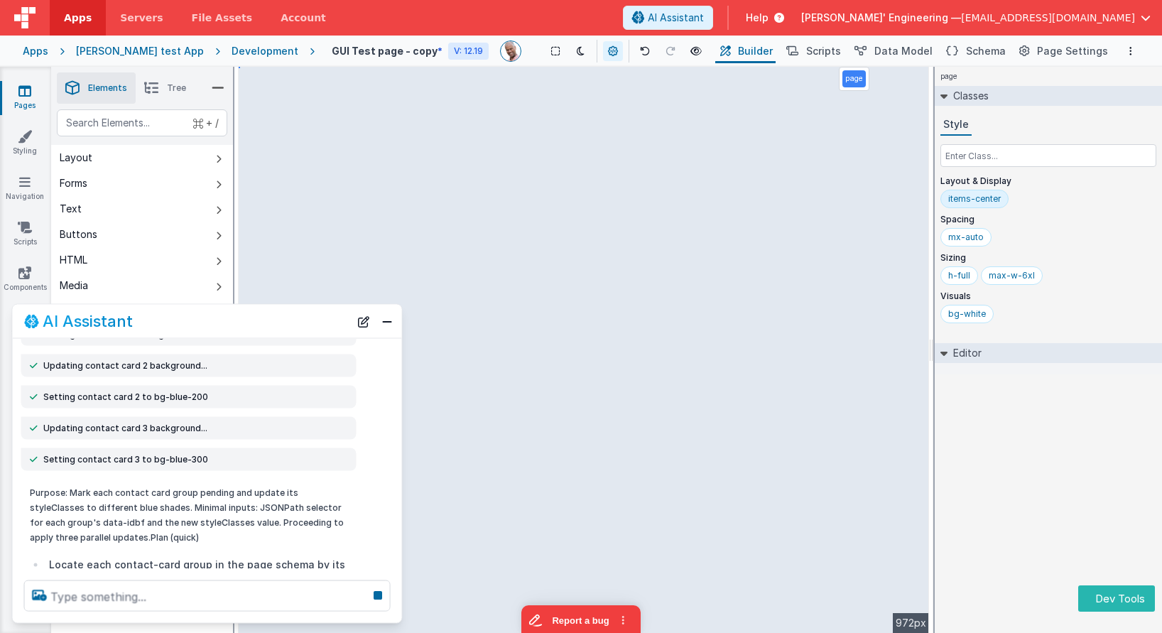
scroll to position [217, 0]
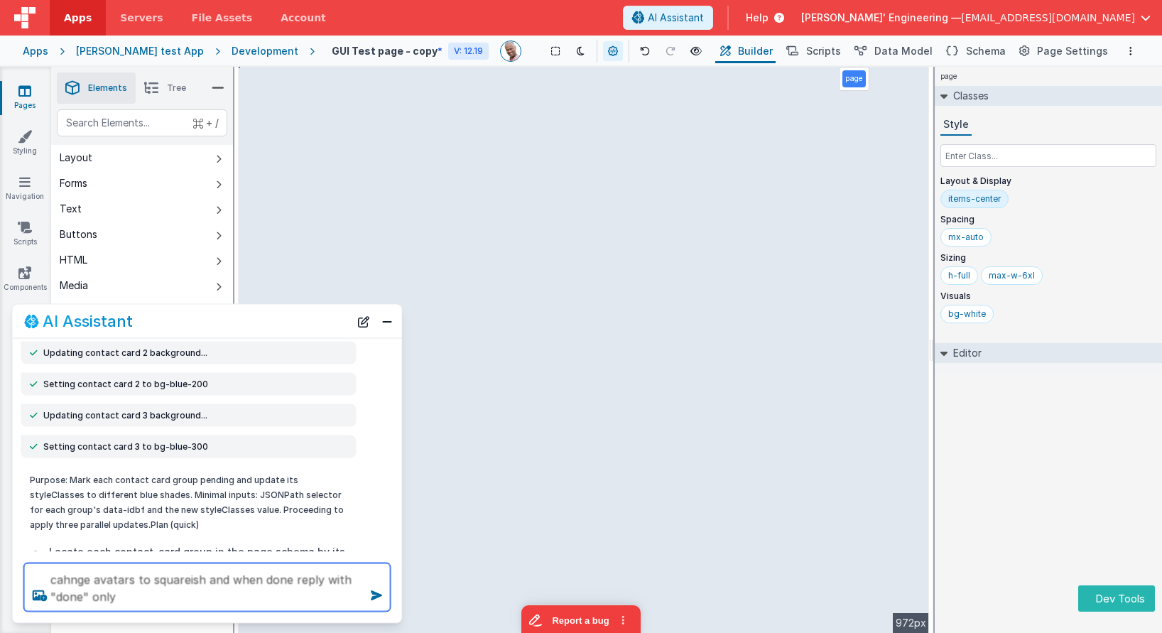
type textarea "cahnge avatars to squareish and when done reply with "done" only"
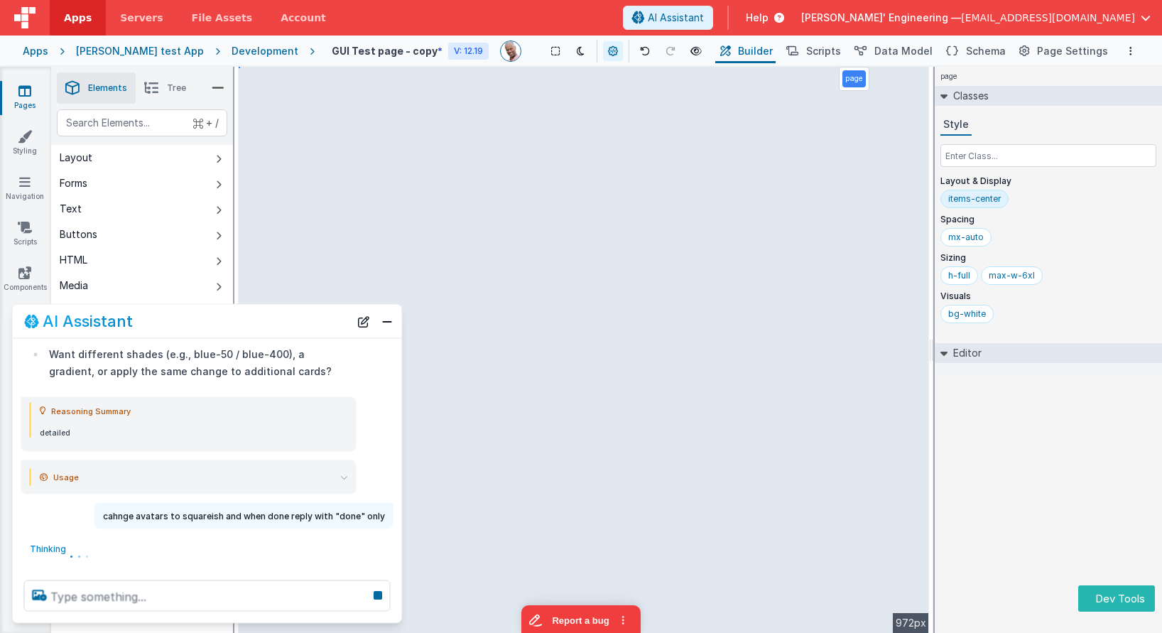
scroll to position [710, 0]
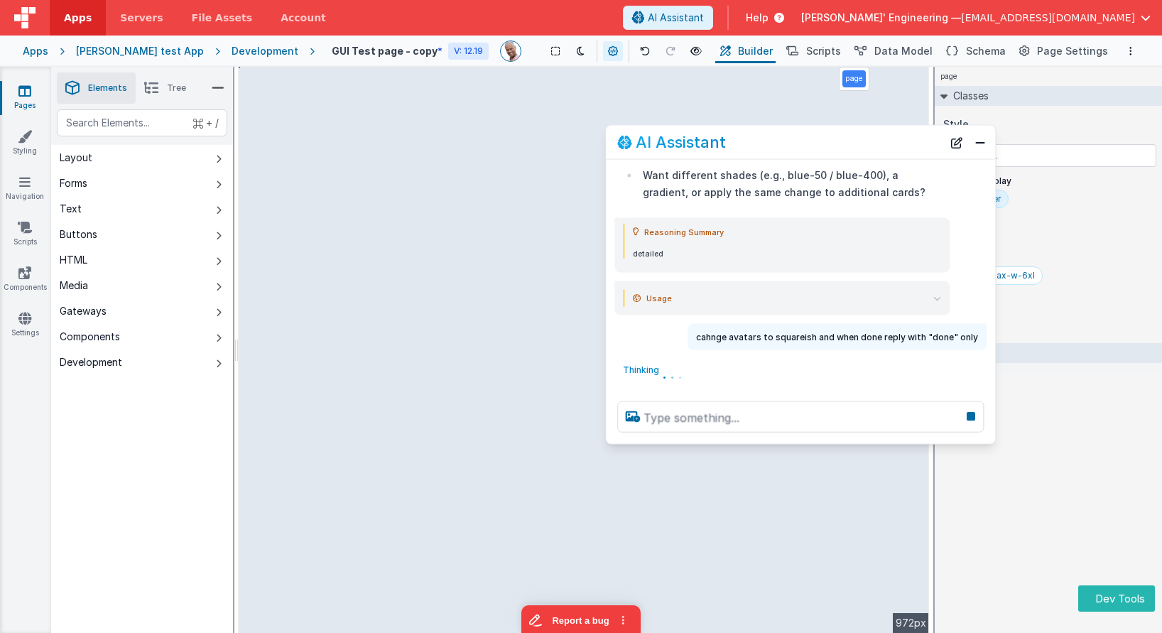
drag, startPoint x: 257, startPoint y: 325, endPoint x: 816, endPoint y: 153, distance: 585.0
click at [816, 153] on div "AI Assistant" at bounding box center [800, 142] width 389 height 33
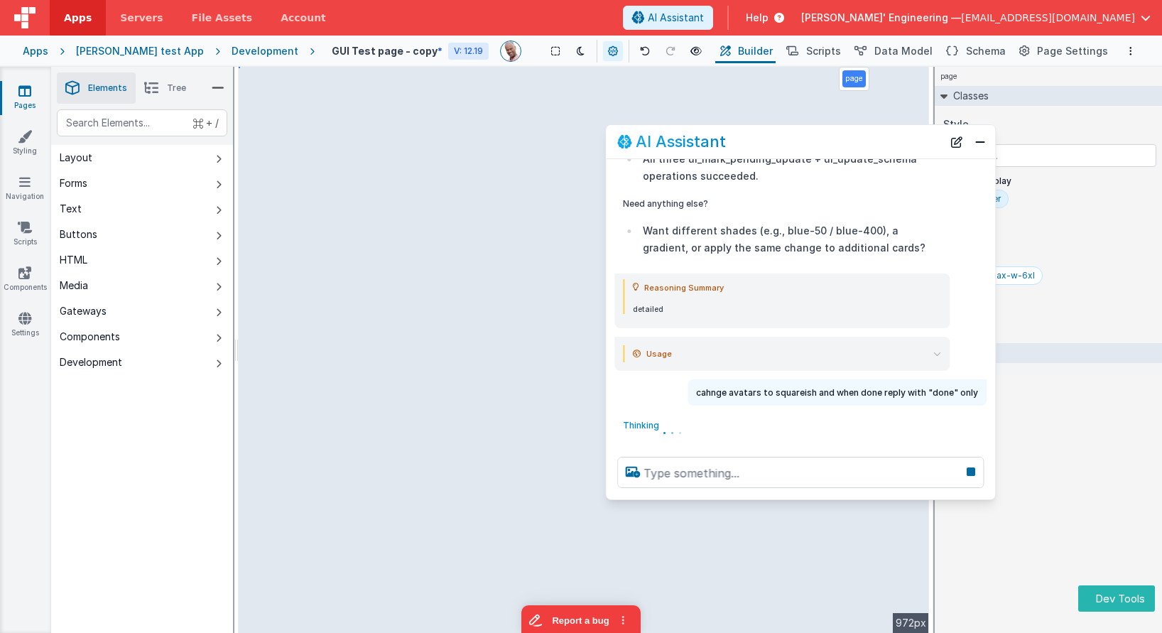
scroll to position [632, 0]
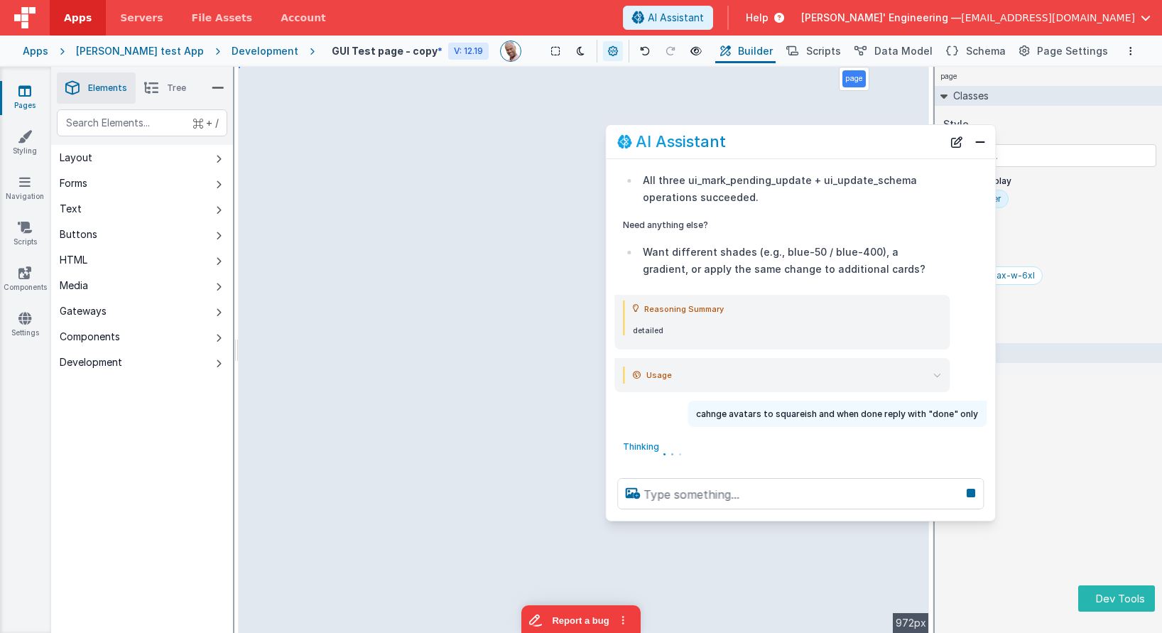
drag, startPoint x: 790, startPoint y: 438, endPoint x: 792, endPoint y: 510, distance: 71.8
click at [787, 520] on div at bounding box center [800, 494] width 389 height 54
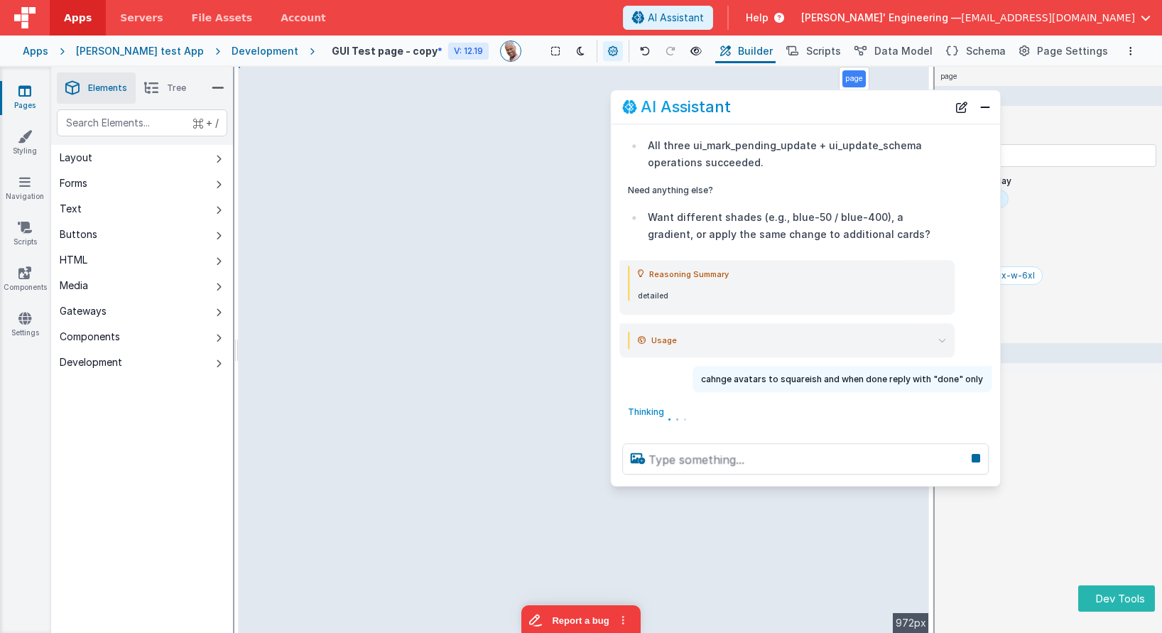
drag, startPoint x: 779, startPoint y: 133, endPoint x: 784, endPoint y: 108, distance: 25.4
click at [784, 108] on div "AI Assistant" at bounding box center [784, 107] width 325 height 17
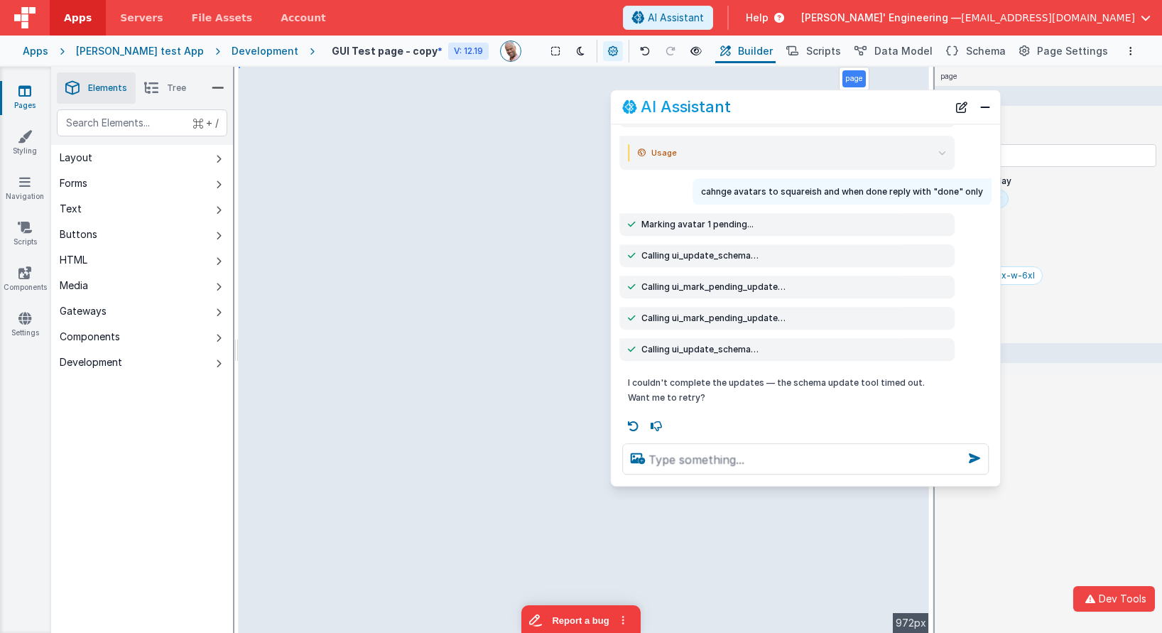
scroll to position [825, 0]
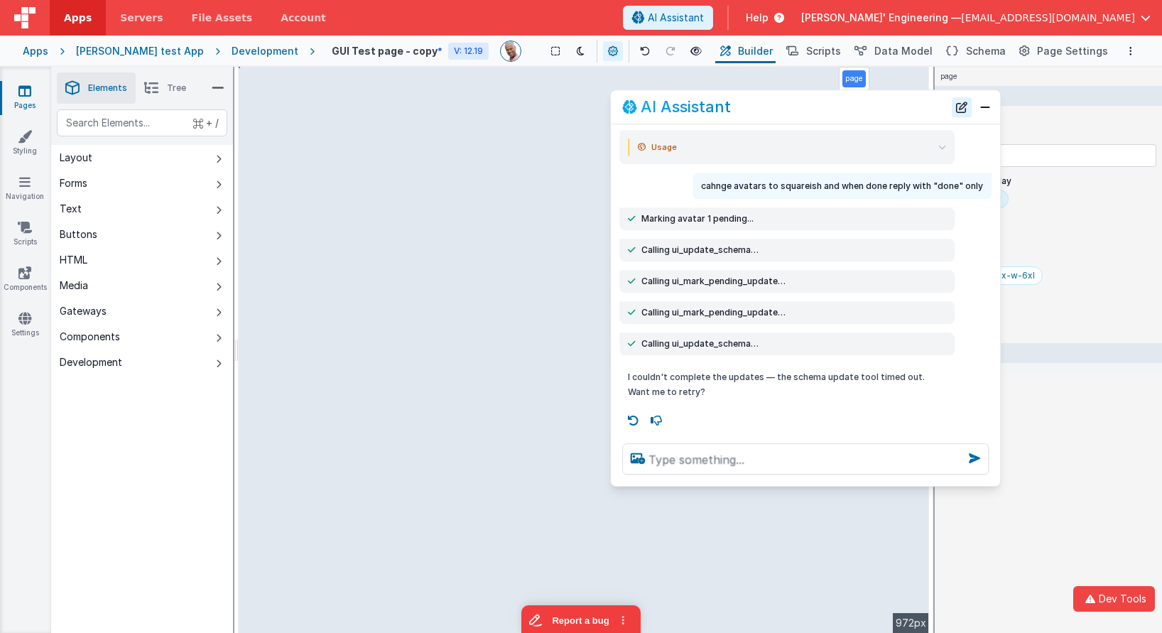
click at [961, 109] on button "New Chat" at bounding box center [962, 107] width 20 height 20
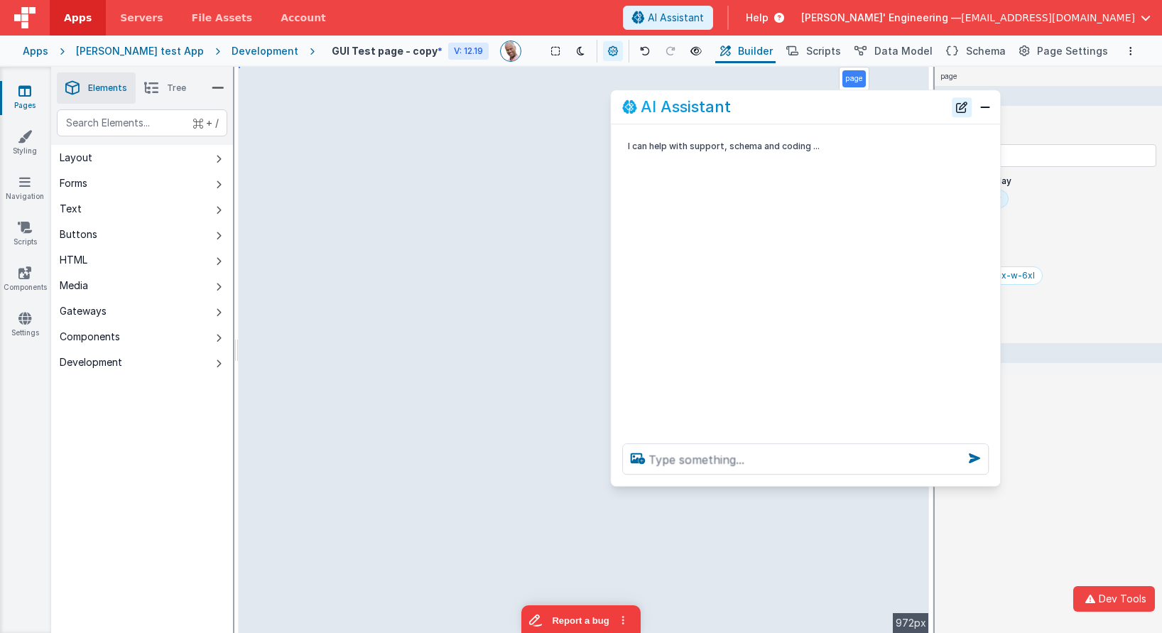
scroll to position [0, 0]
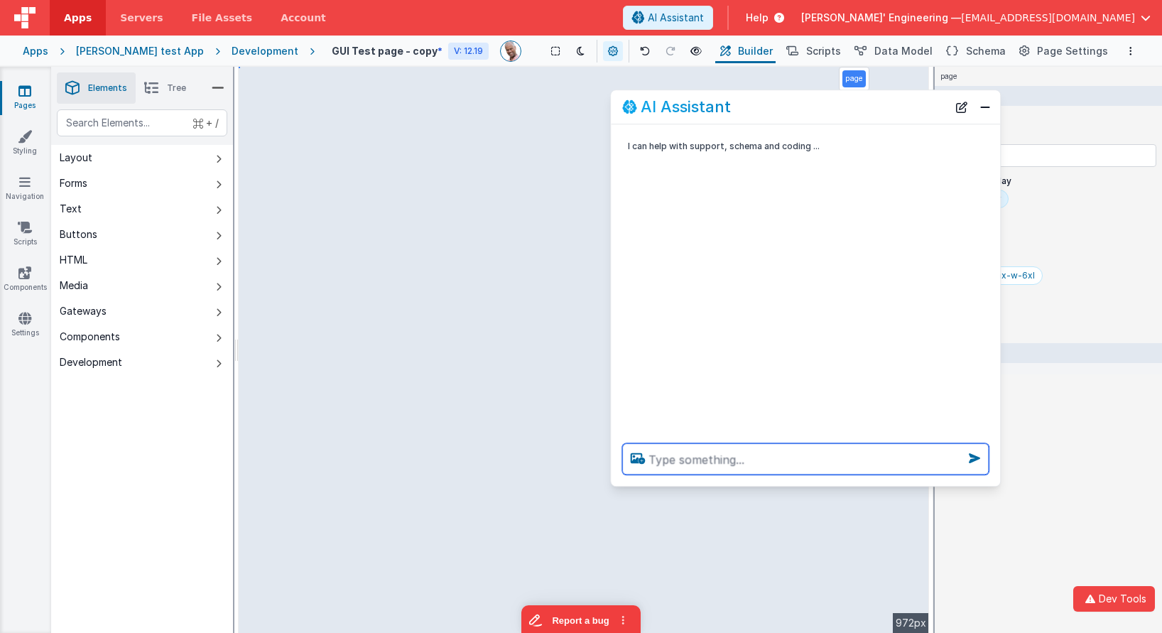
drag, startPoint x: 962, startPoint y: 107, endPoint x: 883, endPoint y: 102, distance: 79.0
click at [961, 107] on button "New Chat" at bounding box center [962, 107] width 20 height 20
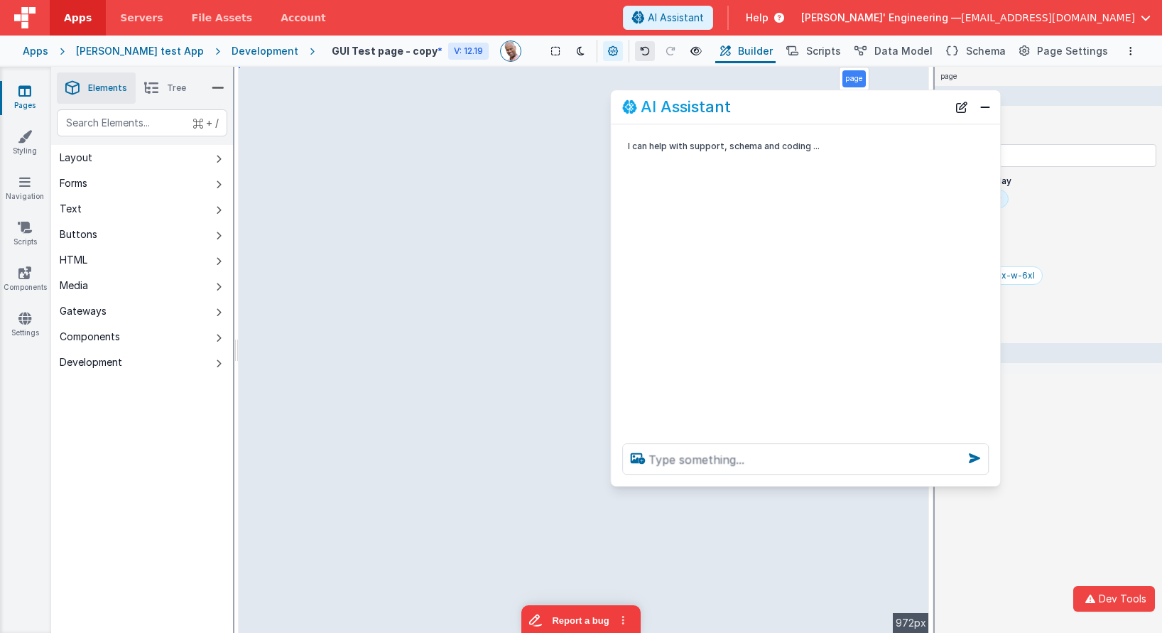
click at [635, 44] on button at bounding box center [645, 51] width 20 height 20
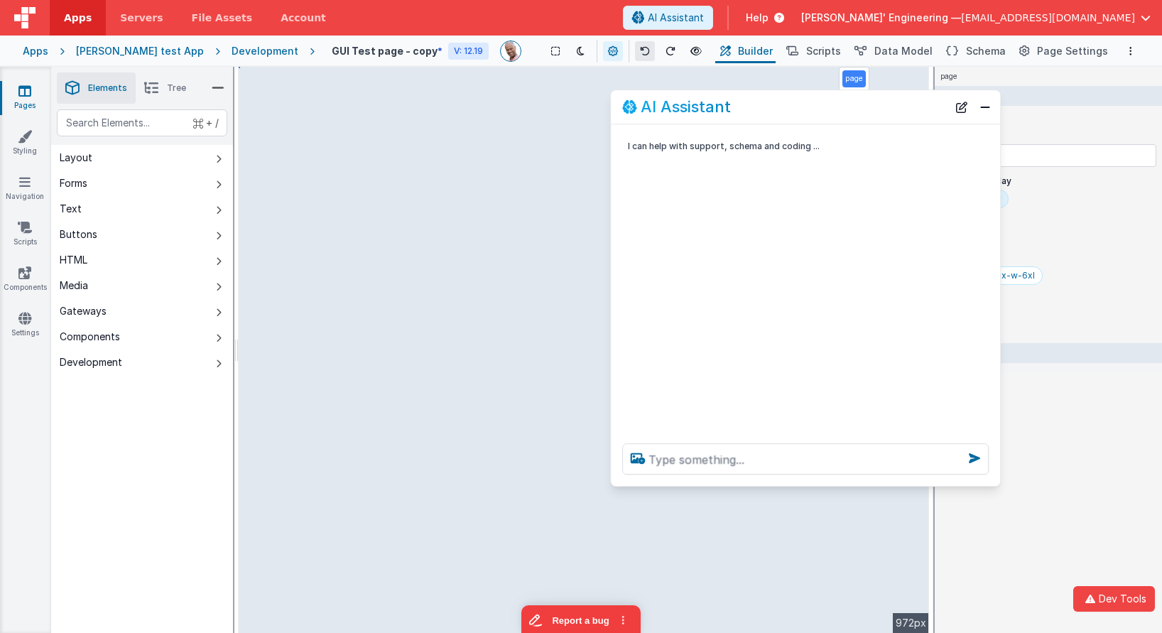
click at [635, 44] on button at bounding box center [645, 51] width 20 height 20
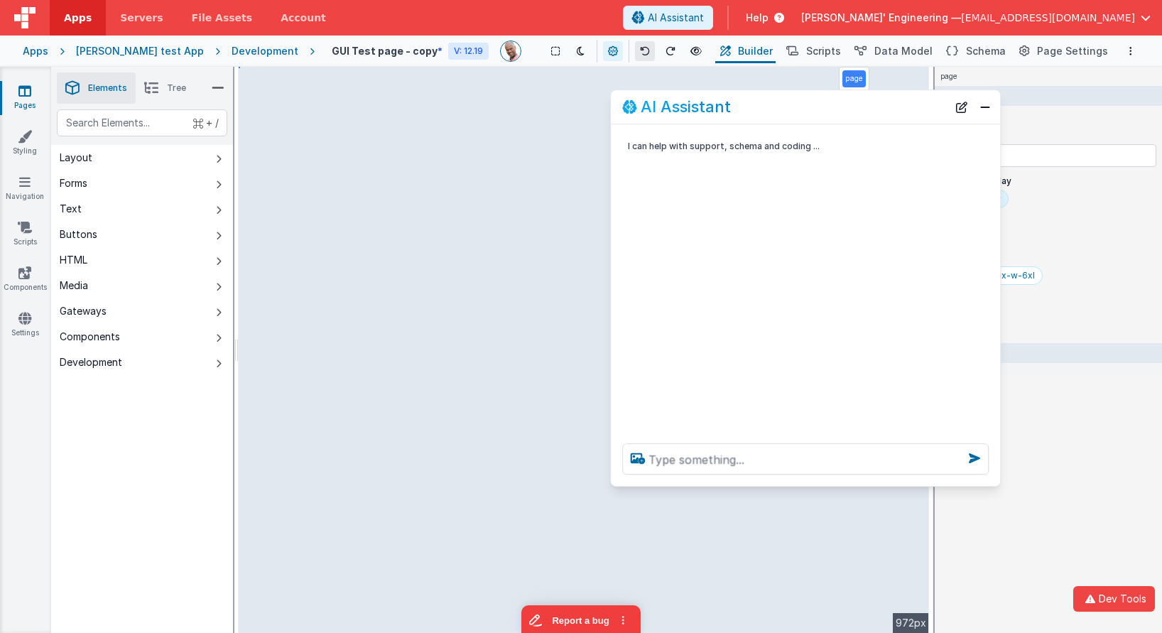
click at [635, 44] on button at bounding box center [645, 51] width 20 height 20
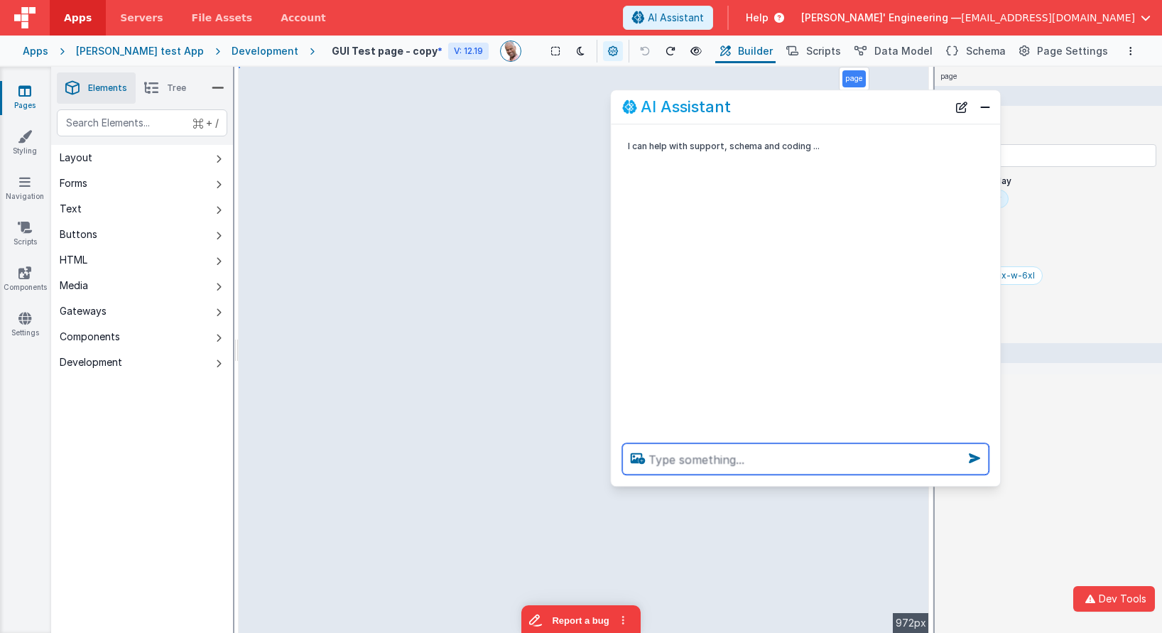
click at [712, 465] on textarea at bounding box center [805, 458] width 366 height 31
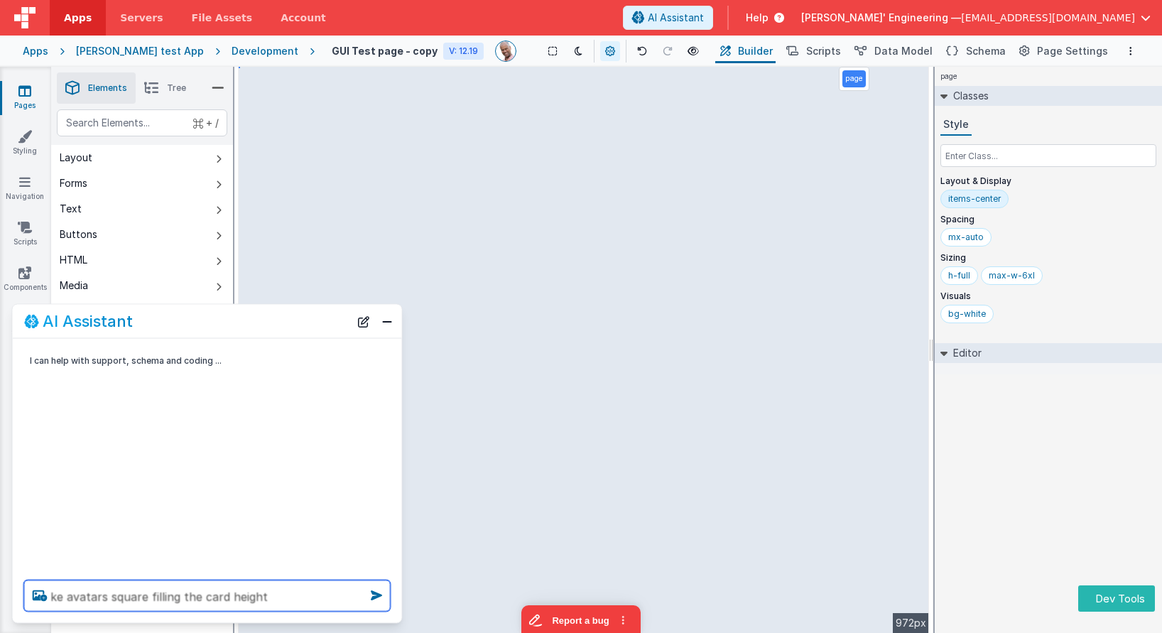
type textarea "ke avatars square filling the card height"
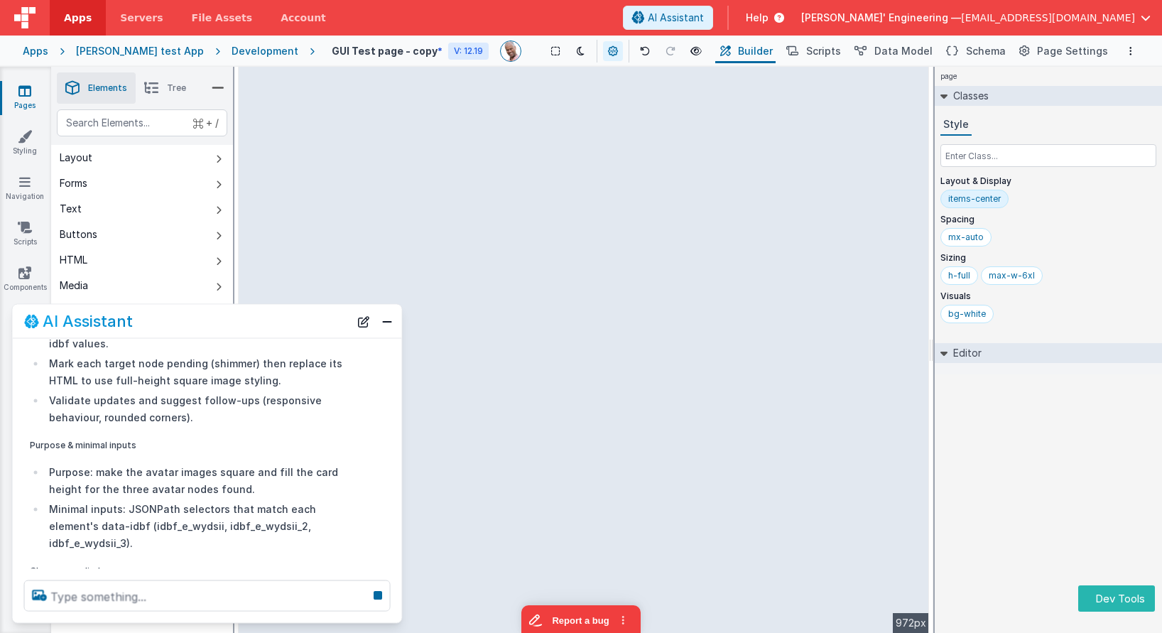
scroll to position [347, 0]
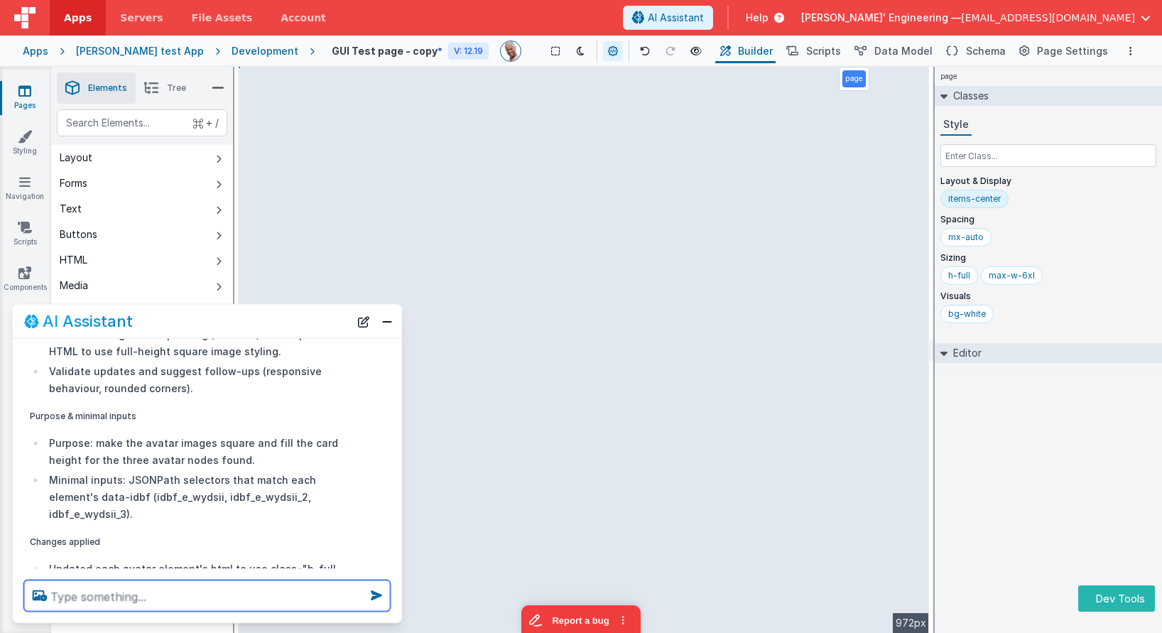
click at [295, 594] on textarea at bounding box center [207, 595] width 366 height 31
type textarea "revert them"
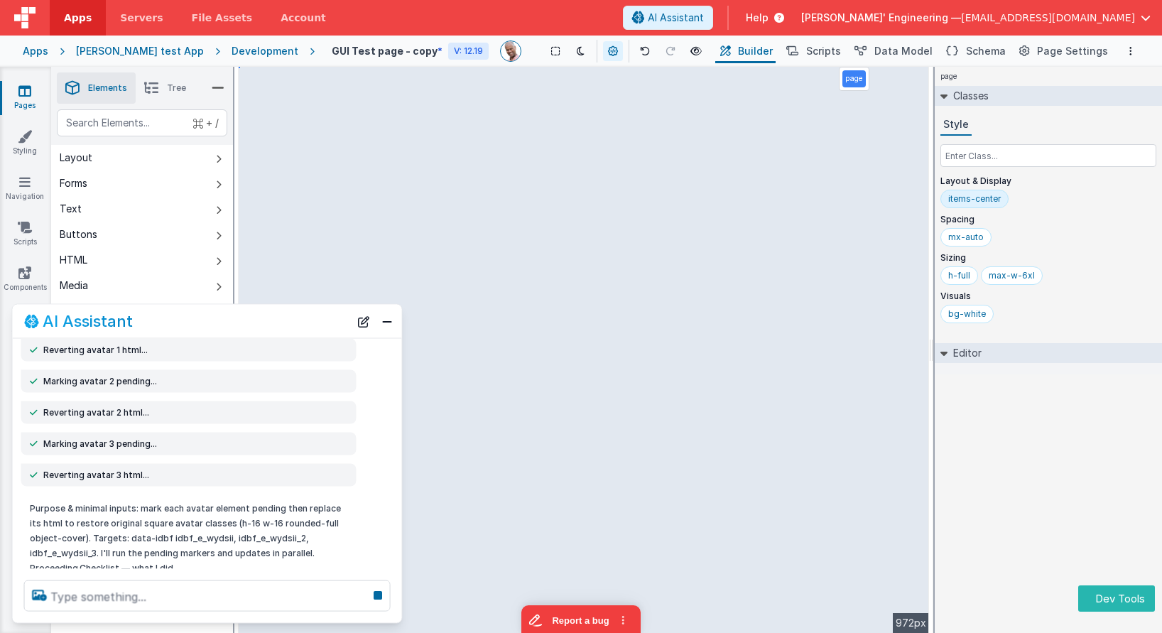
scroll to position [1680, 0]
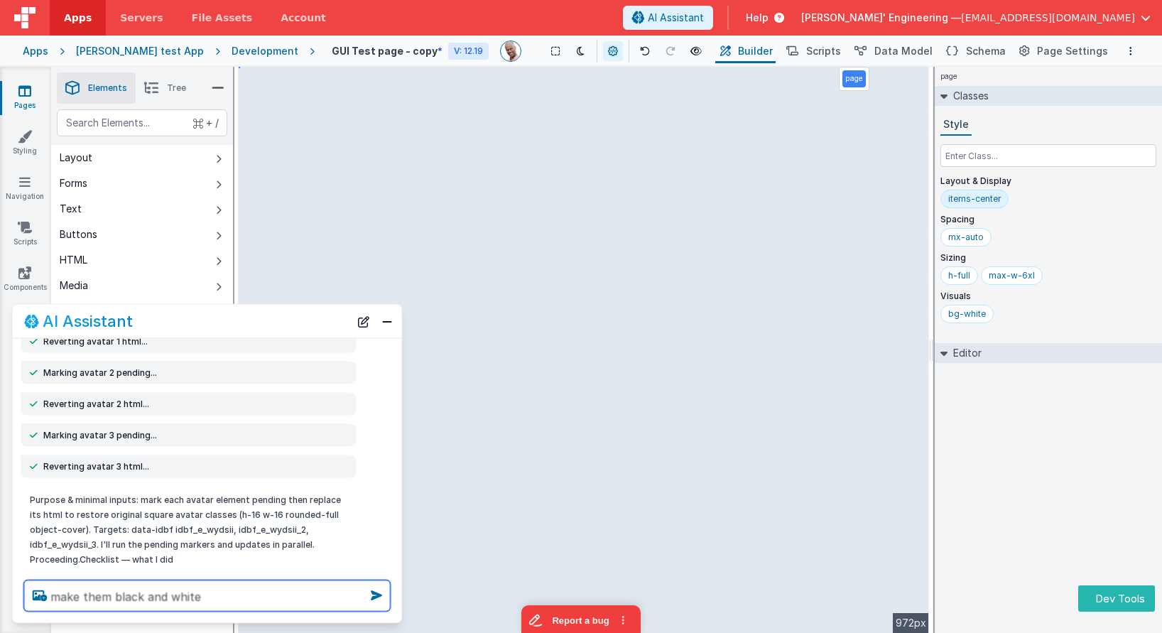
type textarea "make them black and white"
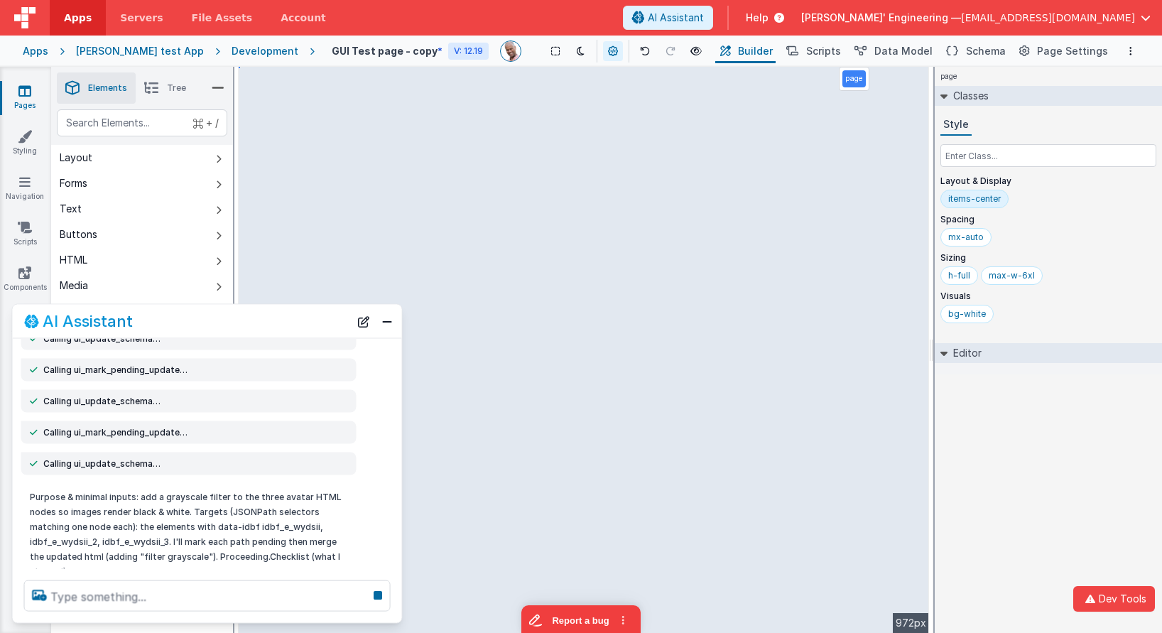
scroll to position [3028, 0]
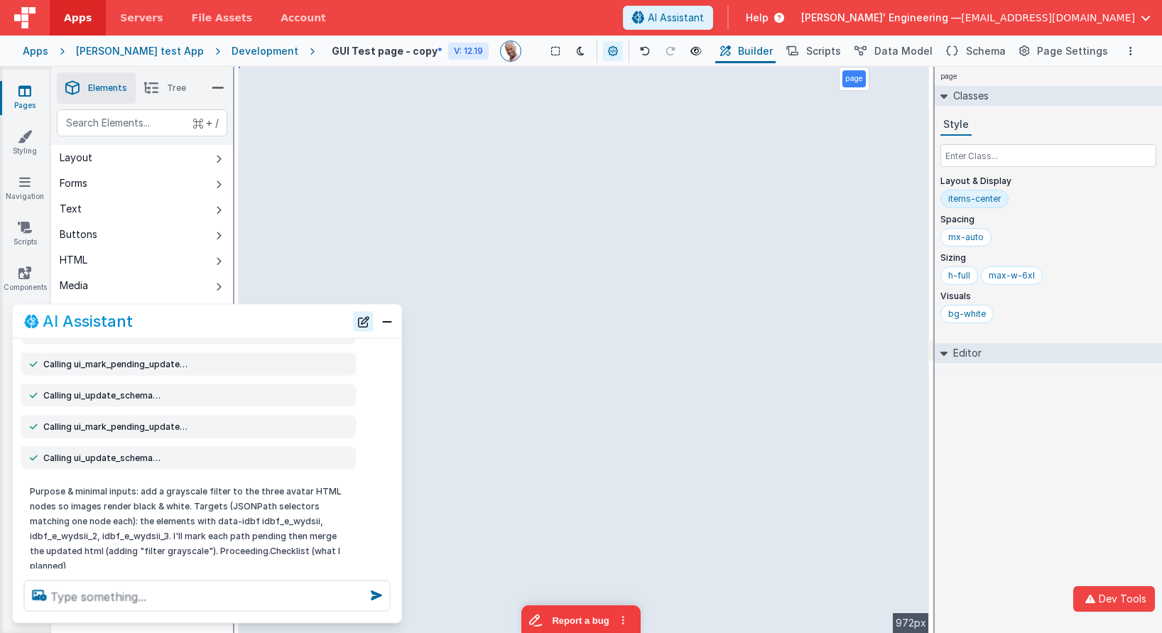
click at [362, 321] on button "New Chat" at bounding box center [364, 321] width 20 height 20
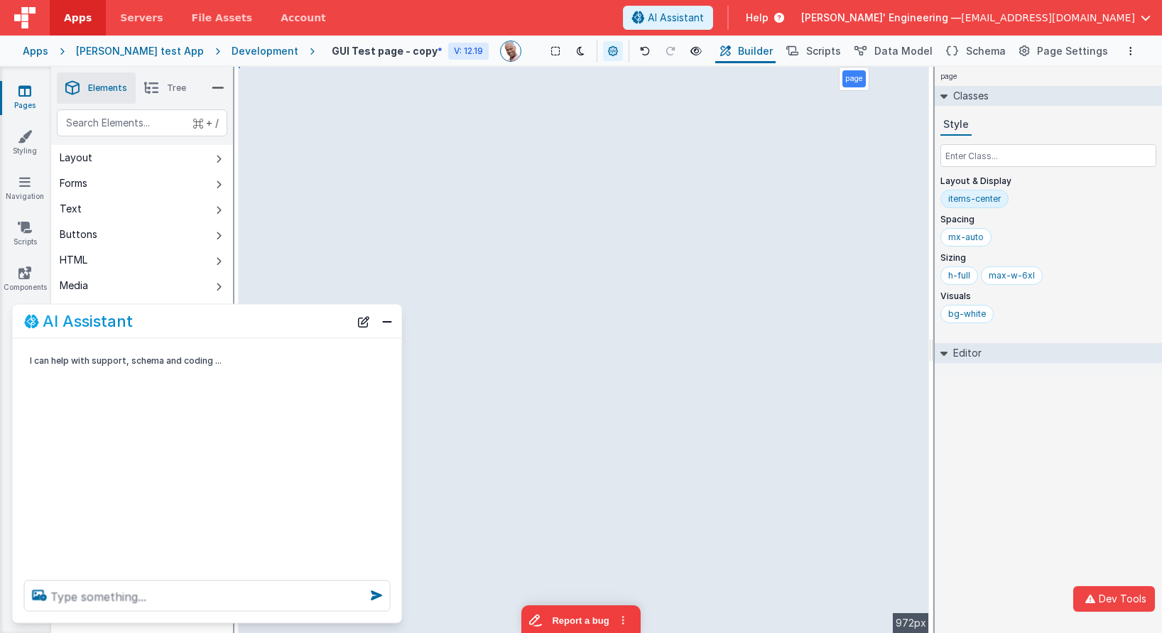
scroll to position [0, 0]
click at [202, 588] on textarea at bounding box center [207, 595] width 366 height 31
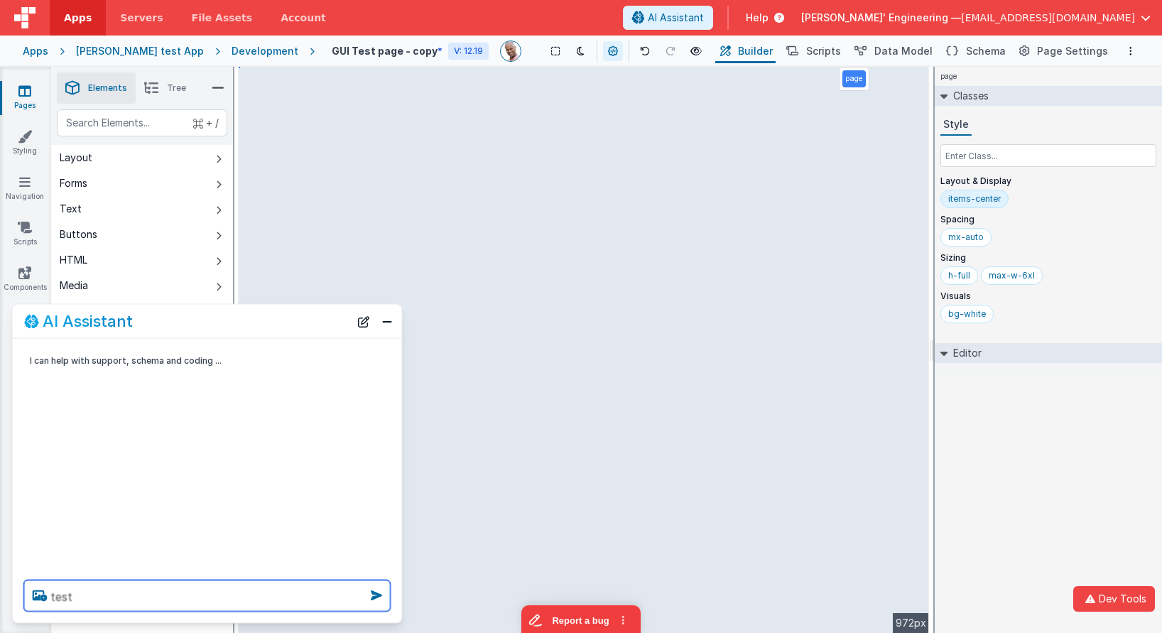
type textarea "test"
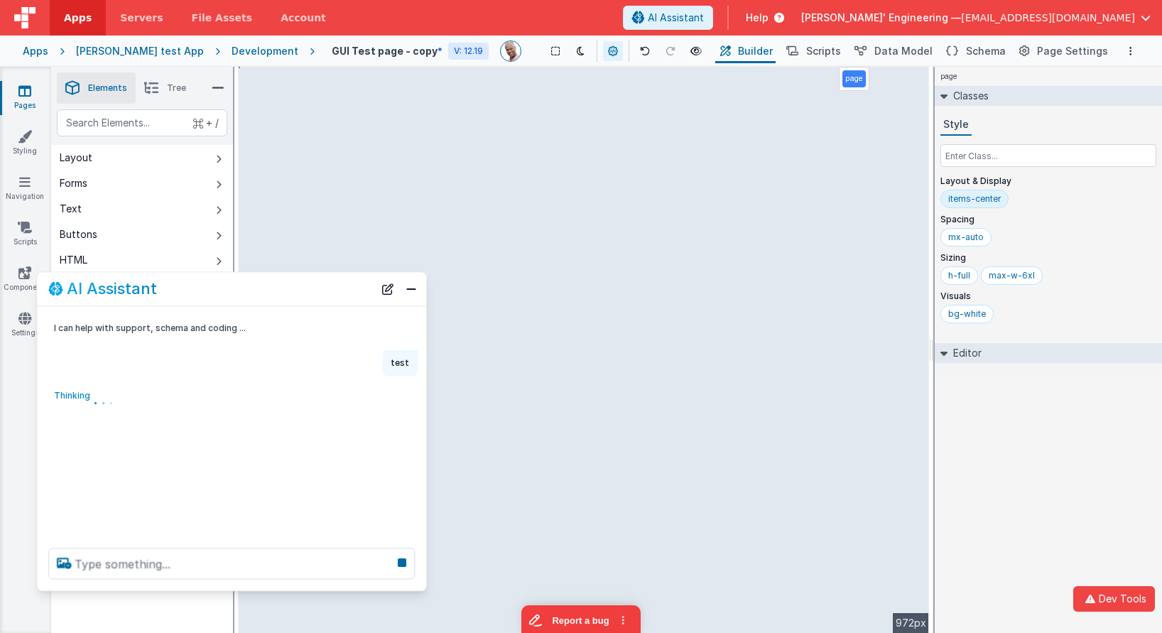
drag, startPoint x: 182, startPoint y: 325, endPoint x: 207, endPoint y: 293, distance: 40.5
click at [207, 293] on div "AI Assistant" at bounding box center [210, 289] width 325 height 17
click at [640, 48] on icon at bounding box center [645, 51] width 10 height 10
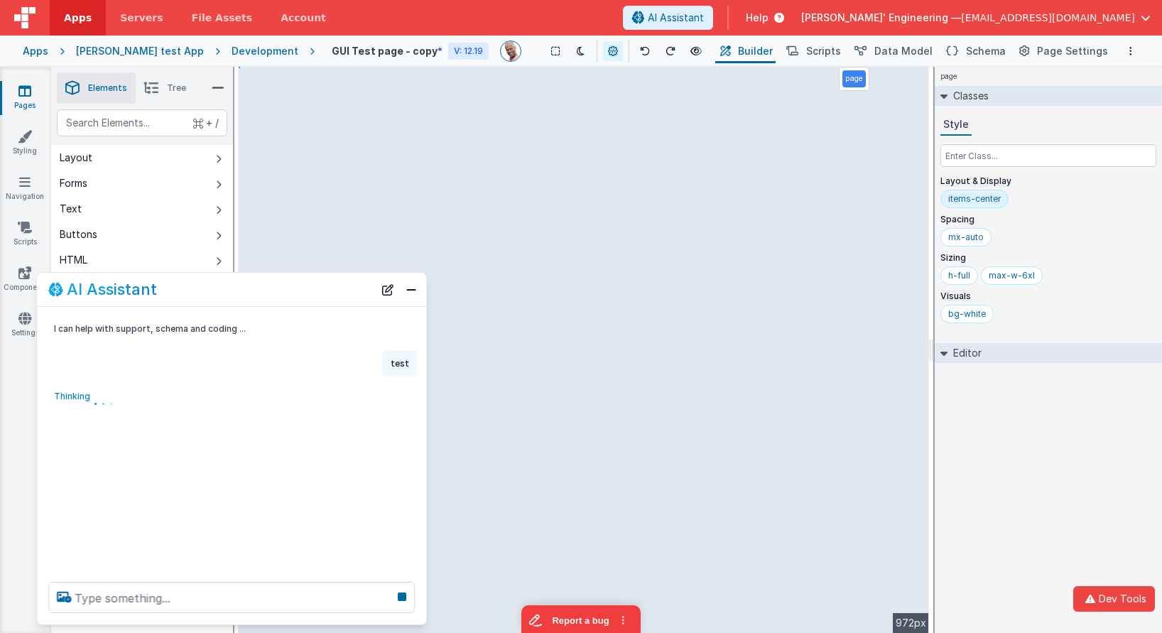
drag, startPoint x: 220, startPoint y: 587, endPoint x: 215, endPoint y: 620, distance: 33.8
click at [215, 620] on div at bounding box center [231, 597] width 389 height 54
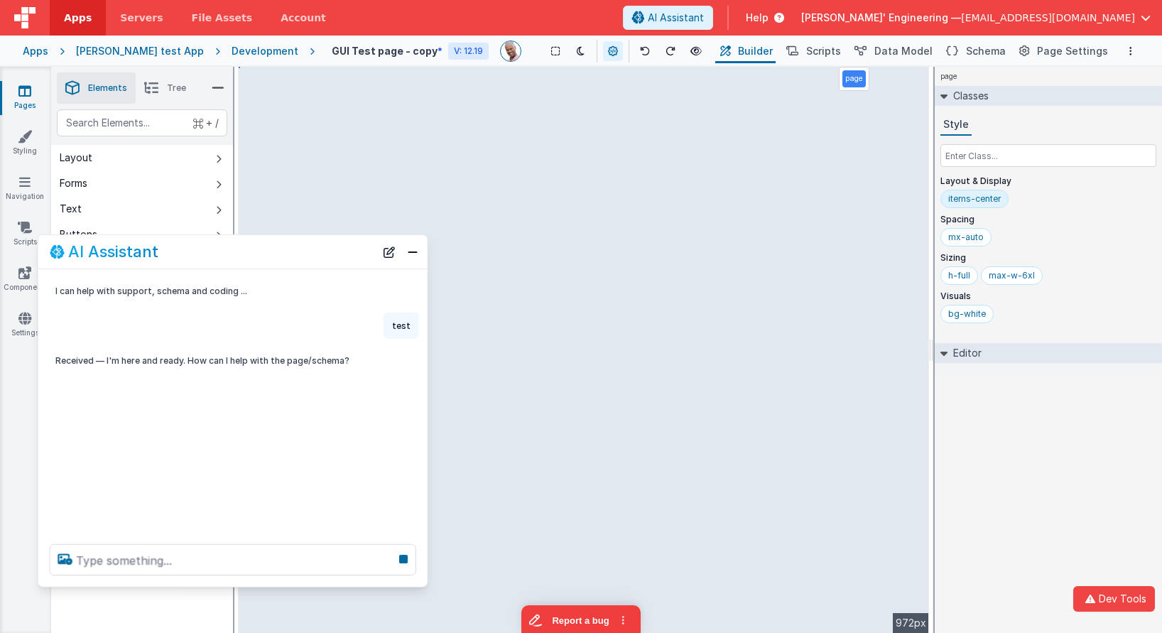
drag, startPoint x: 212, startPoint y: 281, endPoint x: 214, endPoint y: 248, distance: 33.4
click at [213, 244] on div "AI Assistant" at bounding box center [212, 251] width 325 height 17
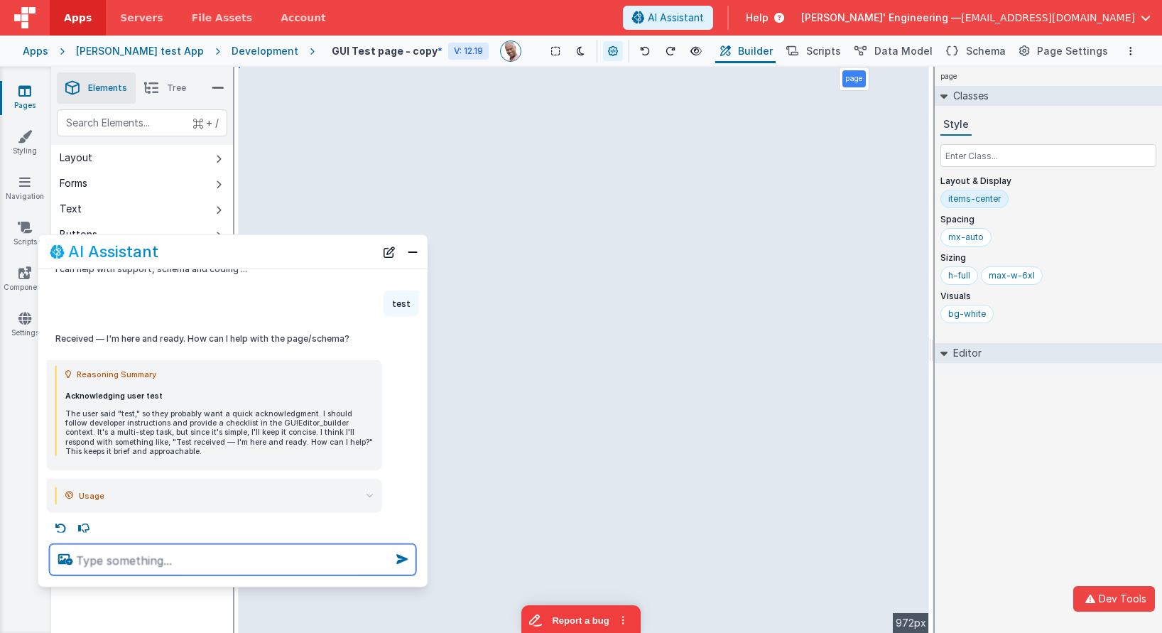
scroll to position [29, 0]
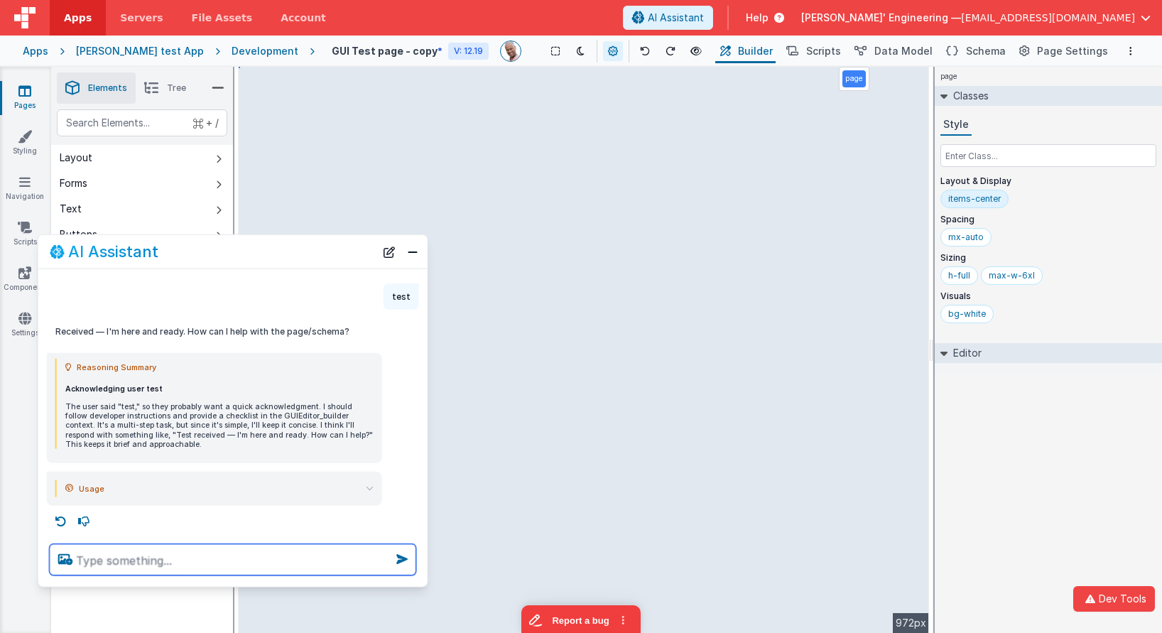
click at [203, 549] on textarea at bounding box center [233, 559] width 366 height 31
type textarea "call hello world three times in parrallel"
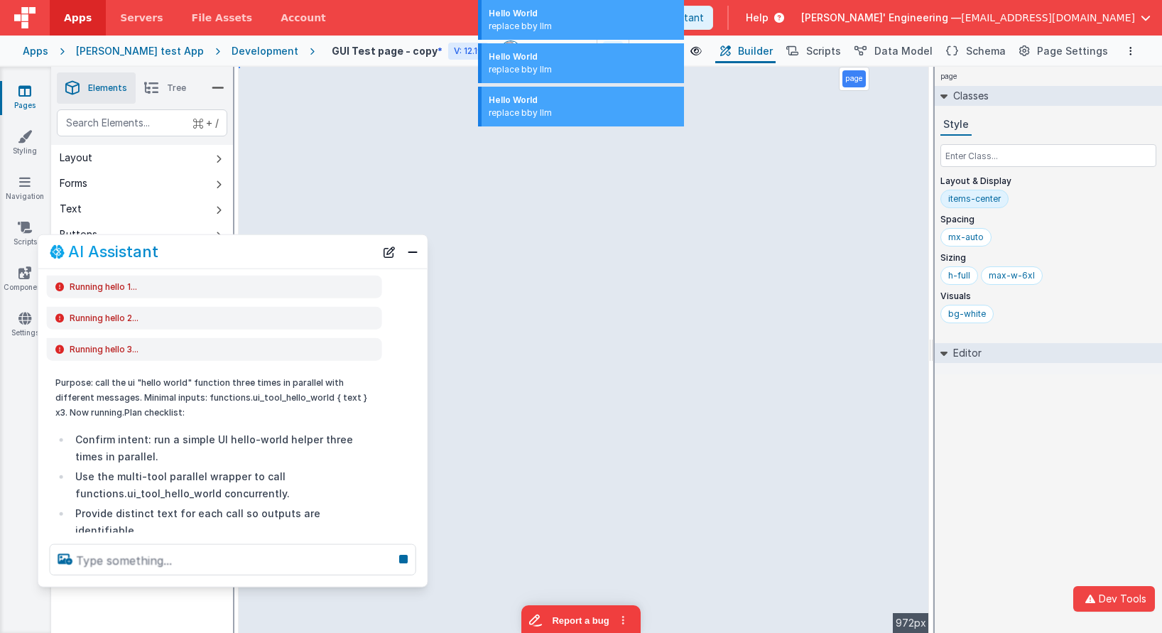
scroll to position [366, 0]
